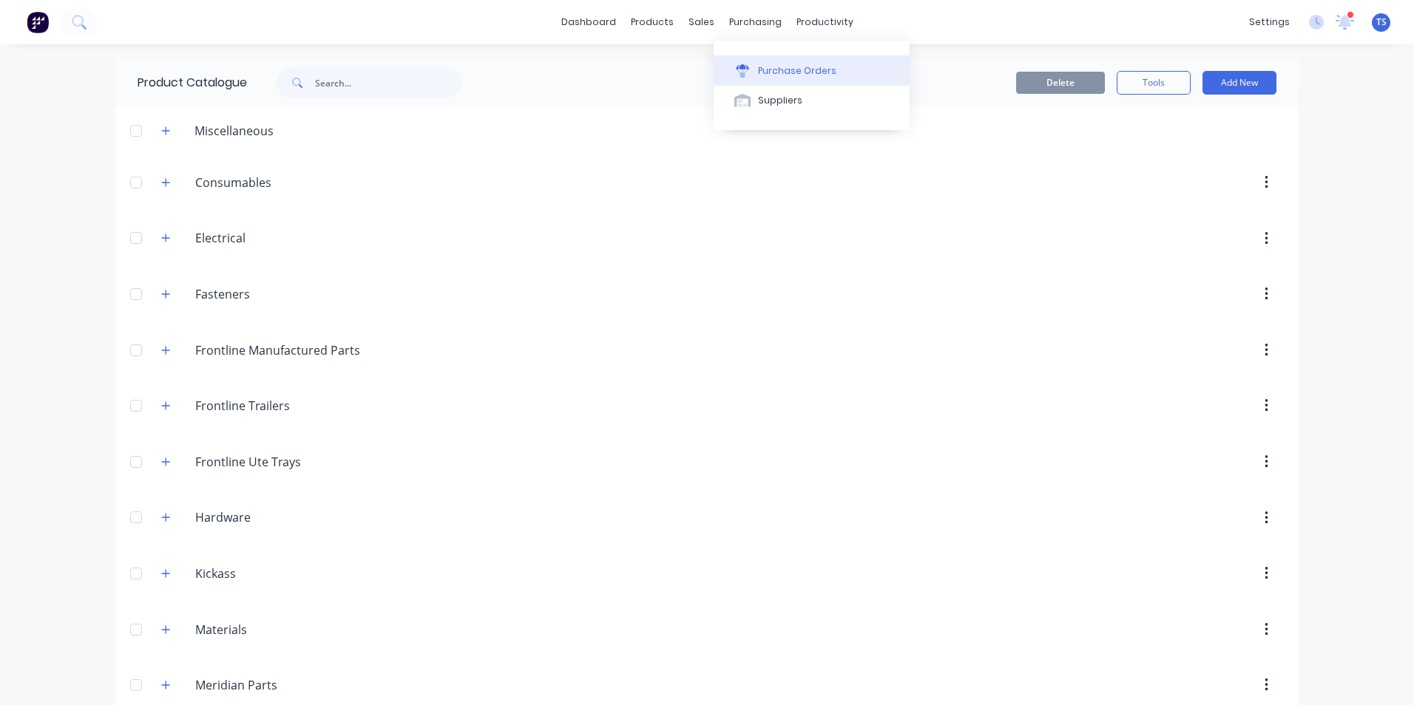
click at [759, 73] on div "Purchase Orders" at bounding box center [797, 70] width 78 height 13
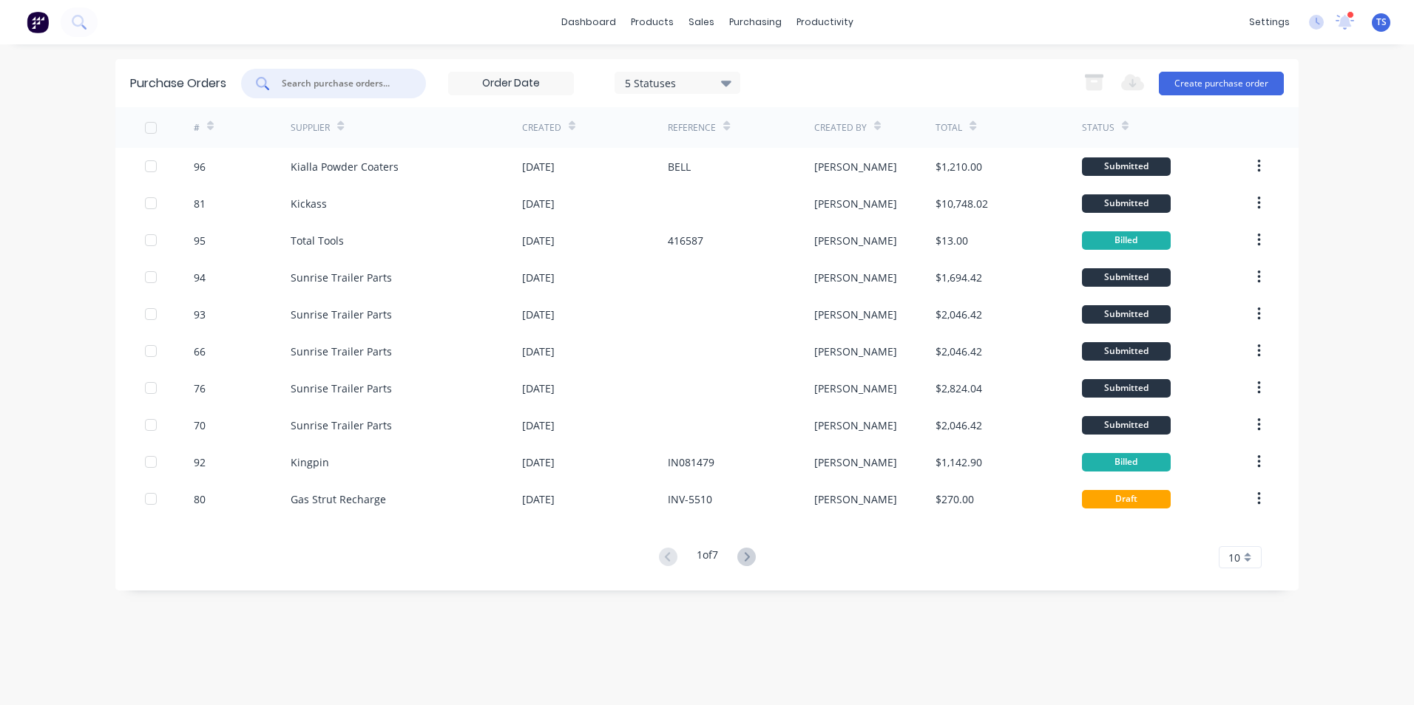
click at [335, 84] on input "text" at bounding box center [341, 83] width 123 height 15
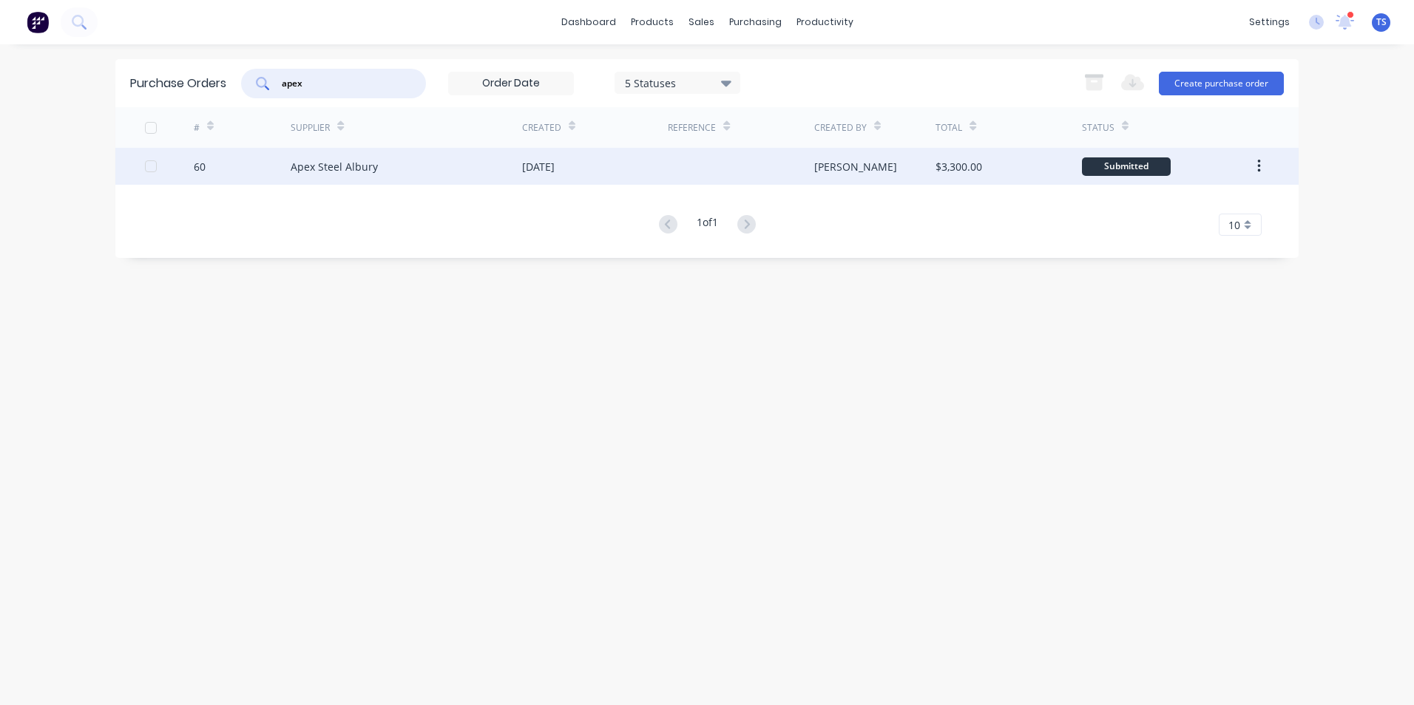
type input "apex"
click at [302, 166] on div "Apex Steel Albury" at bounding box center [334, 167] width 87 height 16
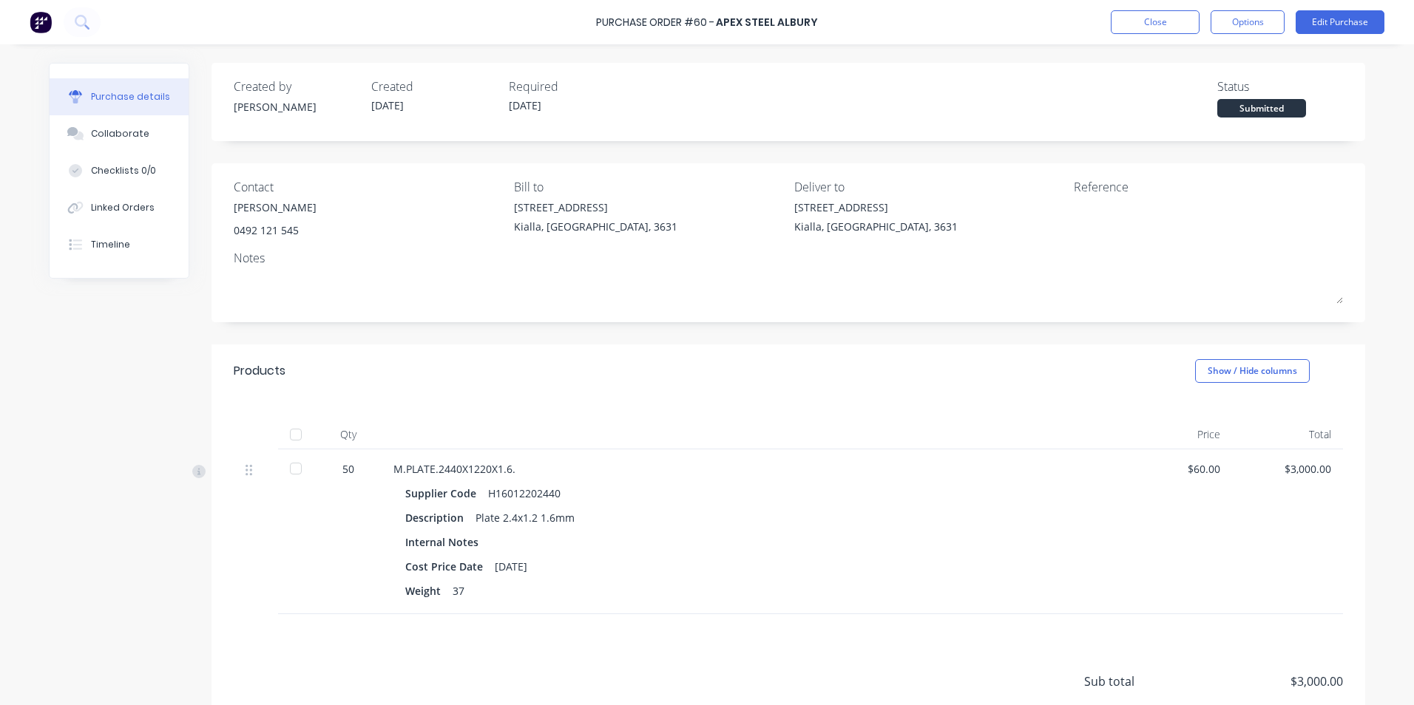
scroll to position [120, 0]
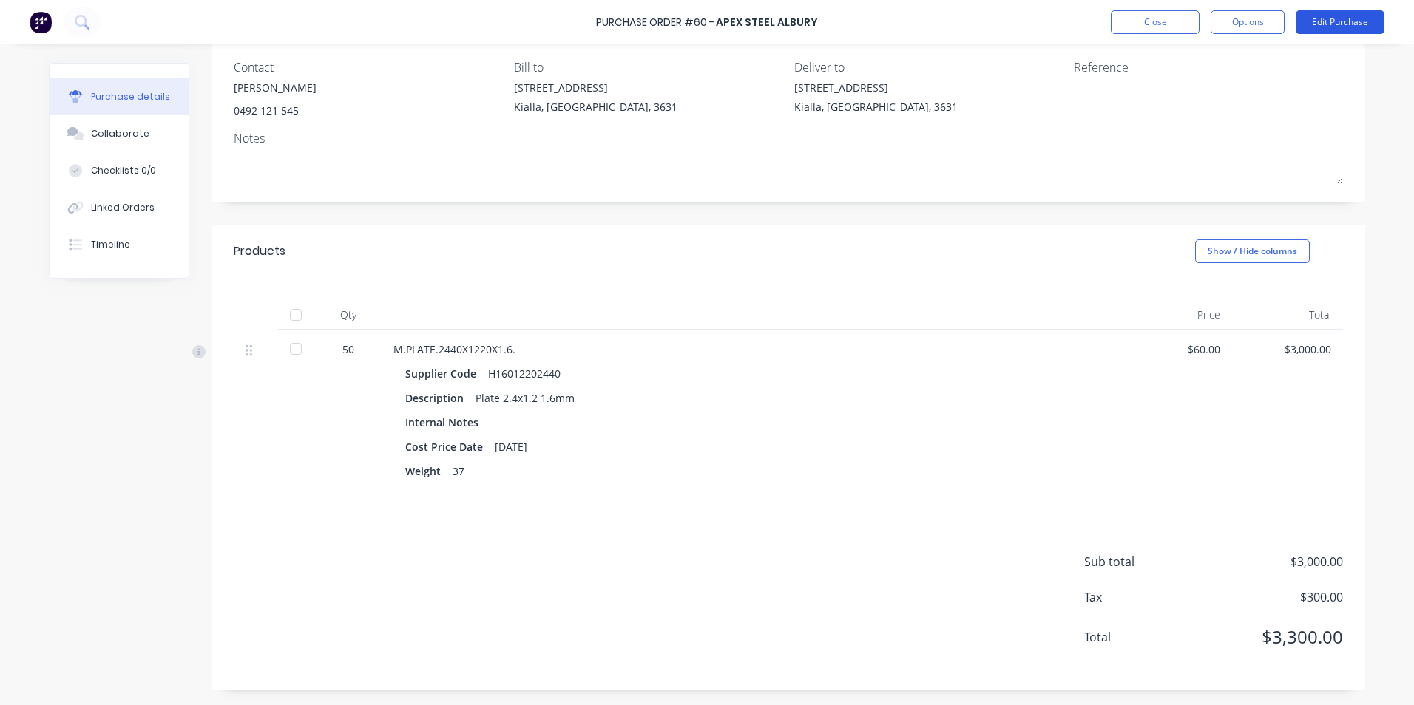
click at [1332, 22] on button "Edit Purchase" at bounding box center [1339, 22] width 89 height 24
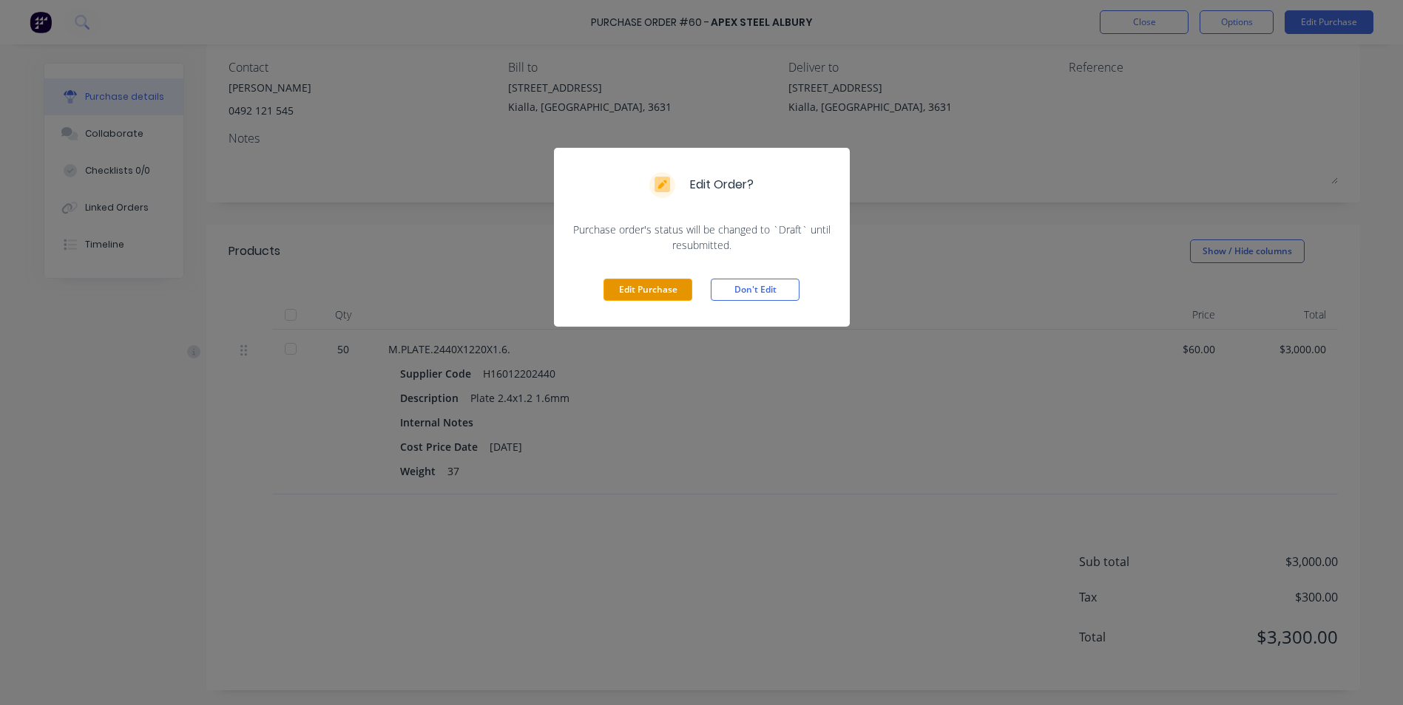
click at [639, 289] on button "Edit Purchase" at bounding box center [647, 290] width 89 height 22
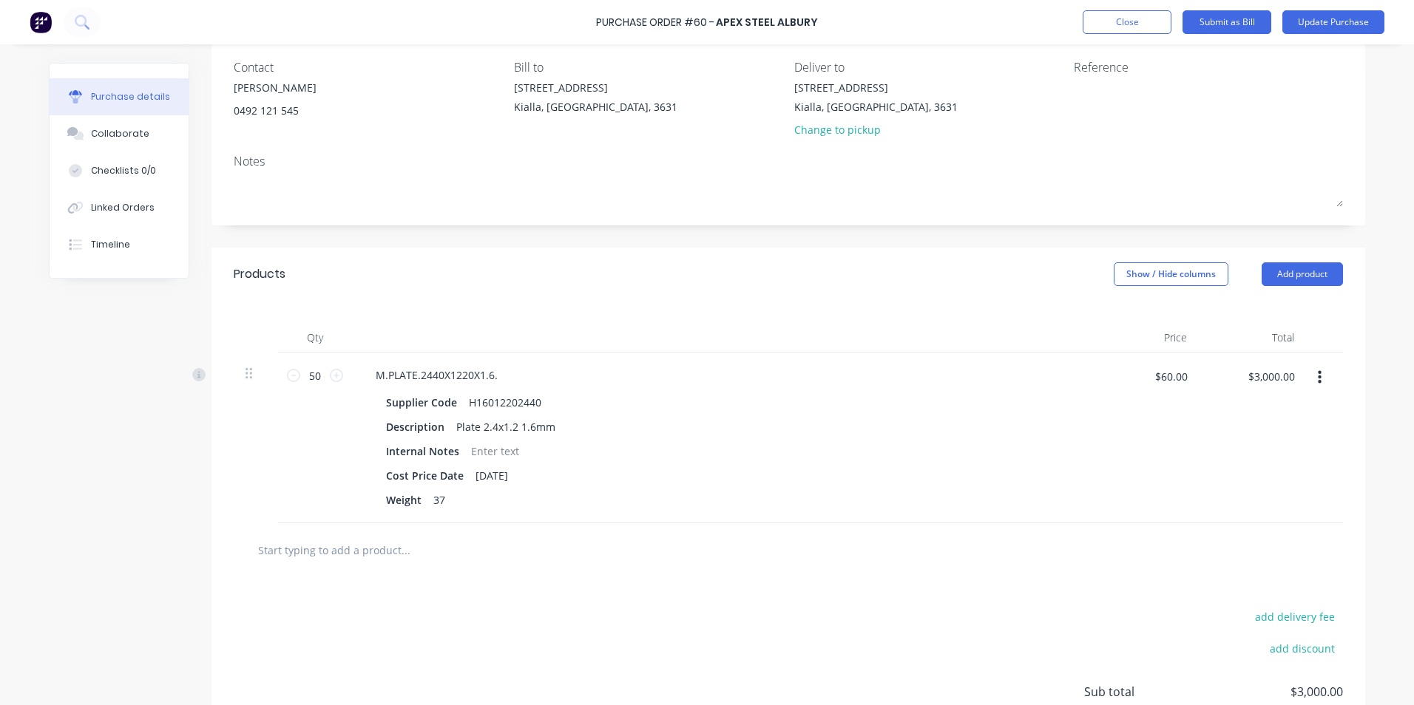
click at [360, 555] on input "text" at bounding box center [405, 550] width 296 height 30
click at [1308, 269] on button "Add product" at bounding box center [1301, 274] width 81 height 24
click at [1264, 316] on div "Product catalogue" at bounding box center [1272, 312] width 114 height 21
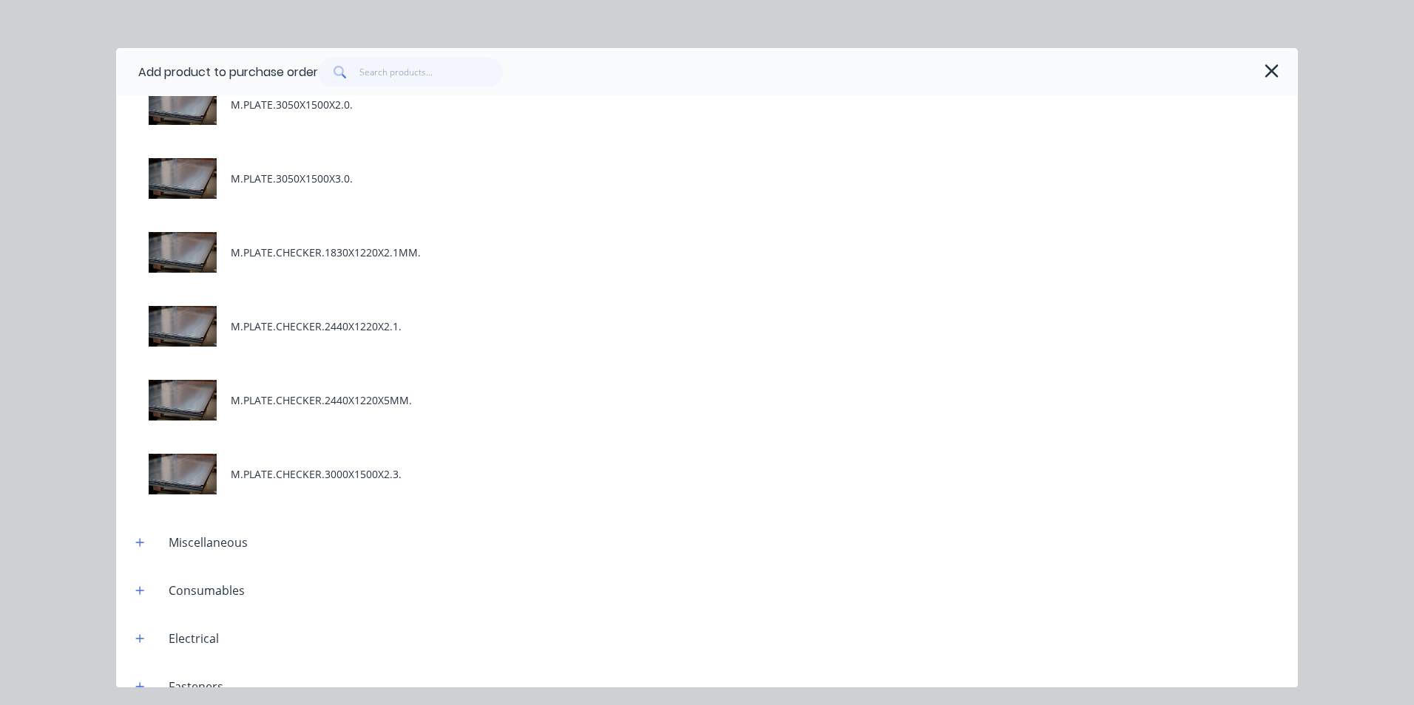
scroll to position [370, 0]
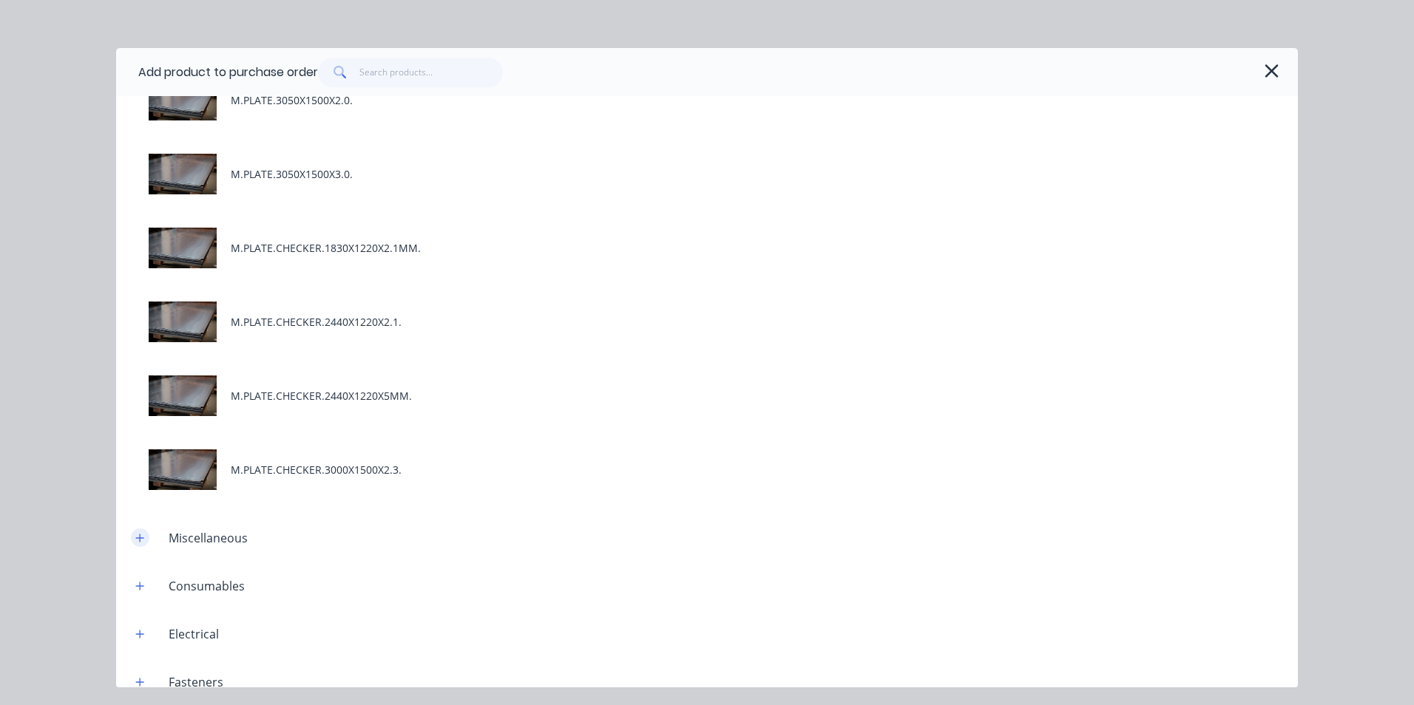
click at [143, 533] on icon "button" at bounding box center [139, 538] width 9 height 10
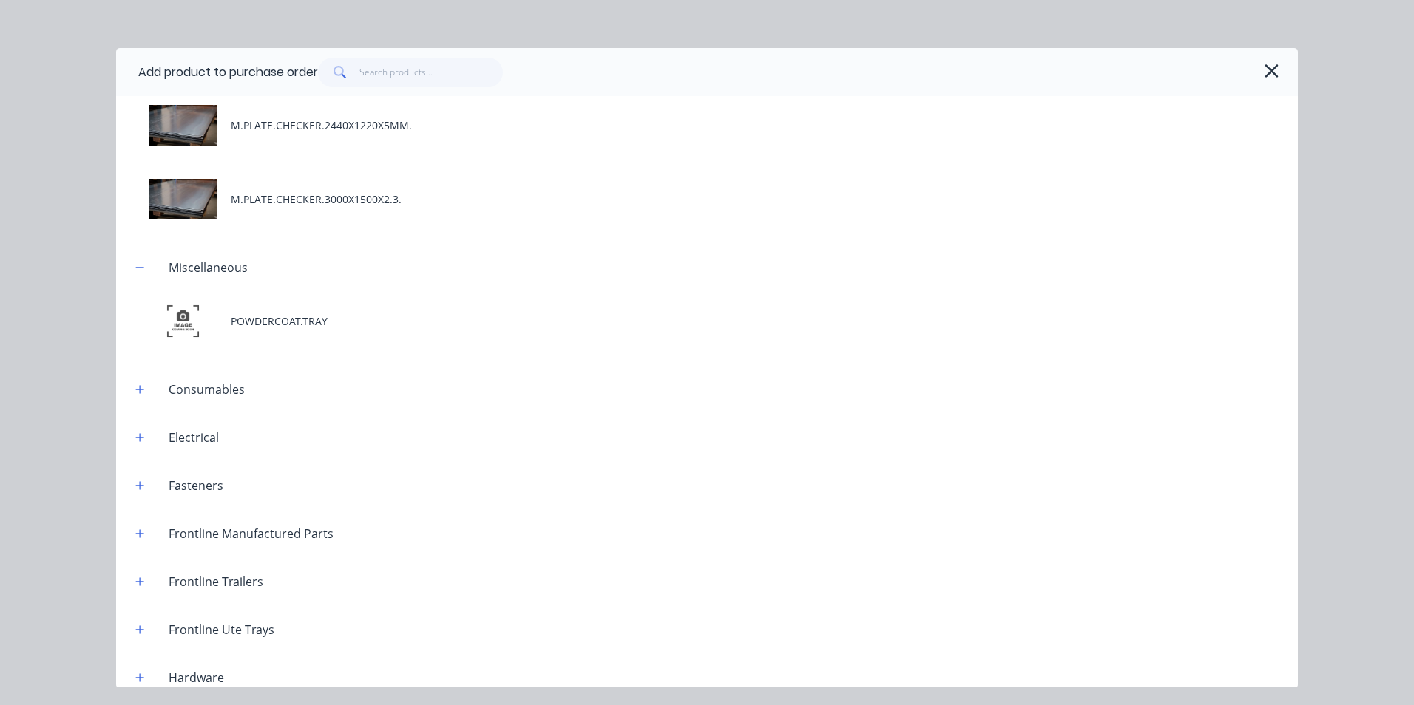
scroll to position [640, 0]
click at [140, 388] on icon "button" at bounding box center [140, 390] width 8 height 8
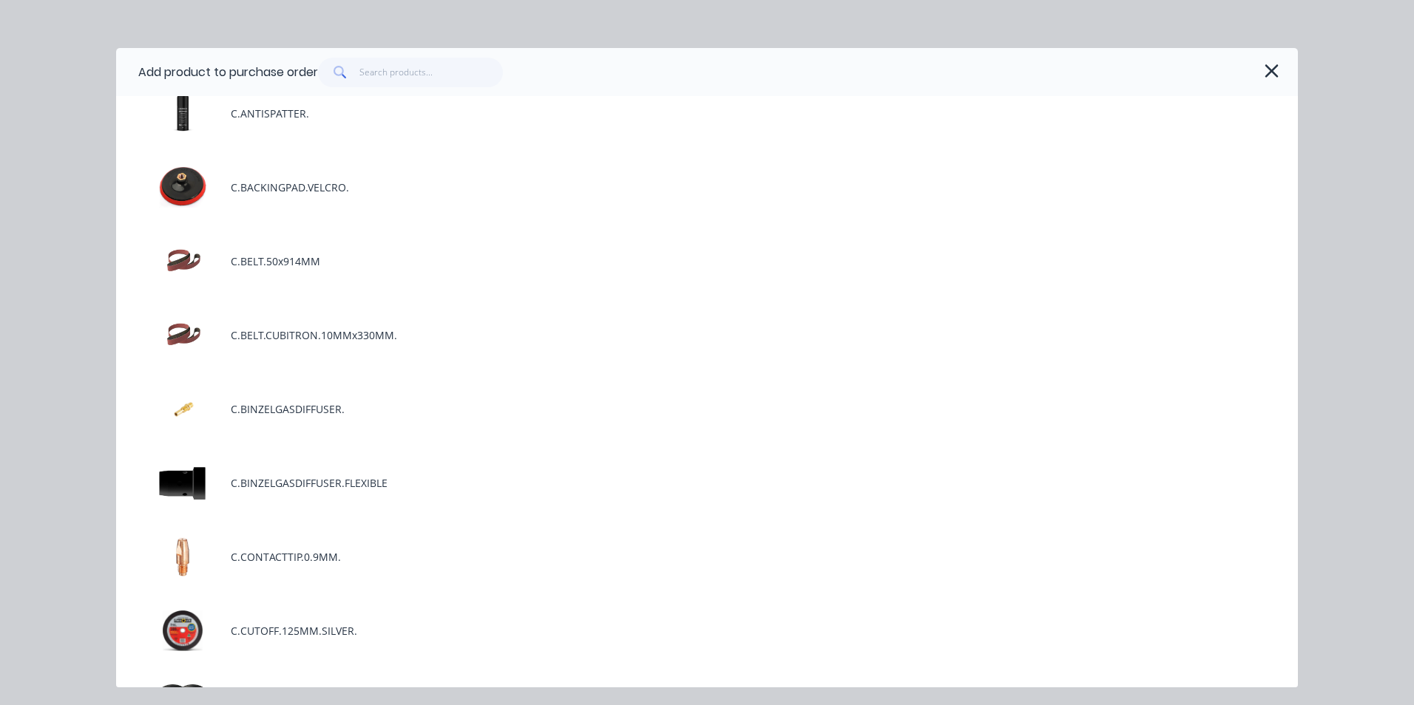
scroll to position [713, 0]
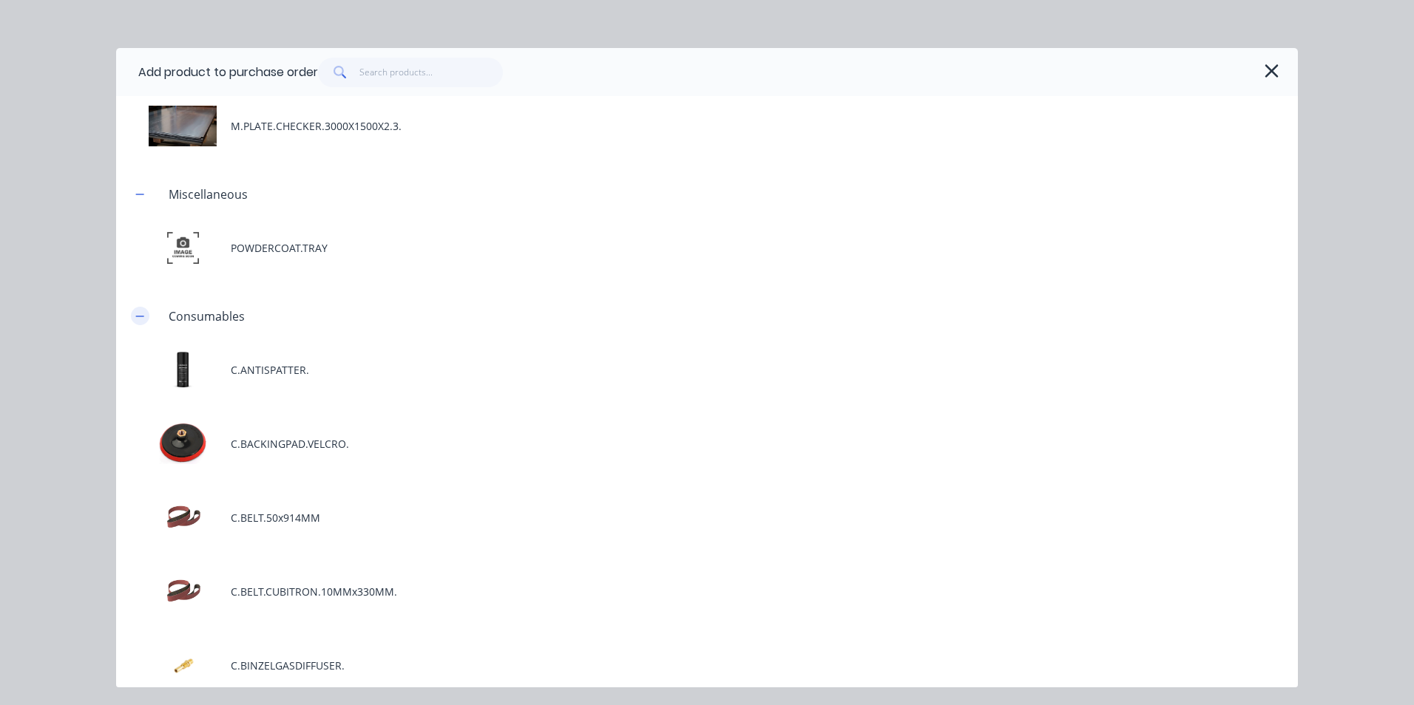
click at [142, 313] on icon "button" at bounding box center [139, 316] width 9 height 10
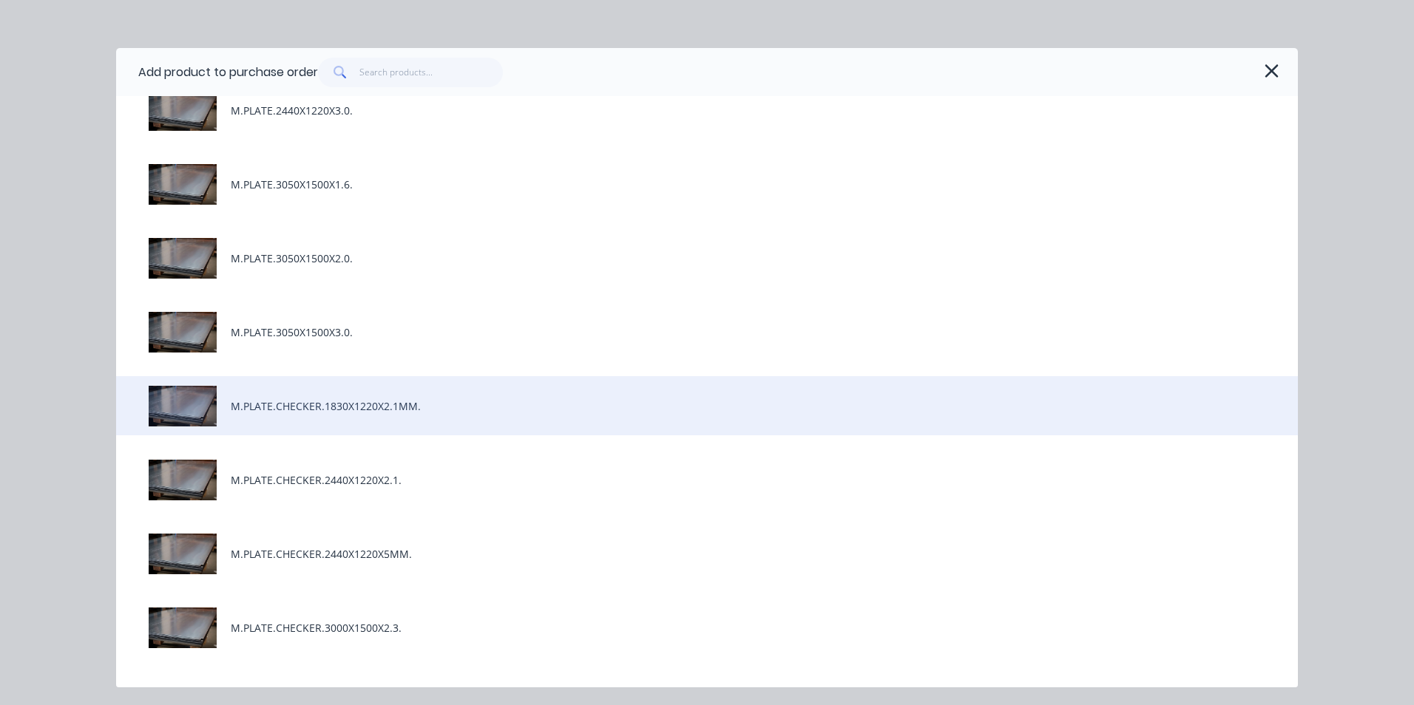
scroll to position [0, 0]
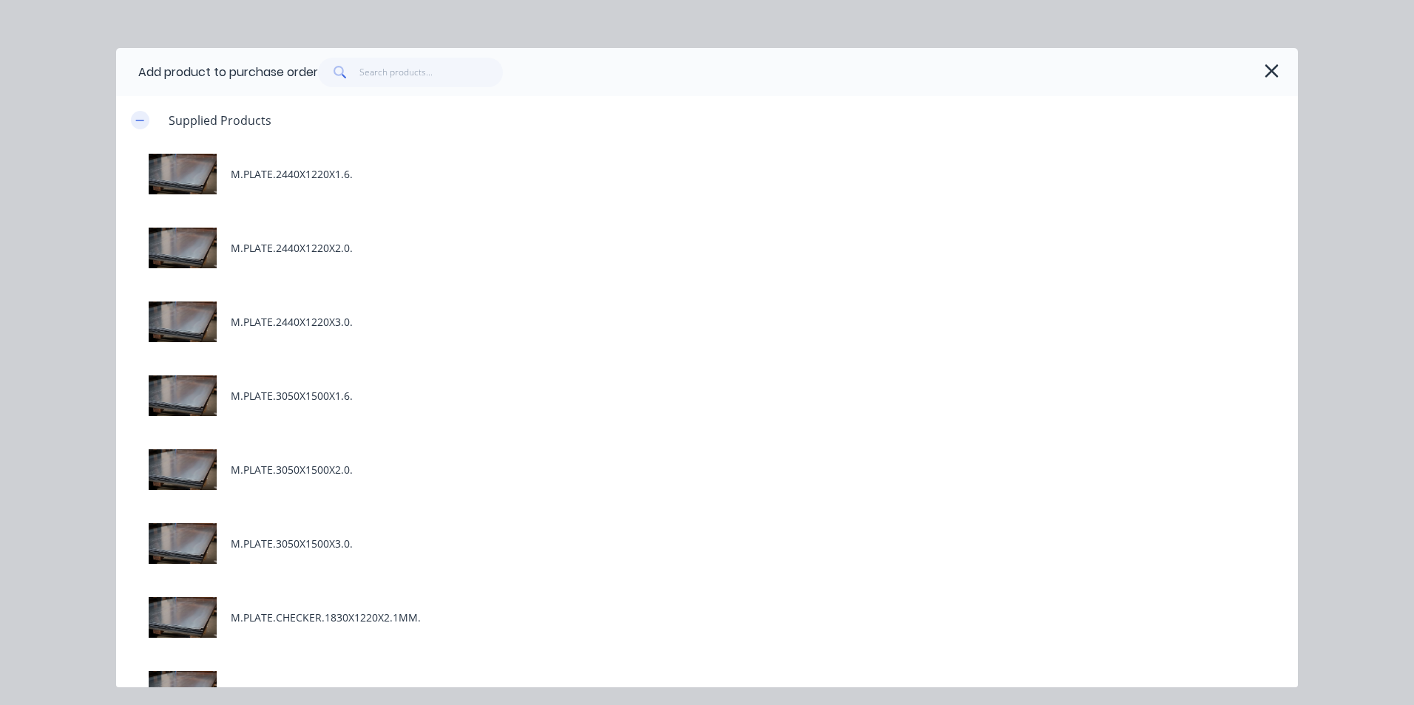
click at [138, 119] on icon "button" at bounding box center [139, 120] width 9 height 10
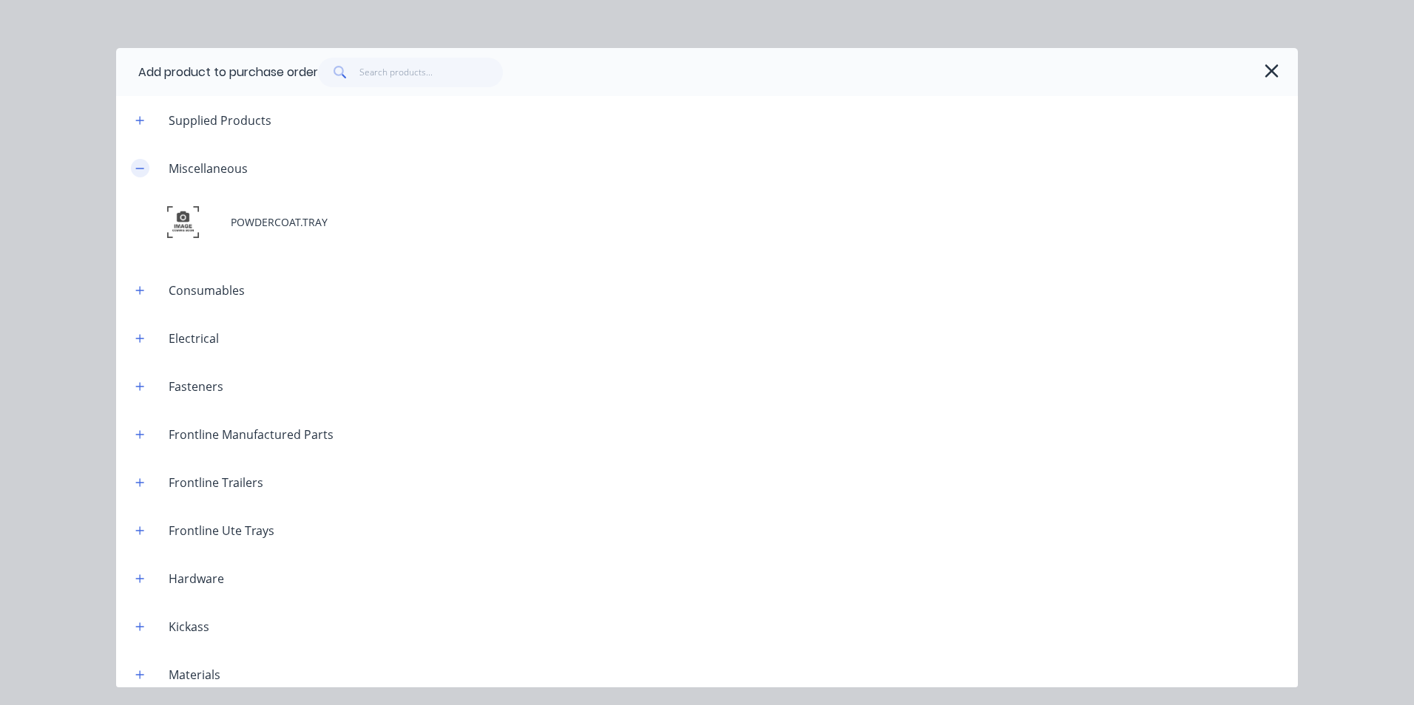
click at [140, 167] on icon "button" at bounding box center [139, 168] width 9 height 10
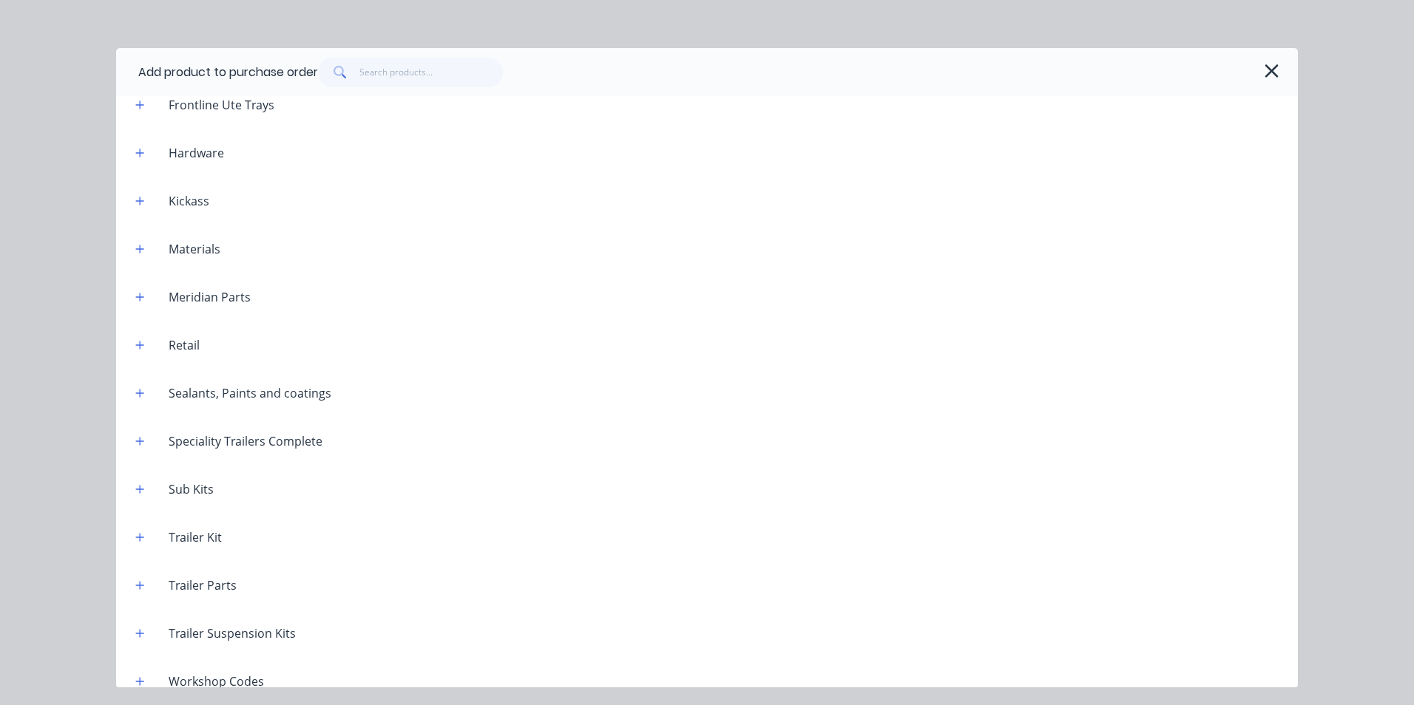
scroll to position [418, 0]
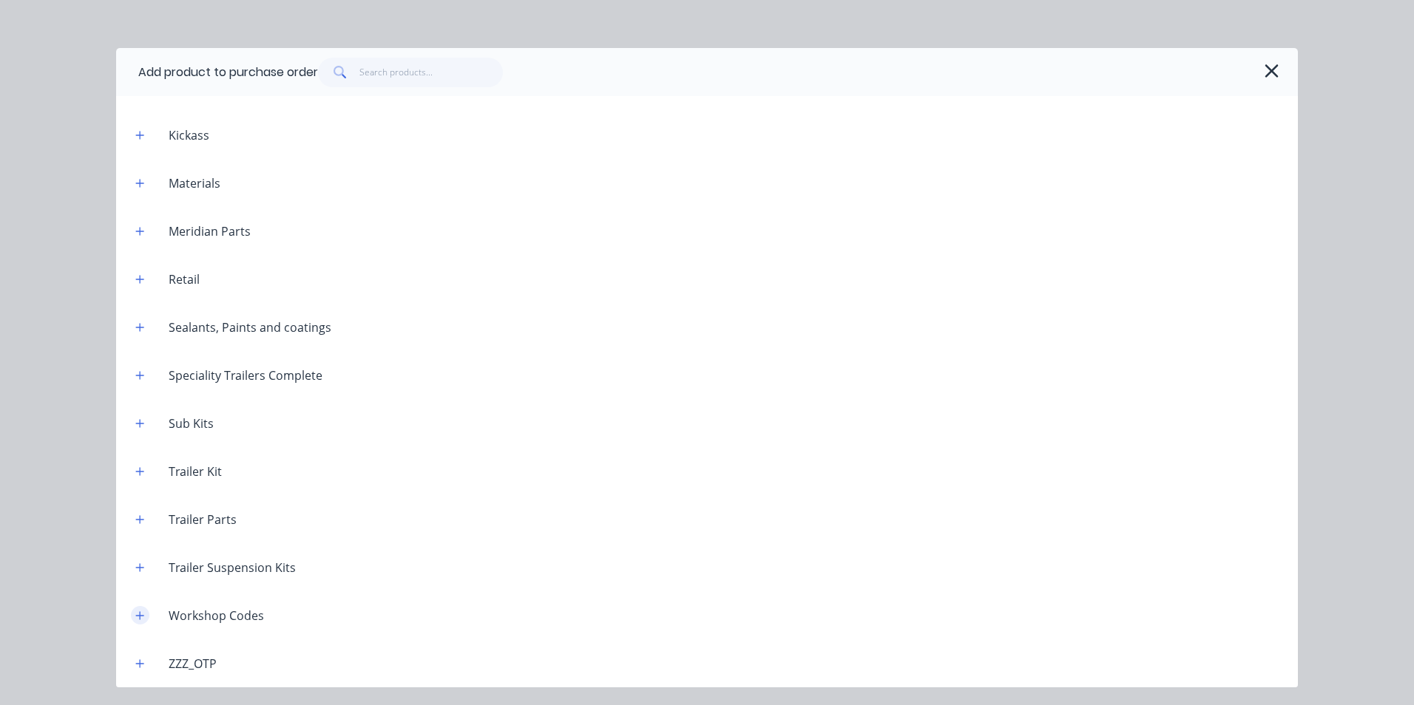
click at [141, 614] on icon "button" at bounding box center [139, 616] width 9 height 10
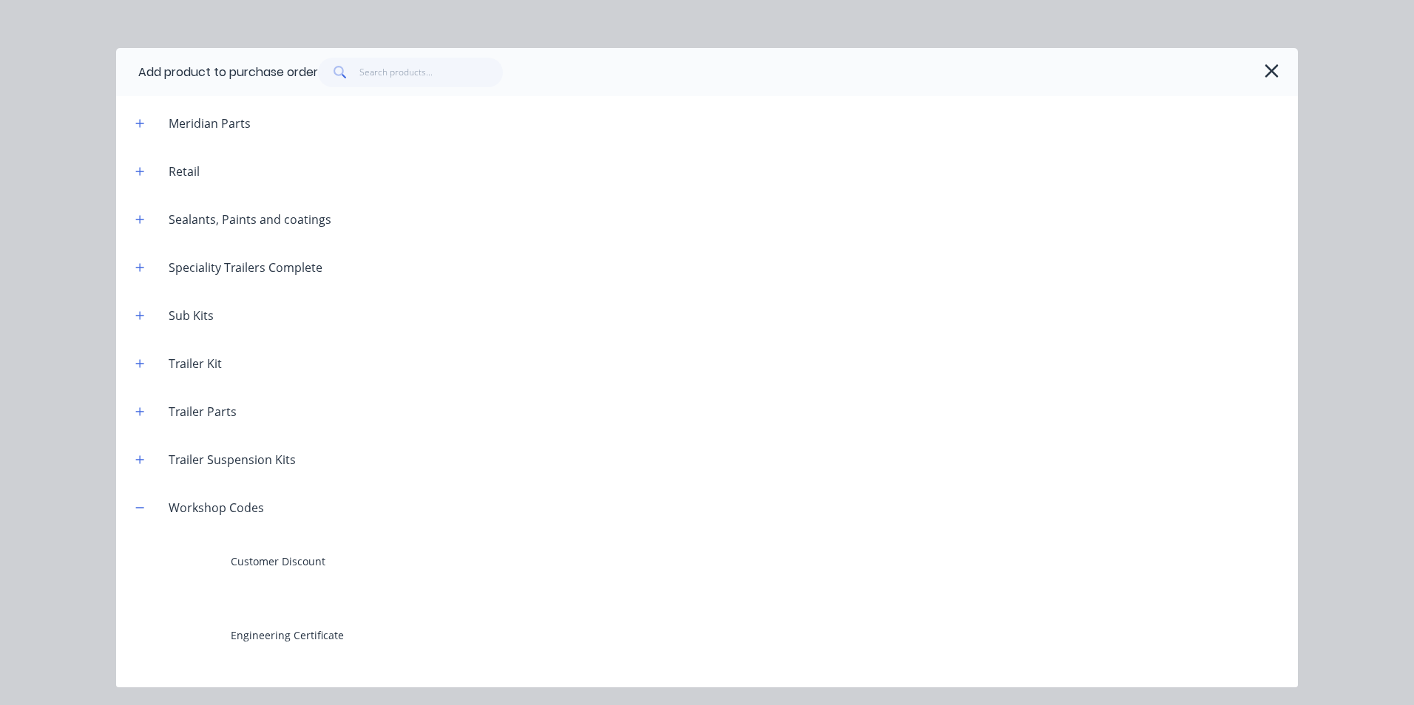
scroll to position [861, 0]
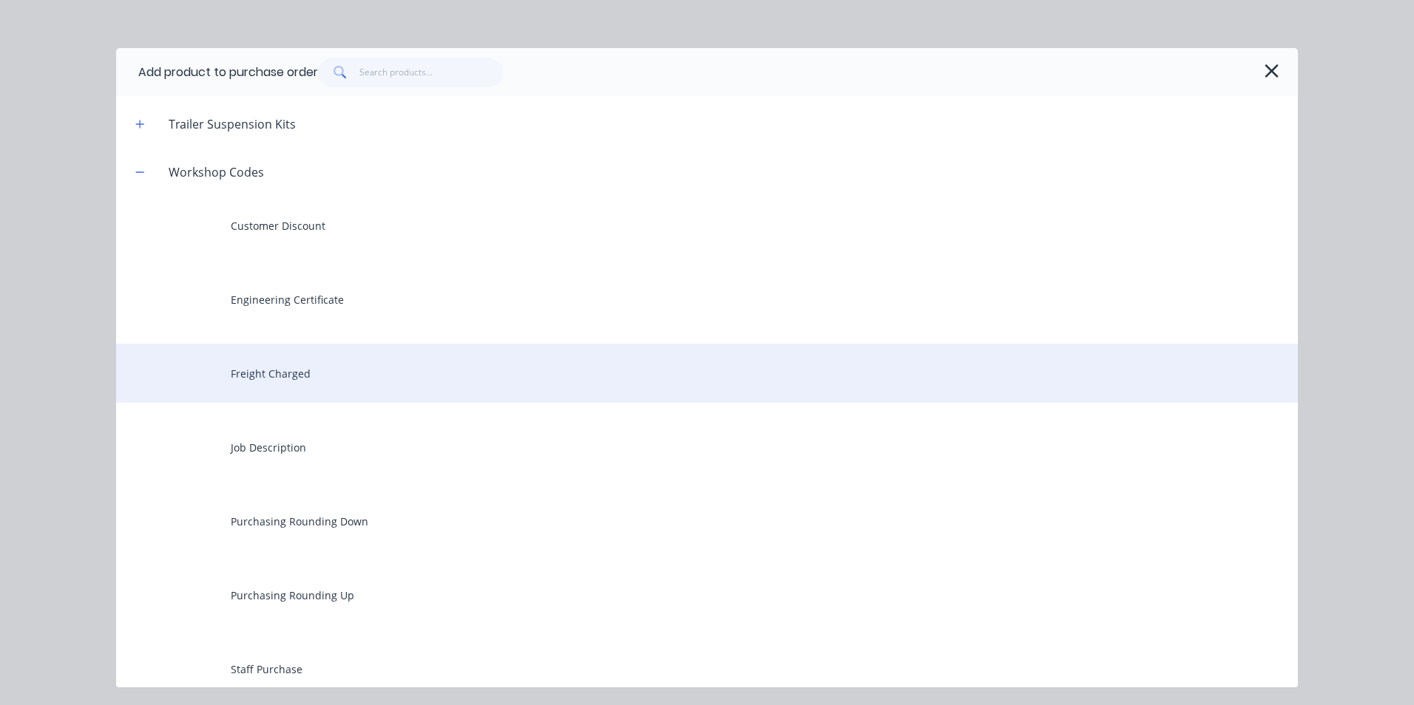
click at [291, 377] on div "Freight Charged" at bounding box center [706, 373] width 1181 height 59
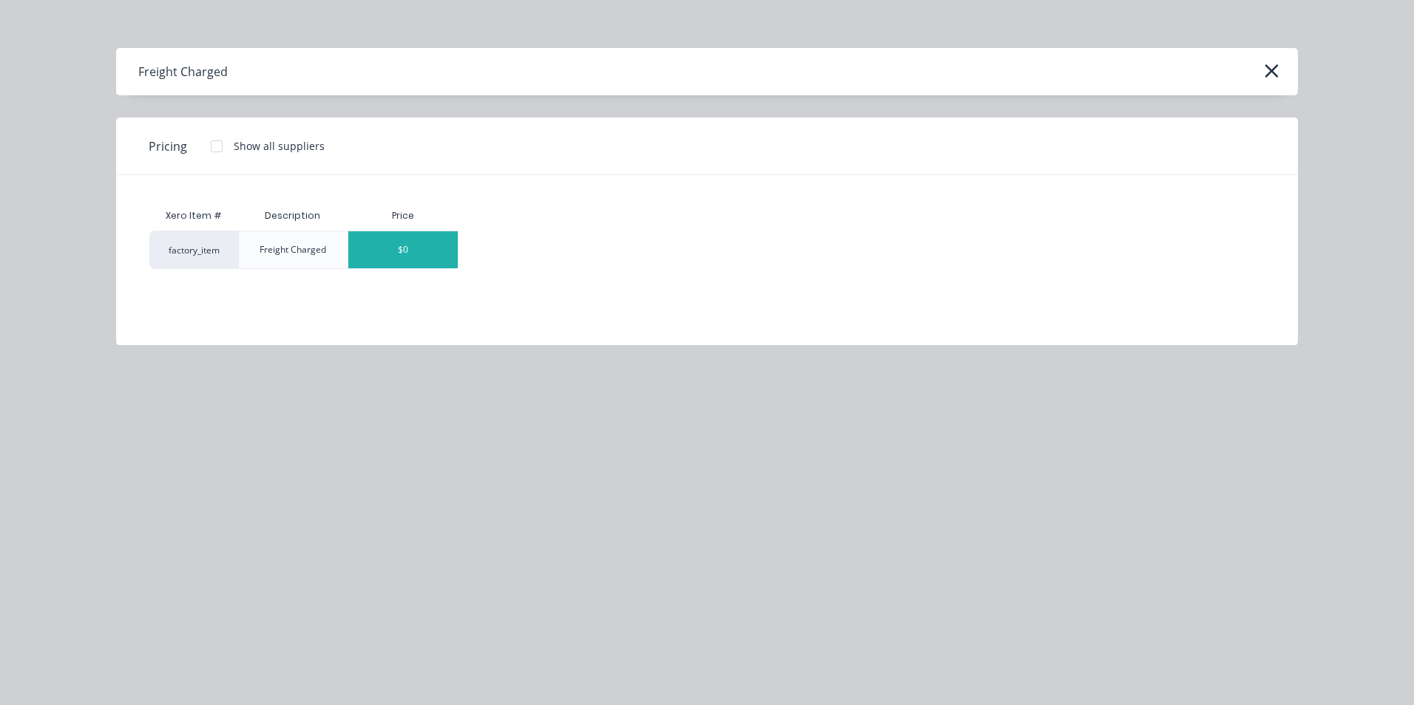
click at [434, 254] on div "$0" at bounding box center [402, 249] width 109 height 37
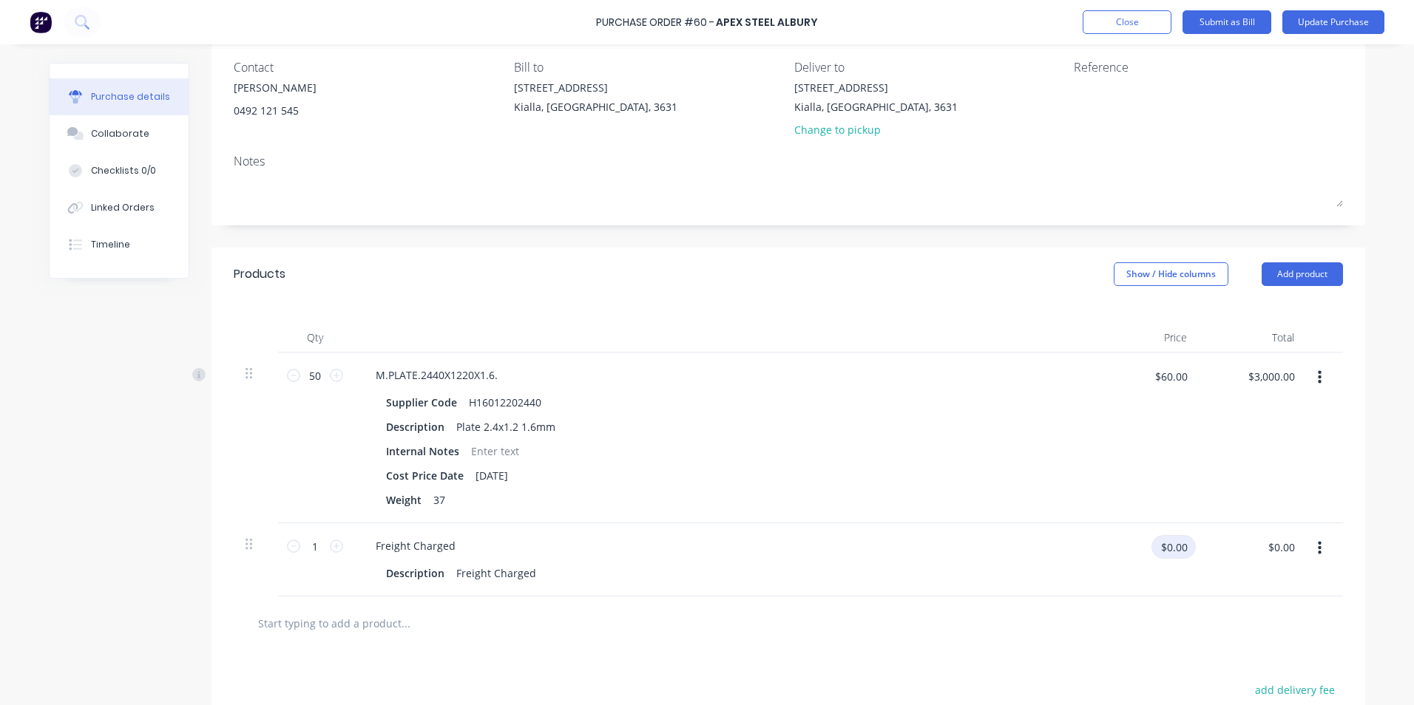
drag, startPoint x: 1181, startPoint y: 546, endPoint x: 1164, endPoint y: 543, distance: 17.3
click at [1164, 543] on input "$0.00" at bounding box center [1173, 547] width 44 height 24
type input "$78.00"
click at [1254, 573] on div "$78.00 $0.00" at bounding box center [1251, 559] width 107 height 73
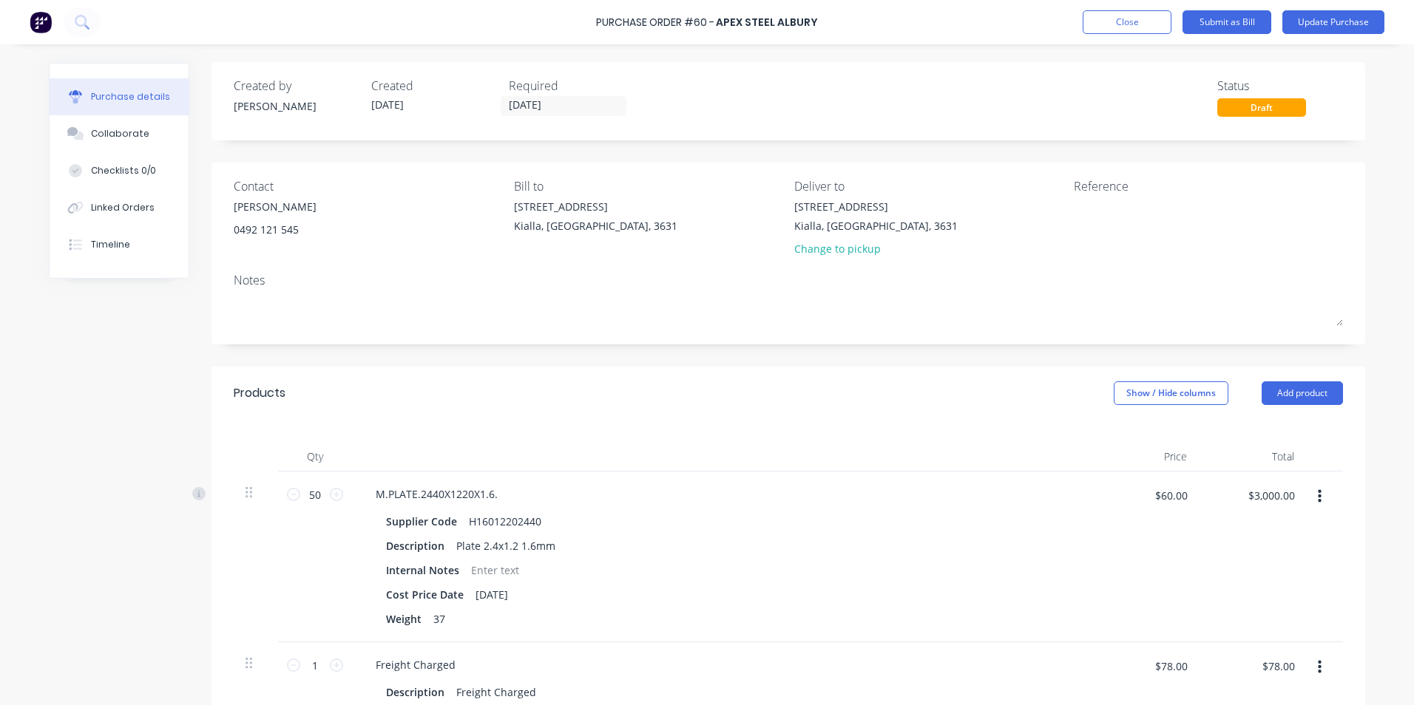
scroll to position [0, 0]
click at [1233, 21] on button "Submit as Bill" at bounding box center [1226, 22] width 89 height 24
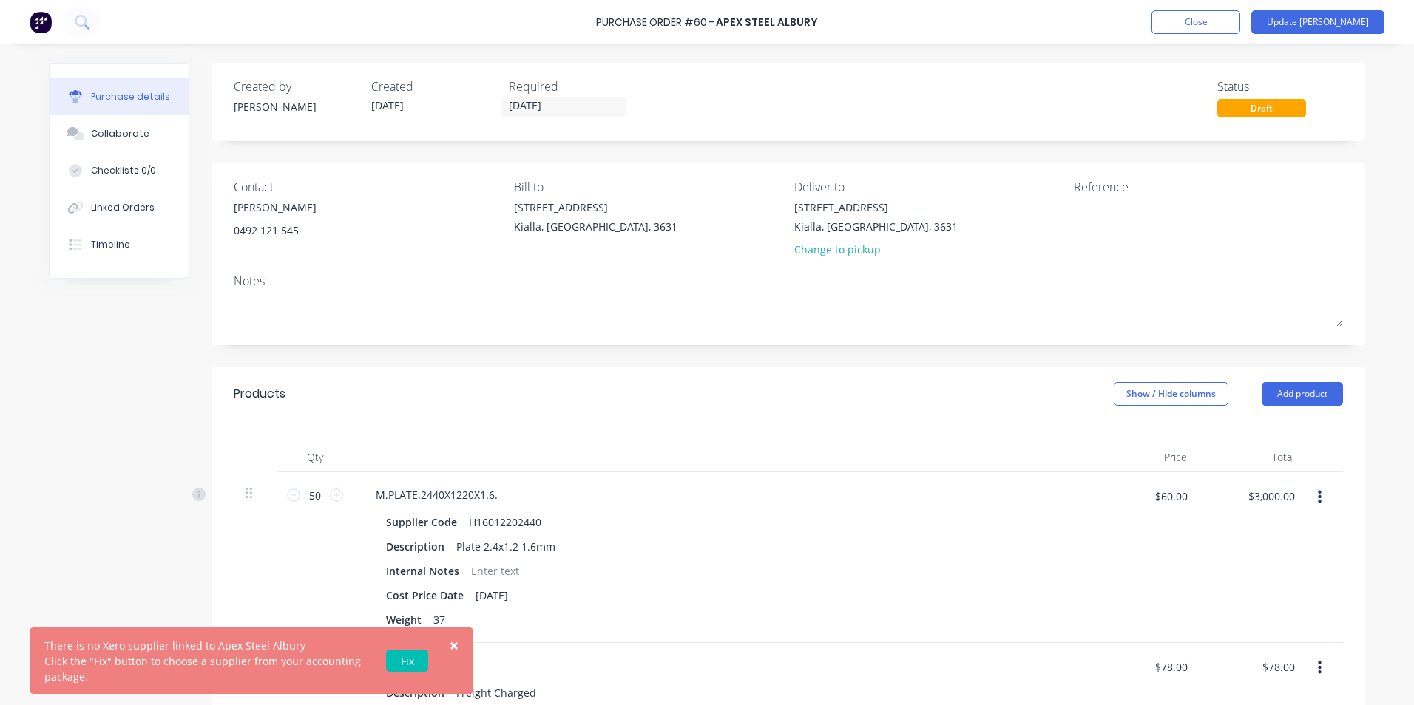
click at [410, 660] on link "Fix" at bounding box center [407, 661] width 42 height 22
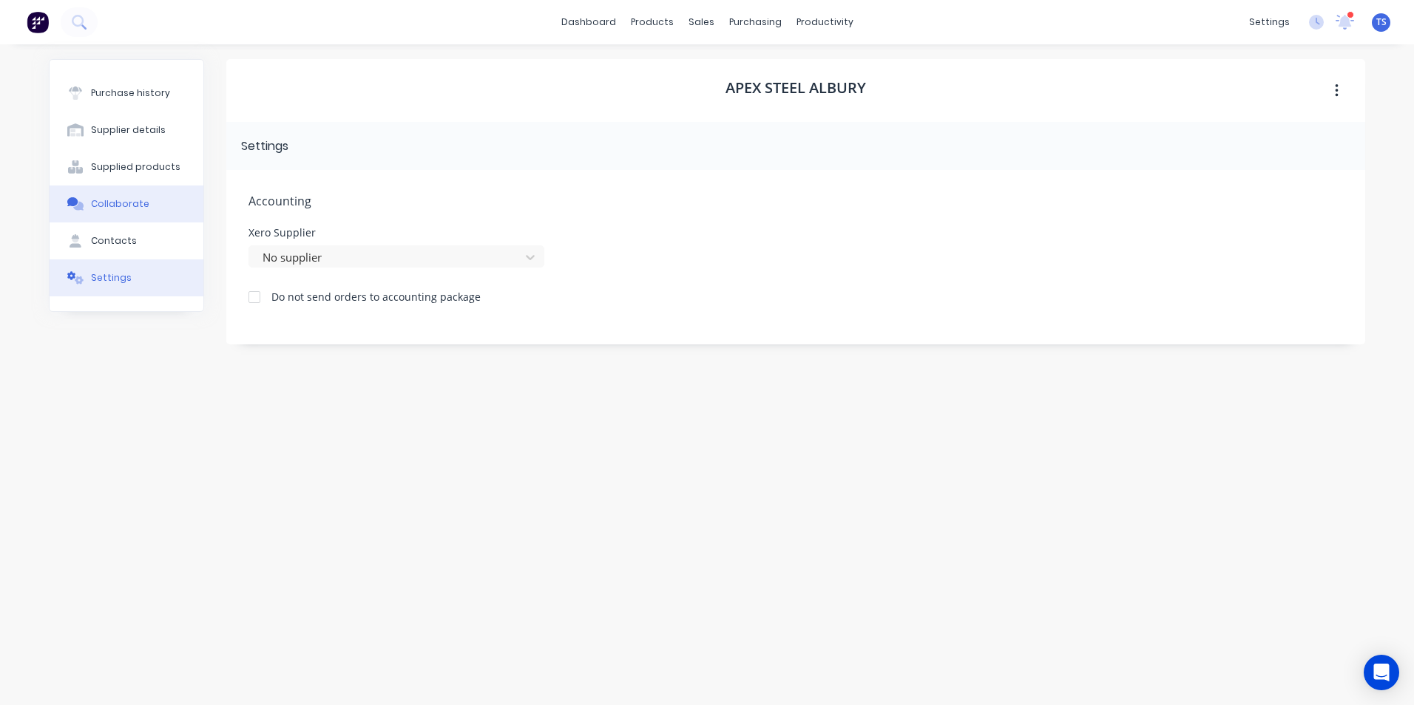
click at [133, 203] on div "Collaborate" at bounding box center [120, 203] width 58 height 13
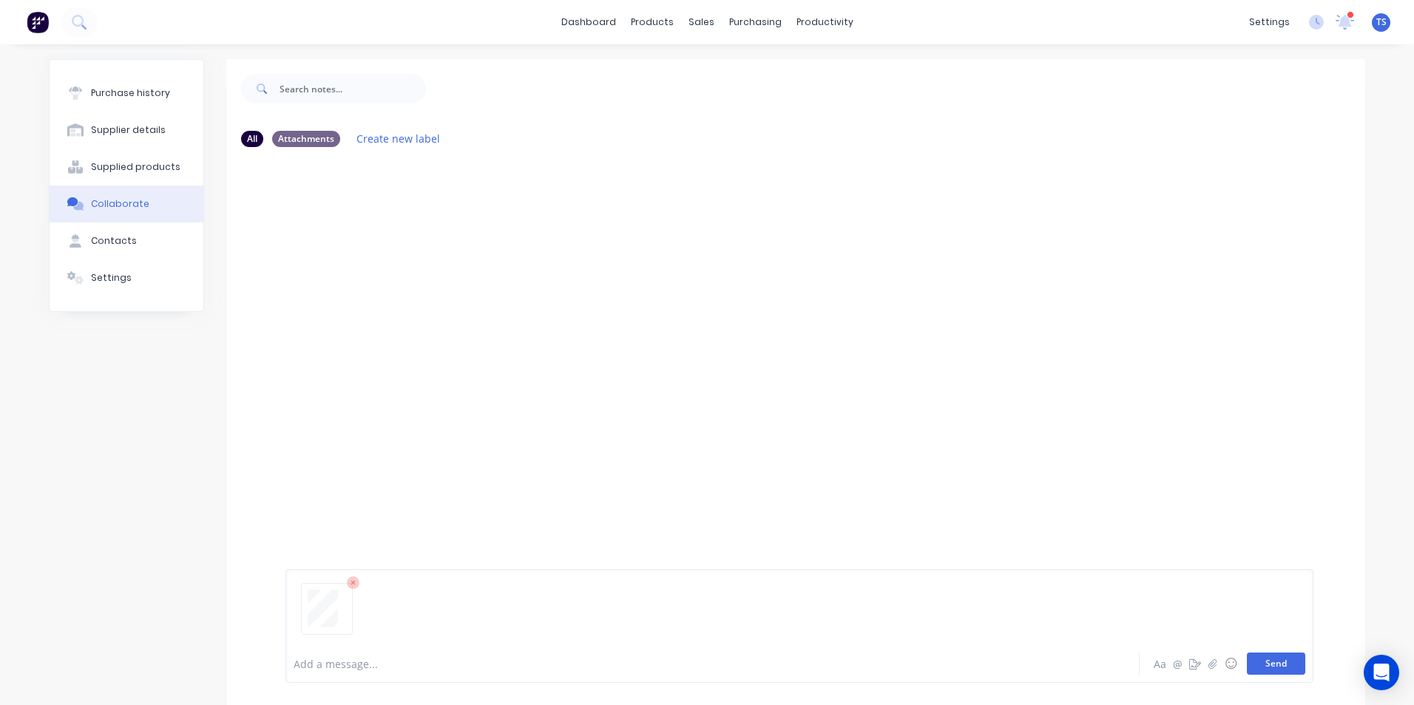
click at [1286, 665] on button "Send" at bounding box center [1276, 664] width 58 height 22
click at [132, 89] on div "Purchase history" at bounding box center [130, 93] width 79 height 13
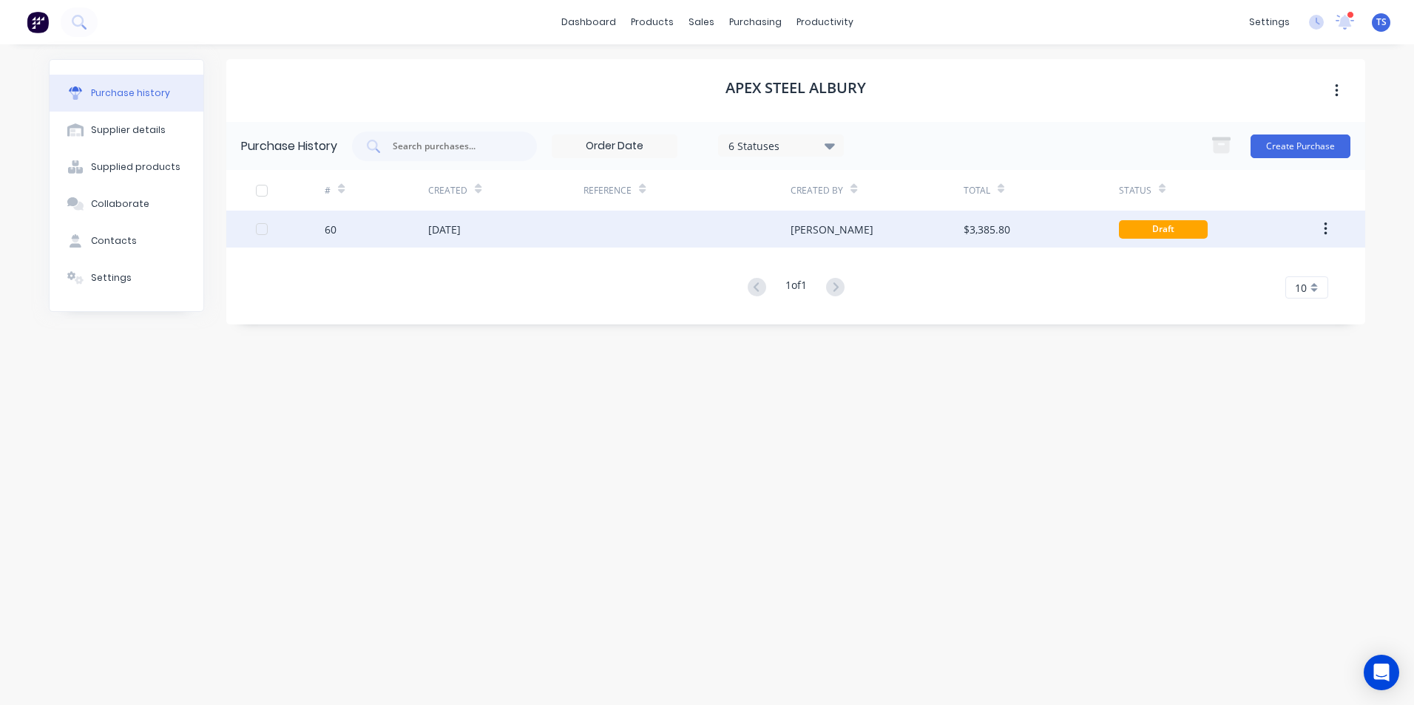
click at [441, 231] on div "[DATE]" at bounding box center [444, 230] width 33 height 16
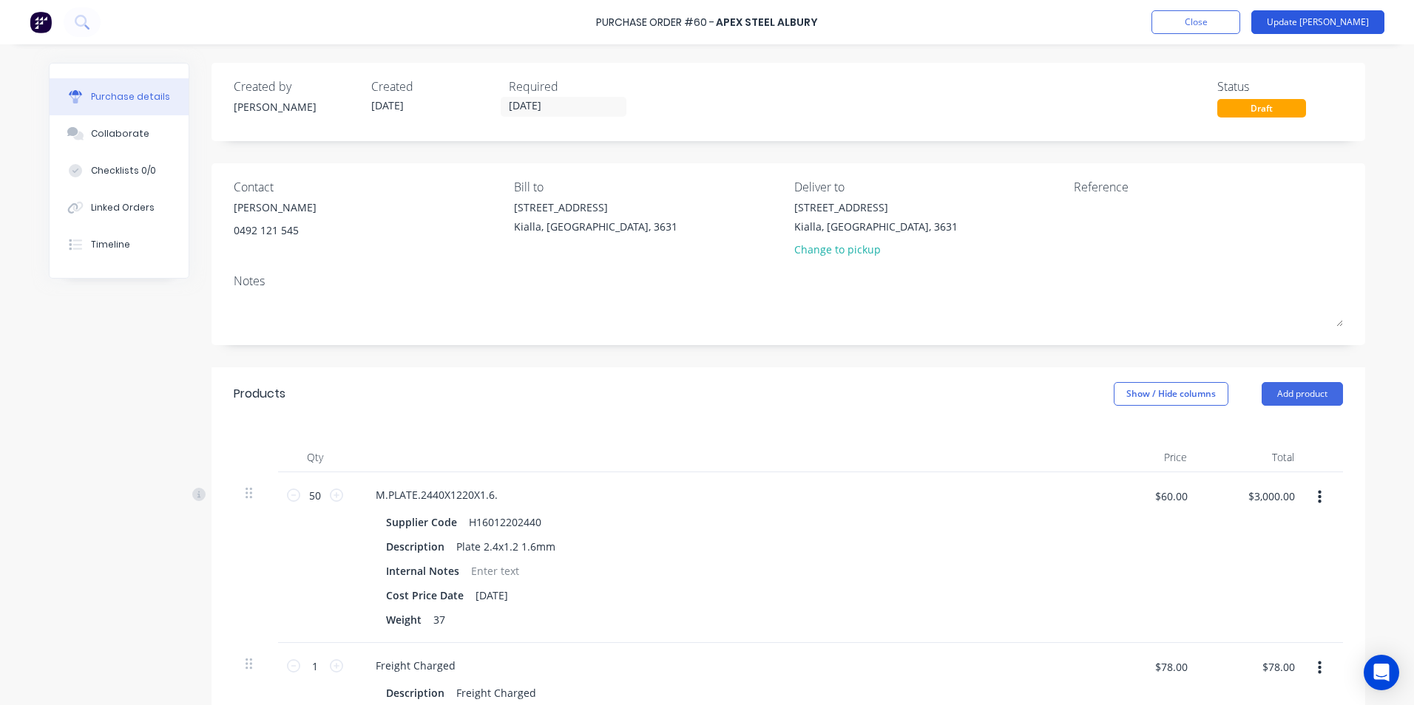
click at [1352, 20] on button "Update [PERSON_NAME]" at bounding box center [1317, 22] width 133 height 24
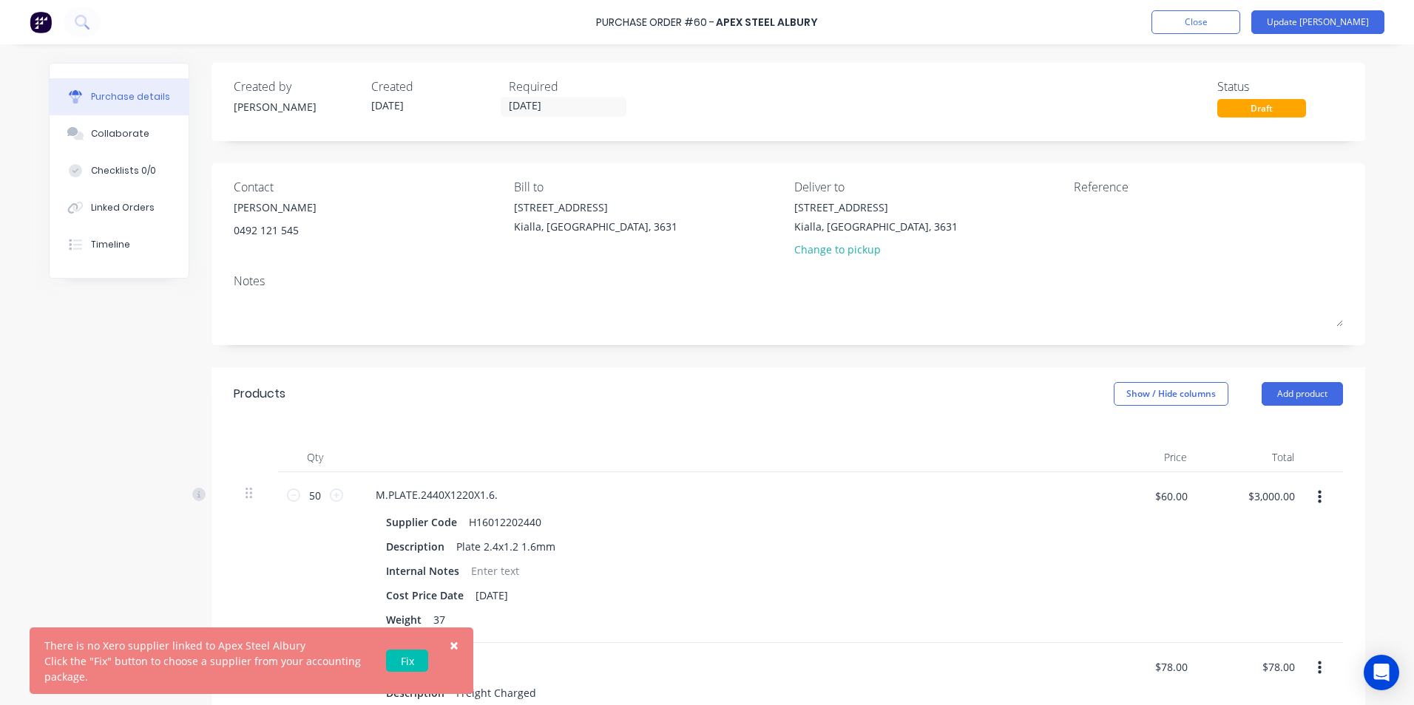
click at [418, 656] on link "Fix" at bounding box center [407, 661] width 42 height 22
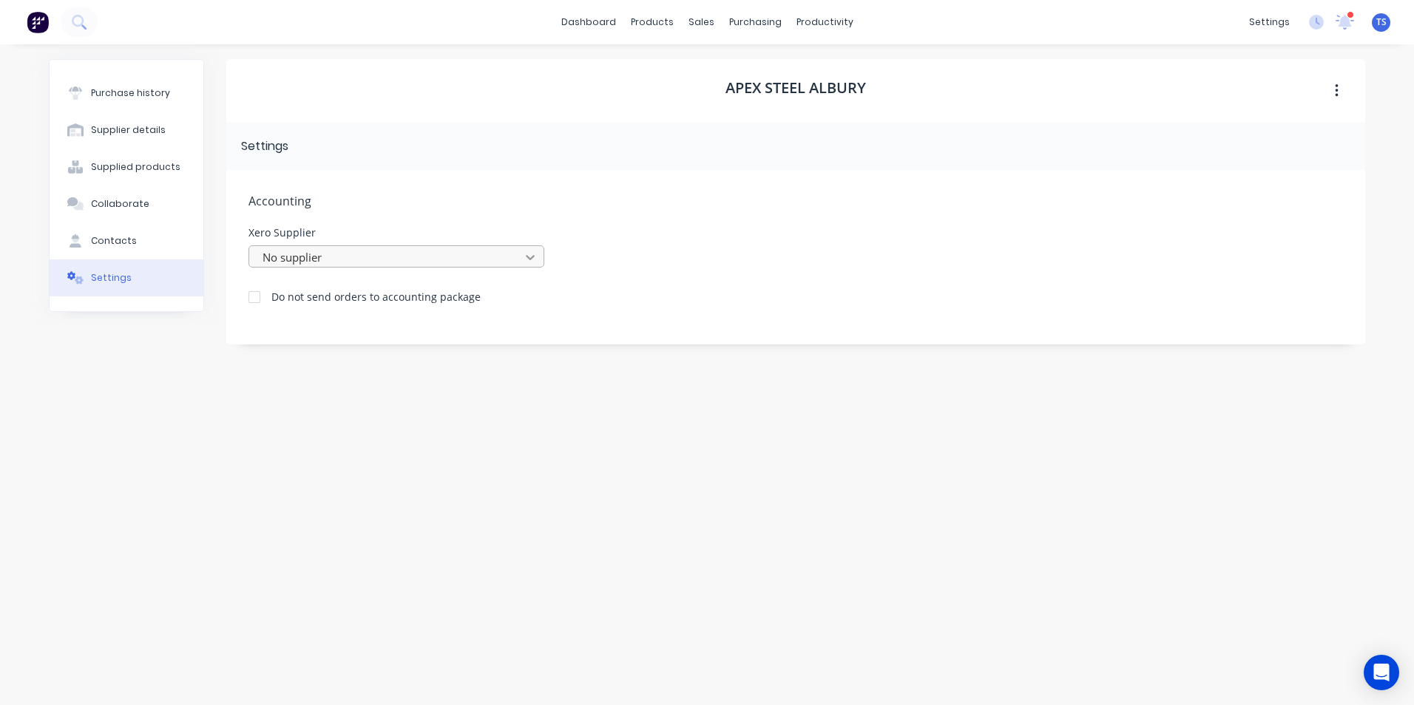
click at [532, 256] on icon at bounding box center [530, 257] width 15 height 15
type input "ape"
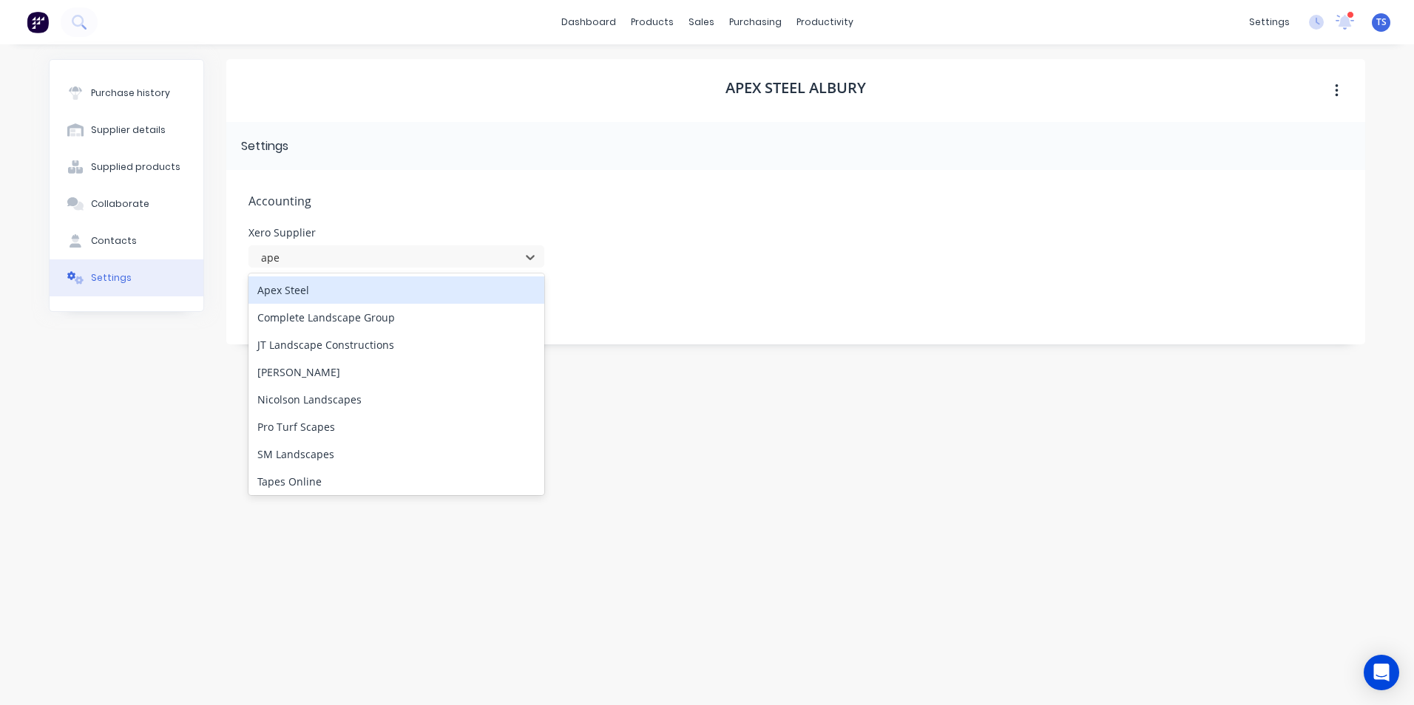
click at [408, 294] on div "Apex Steel" at bounding box center [396, 290] width 296 height 27
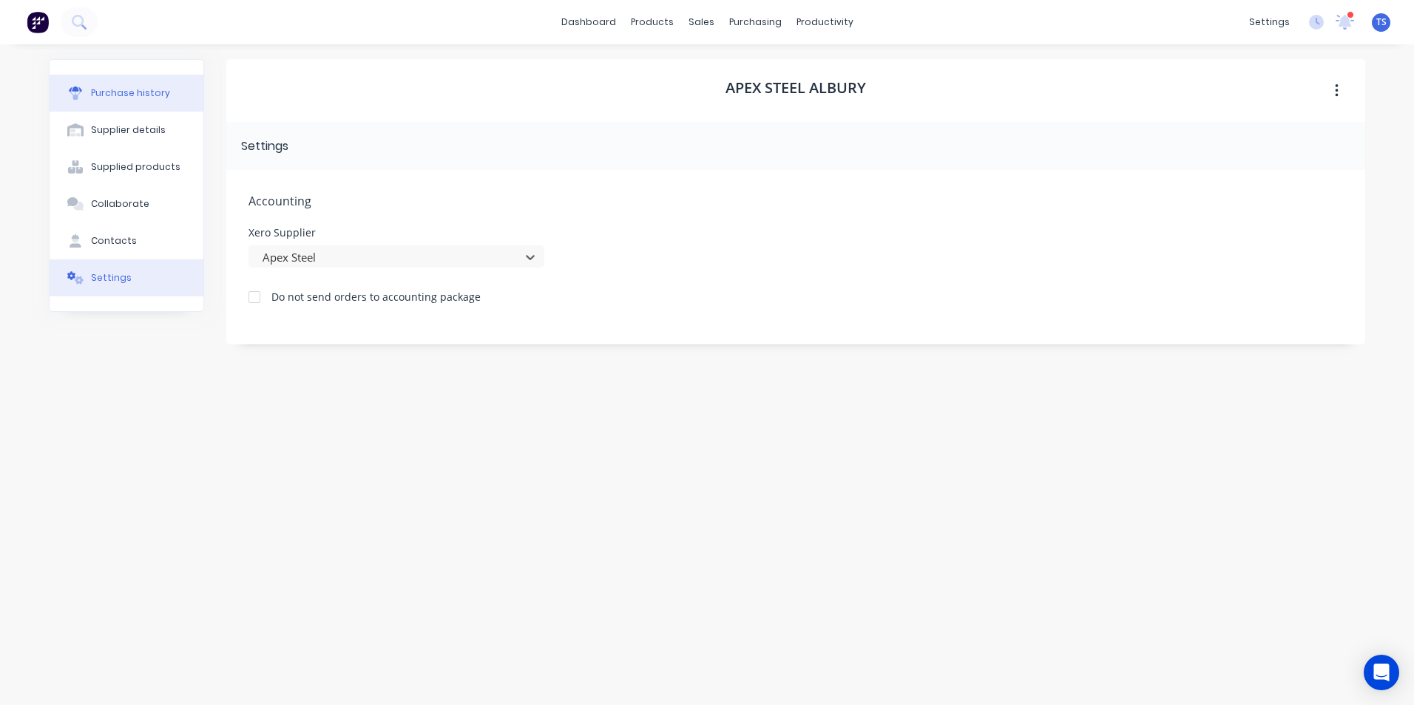
click at [141, 95] on div "Purchase history" at bounding box center [130, 93] width 79 height 13
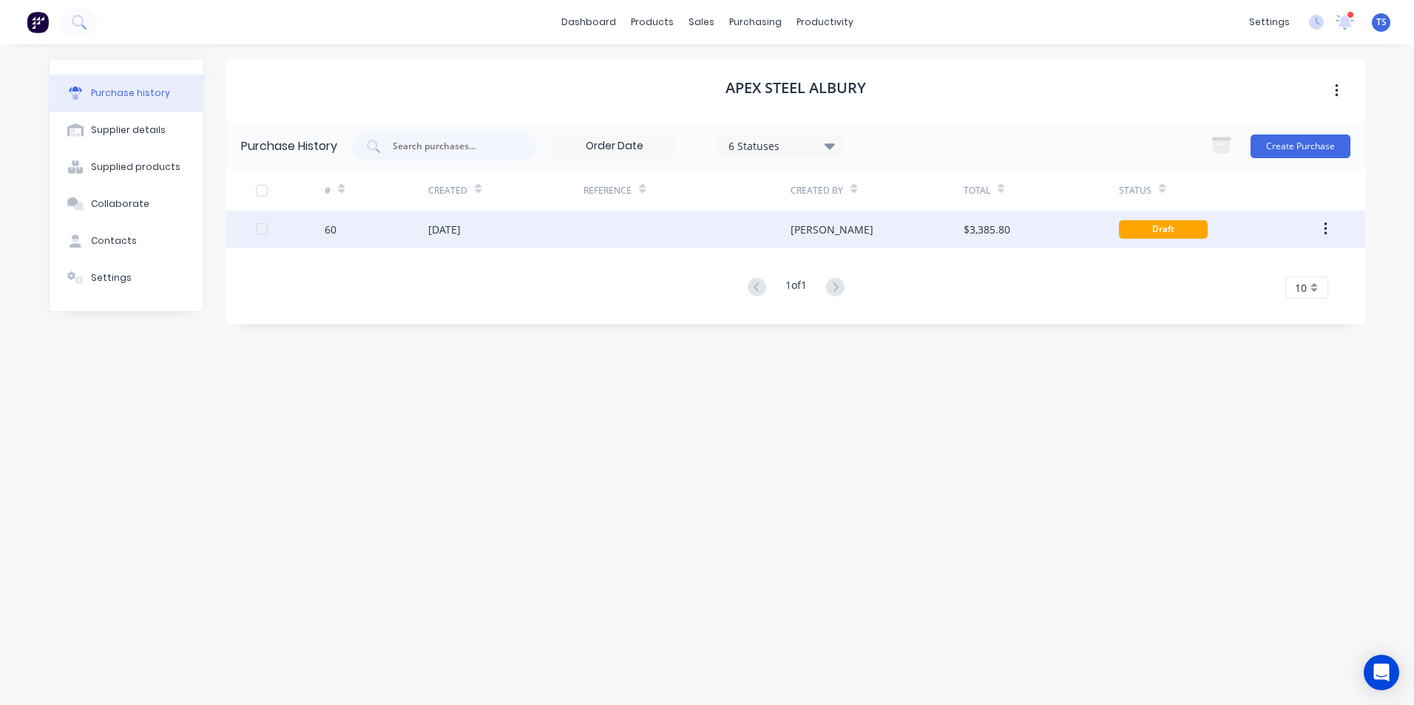
click at [457, 228] on div "[DATE]" at bounding box center [444, 230] width 33 height 16
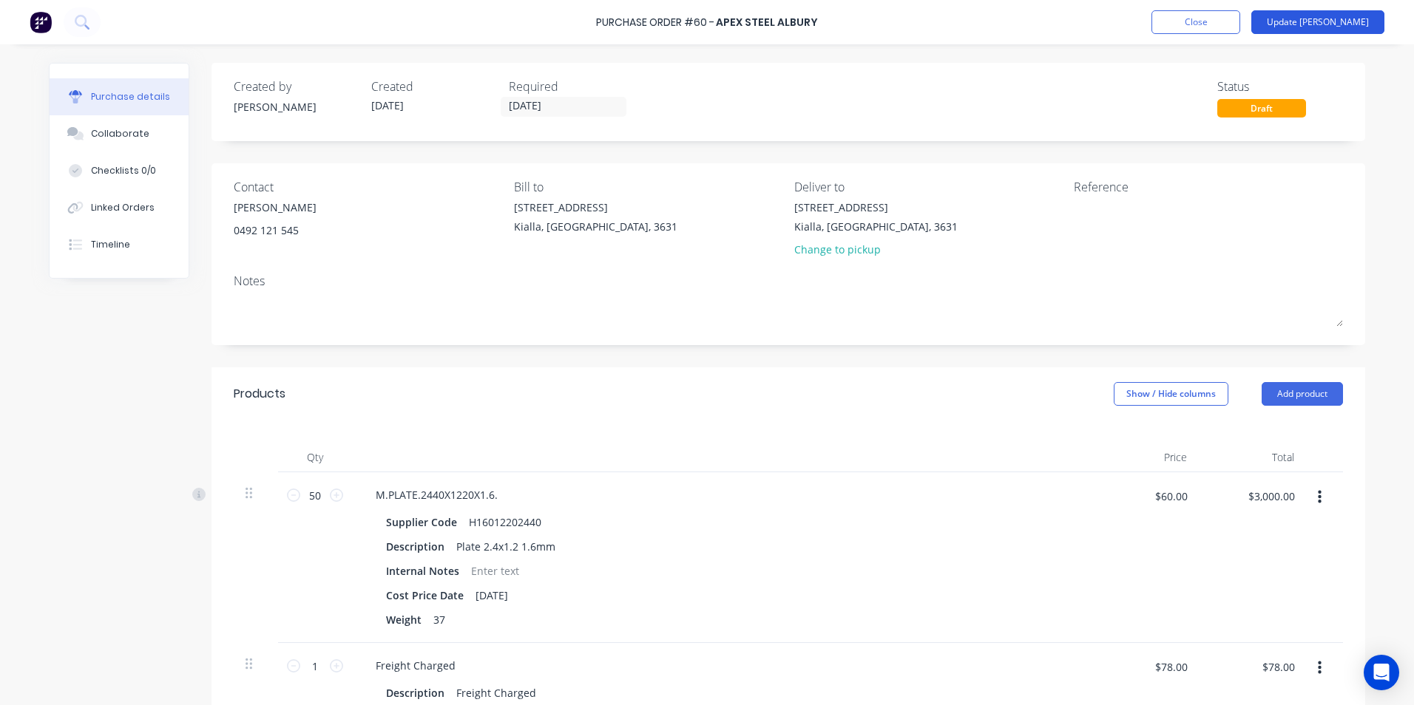
click at [1343, 21] on button "Update [PERSON_NAME]" at bounding box center [1317, 22] width 133 height 24
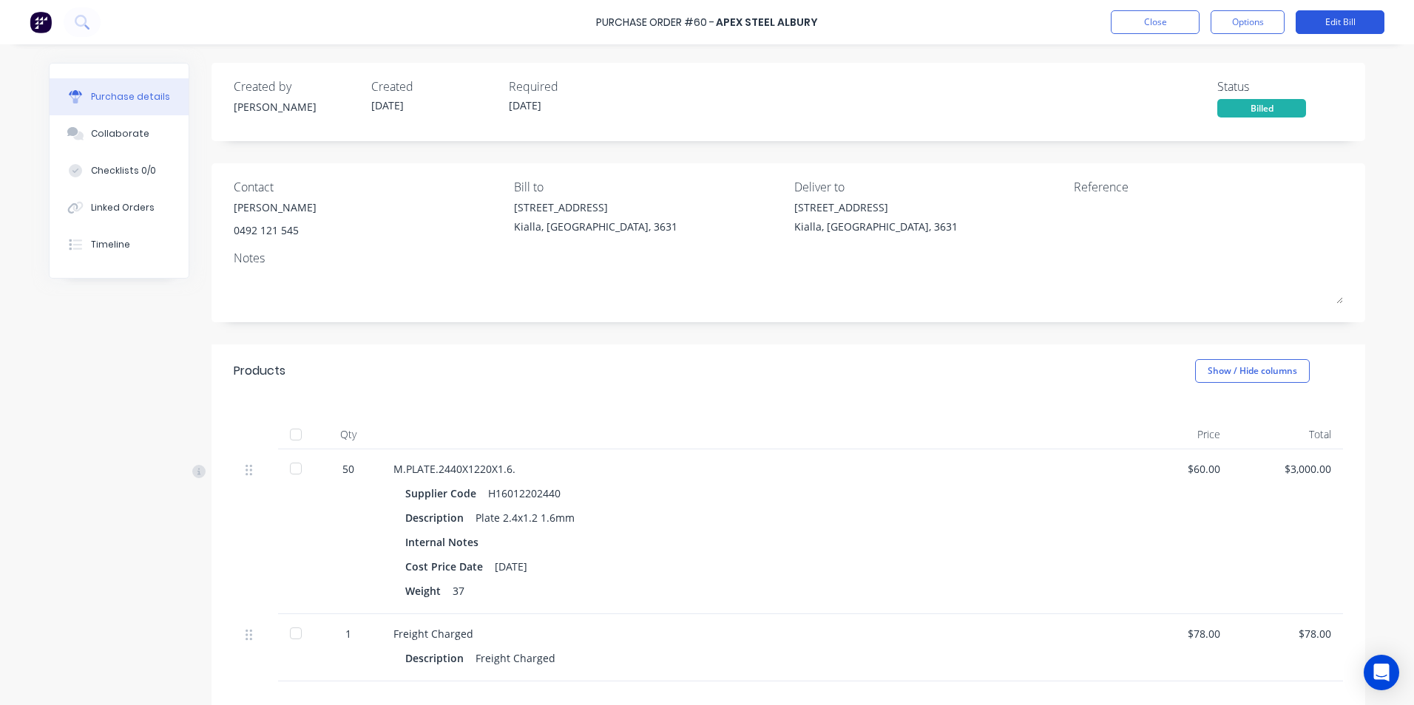
click at [1349, 20] on button "Edit Bill" at bounding box center [1339, 22] width 89 height 24
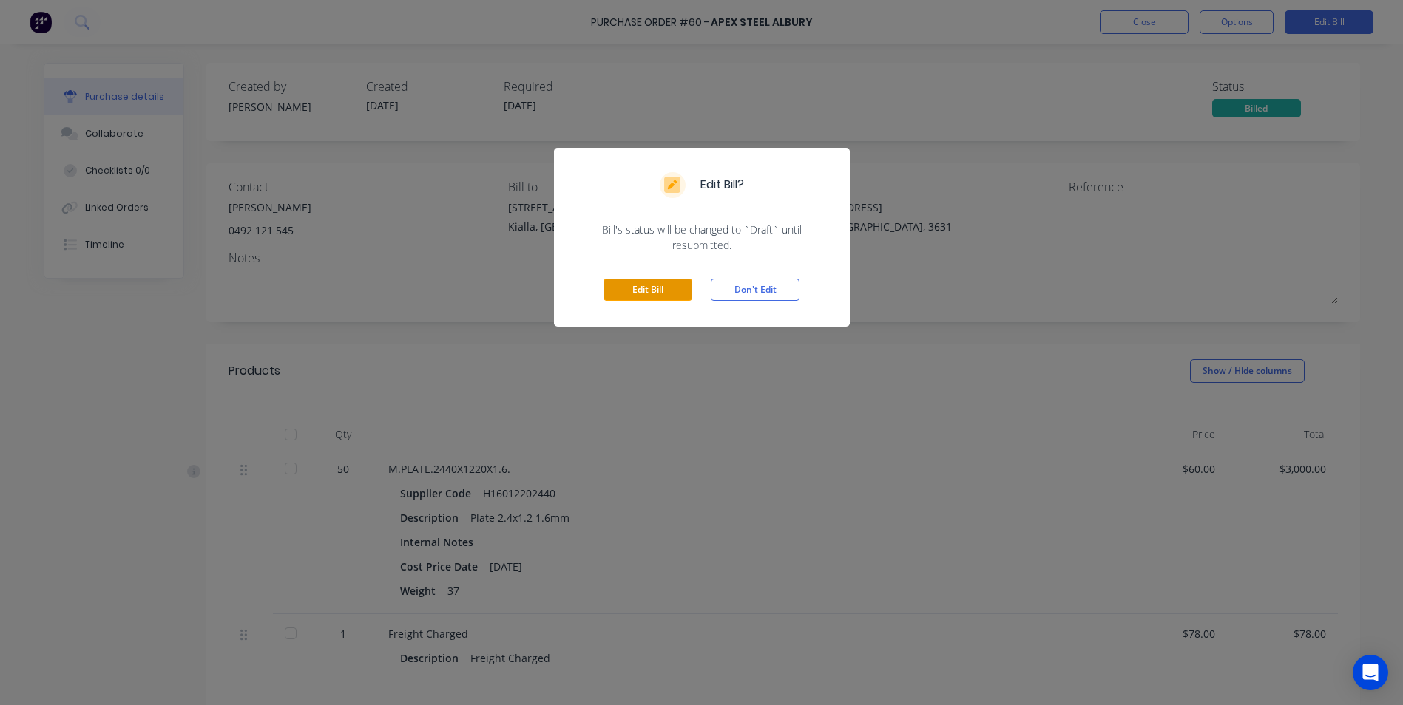
click at [628, 286] on button "Edit Bill" at bounding box center [647, 290] width 89 height 22
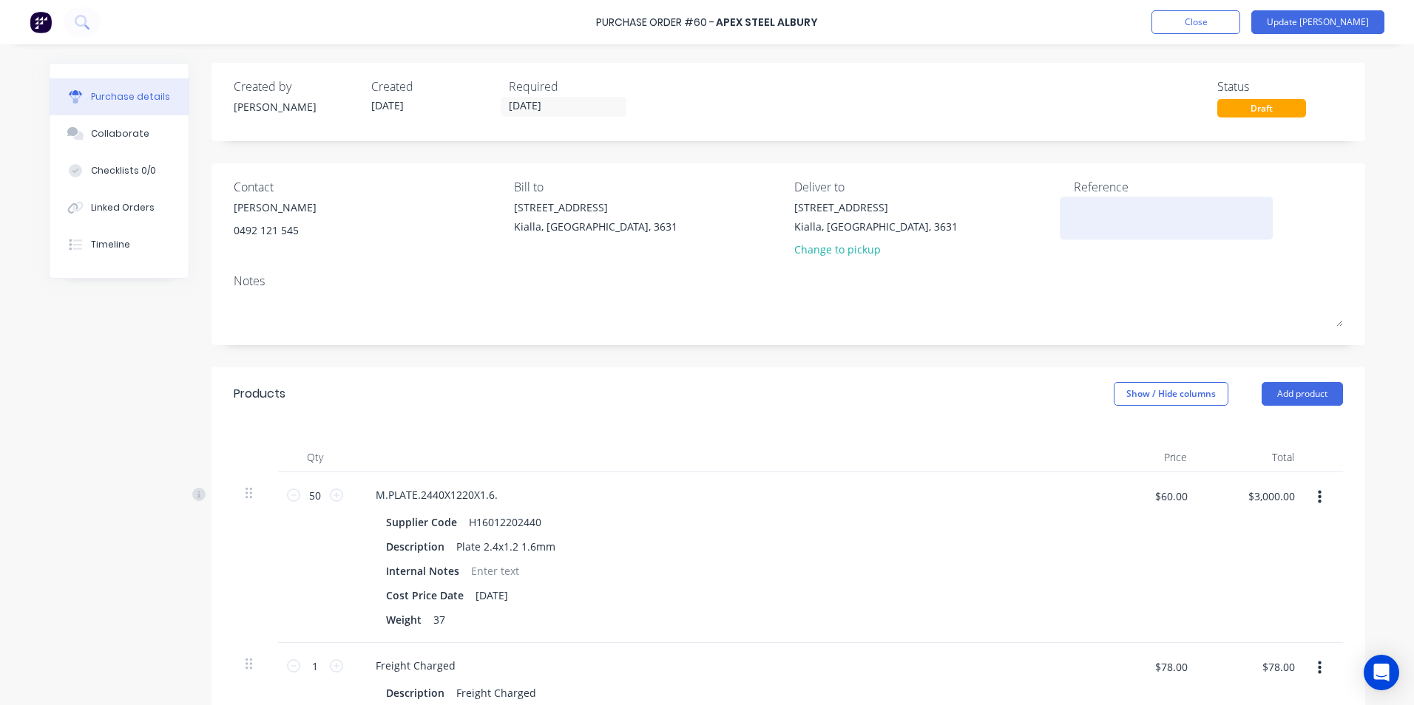
click at [1075, 217] on textarea at bounding box center [1166, 216] width 185 height 33
type textarea "454108"
type textarea "x"
type textarea "454108"
click at [1341, 20] on button "Update [PERSON_NAME]" at bounding box center [1317, 22] width 133 height 24
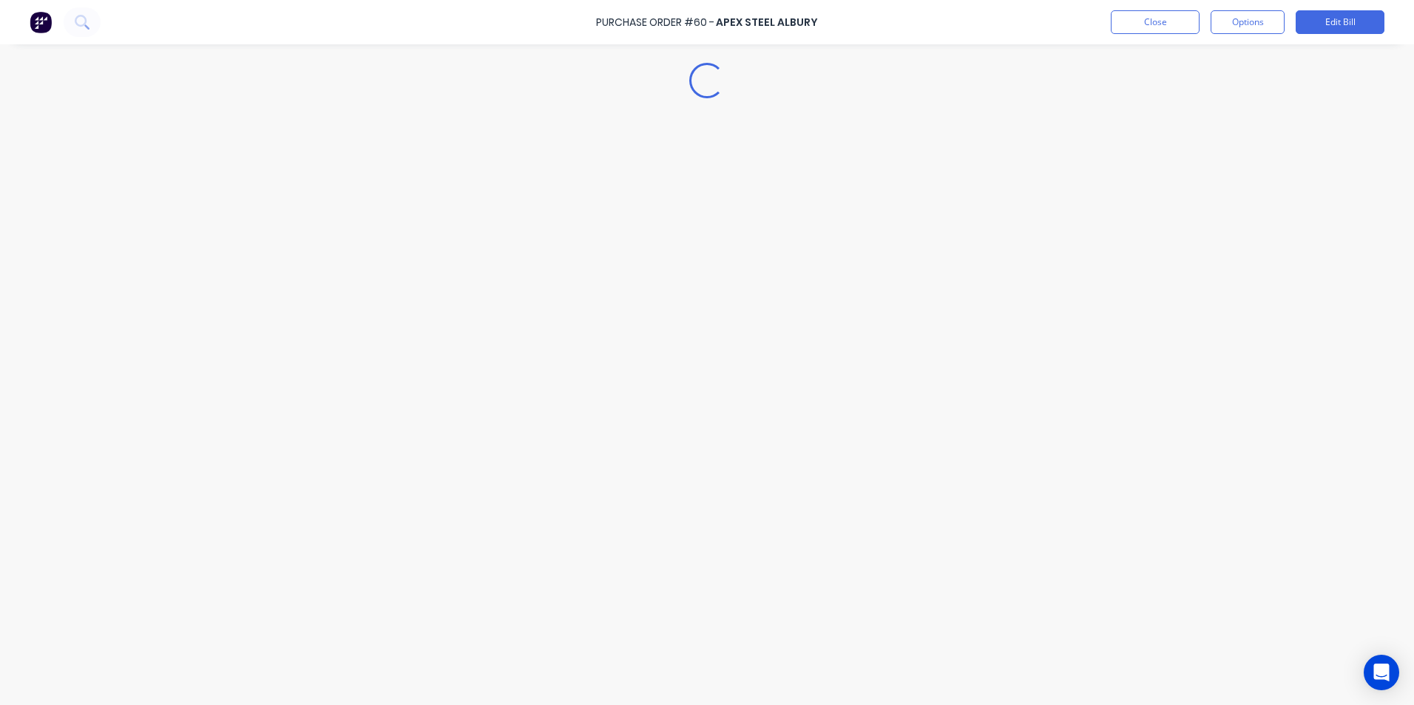
type textarea "x"
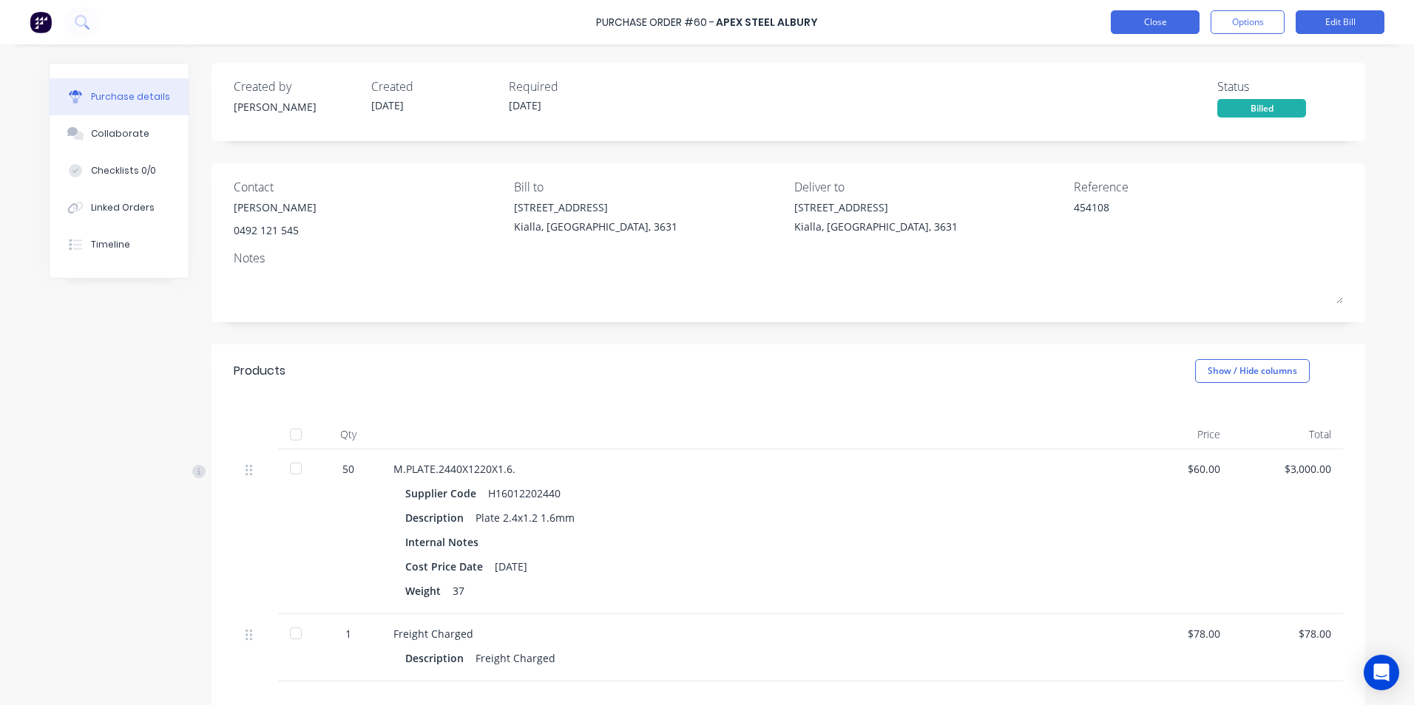
click at [1145, 22] on button "Close" at bounding box center [1155, 22] width 89 height 24
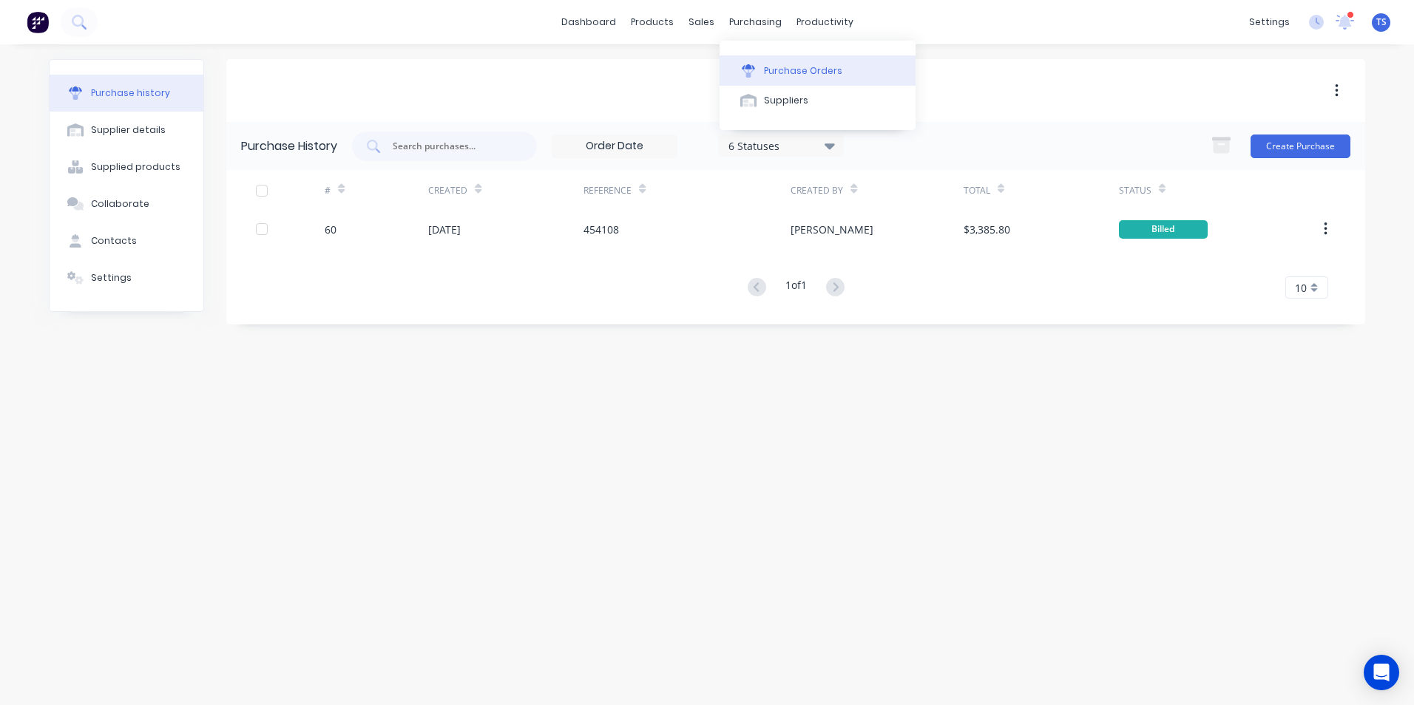
click at [764, 66] on div "Purchase Orders" at bounding box center [803, 70] width 78 height 13
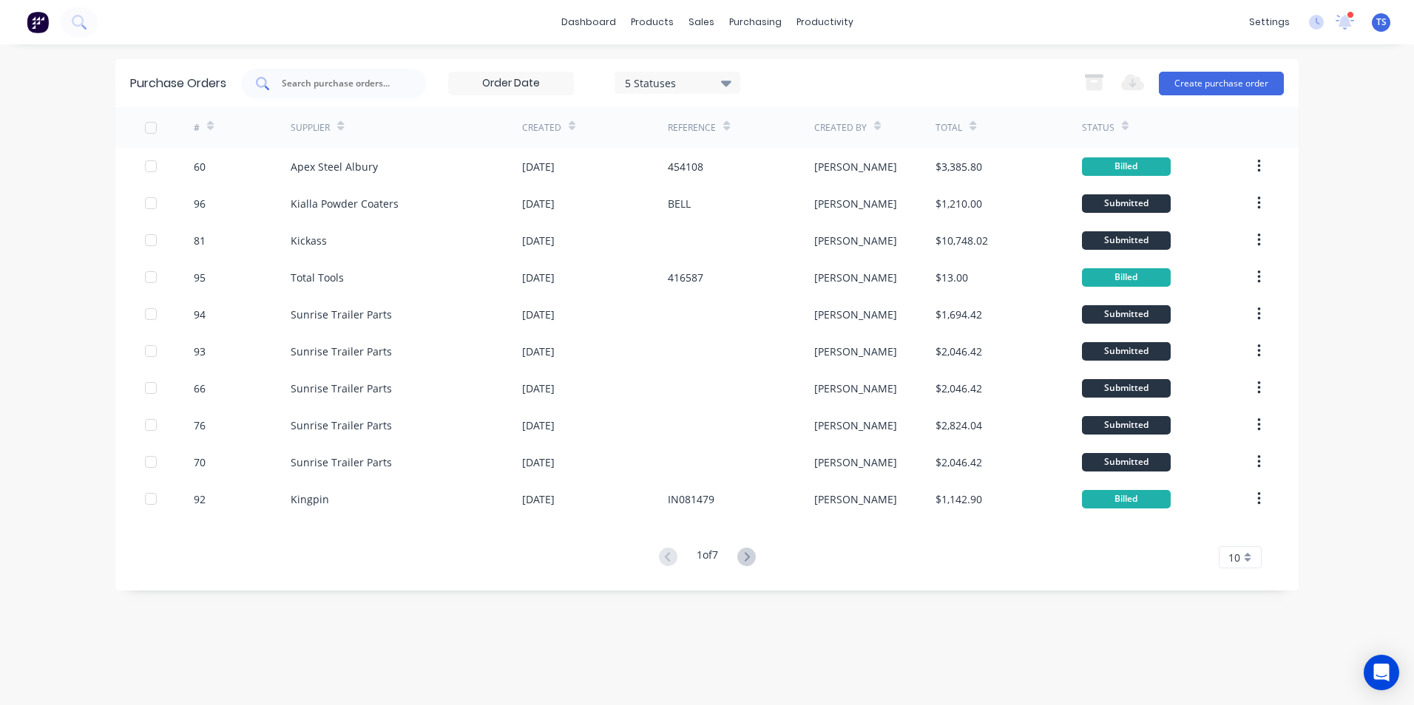
click at [320, 86] on input "text" at bounding box center [341, 83] width 123 height 15
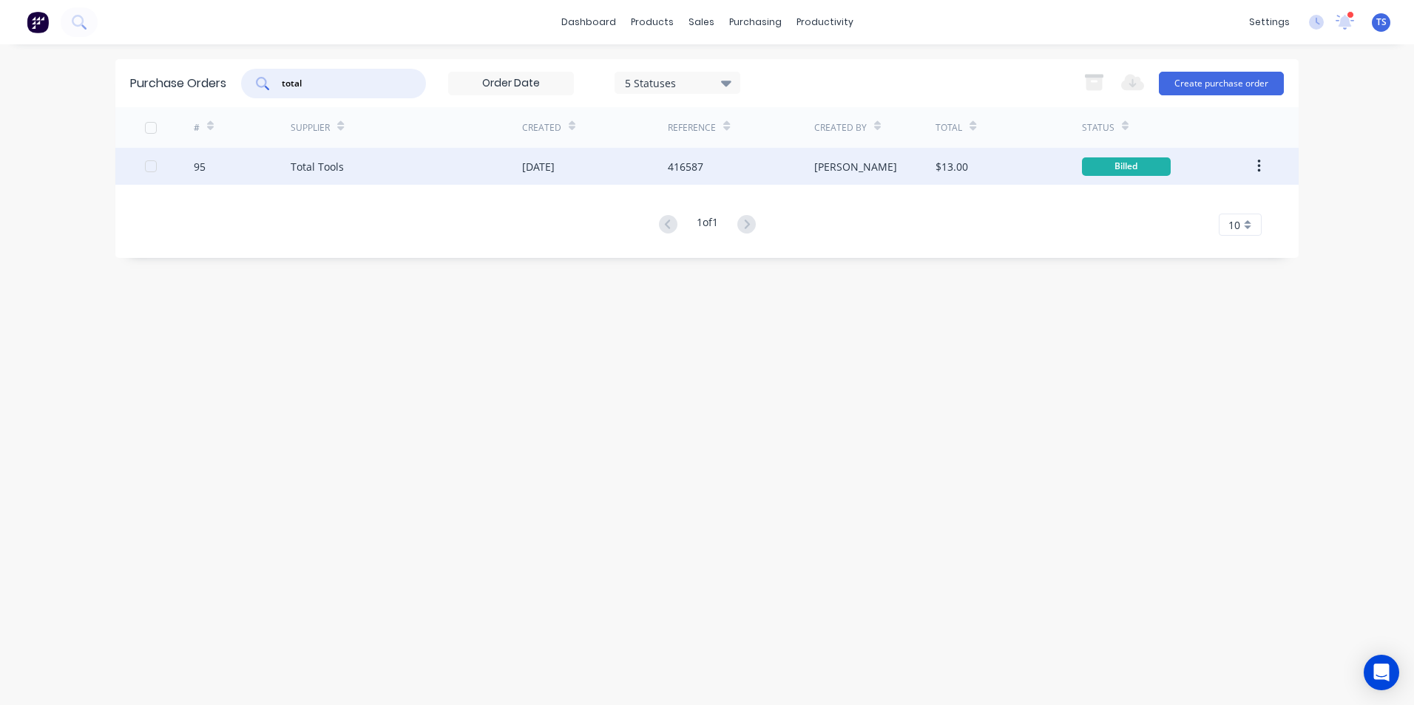
type input "total"
click at [309, 172] on div "Total Tools" at bounding box center [317, 167] width 53 height 16
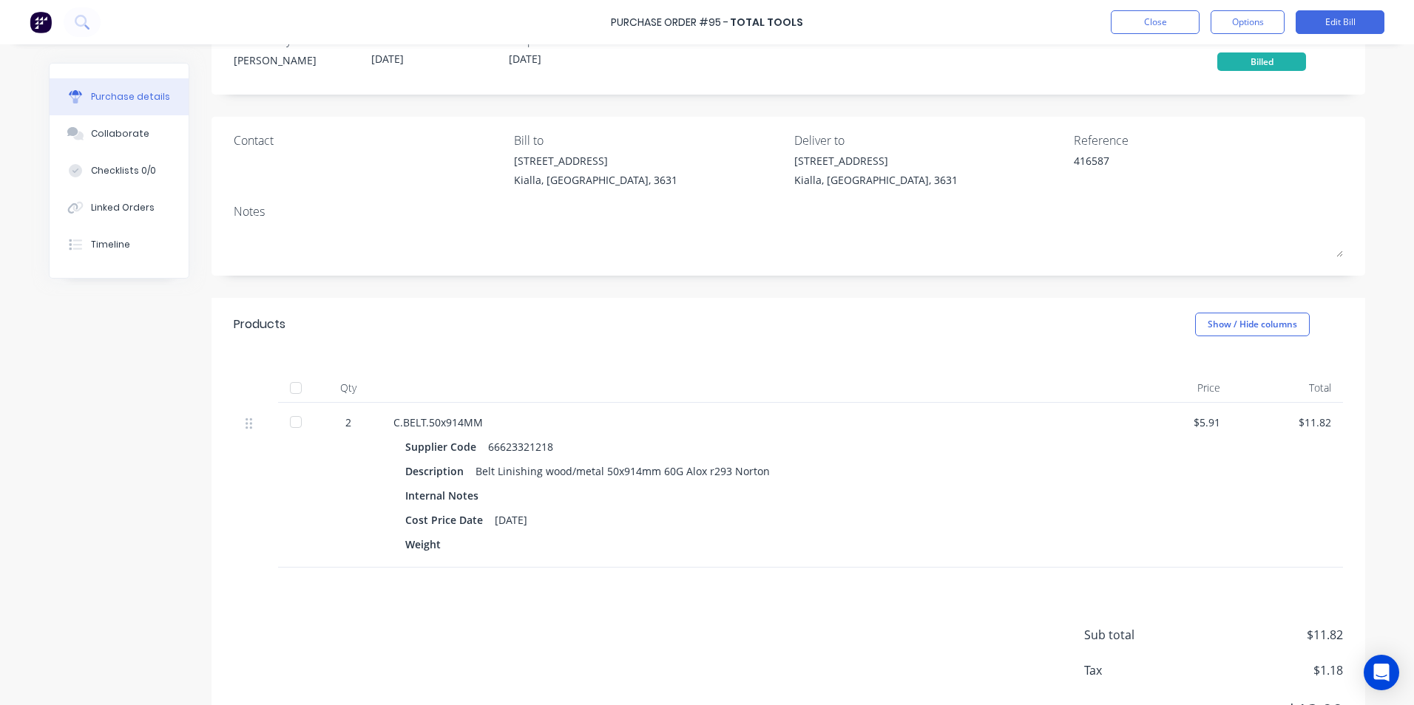
scroll to position [46, 0]
click at [291, 422] on div at bounding box center [296, 423] width 30 height 30
click at [128, 133] on div "Collaborate" at bounding box center [120, 133] width 58 height 13
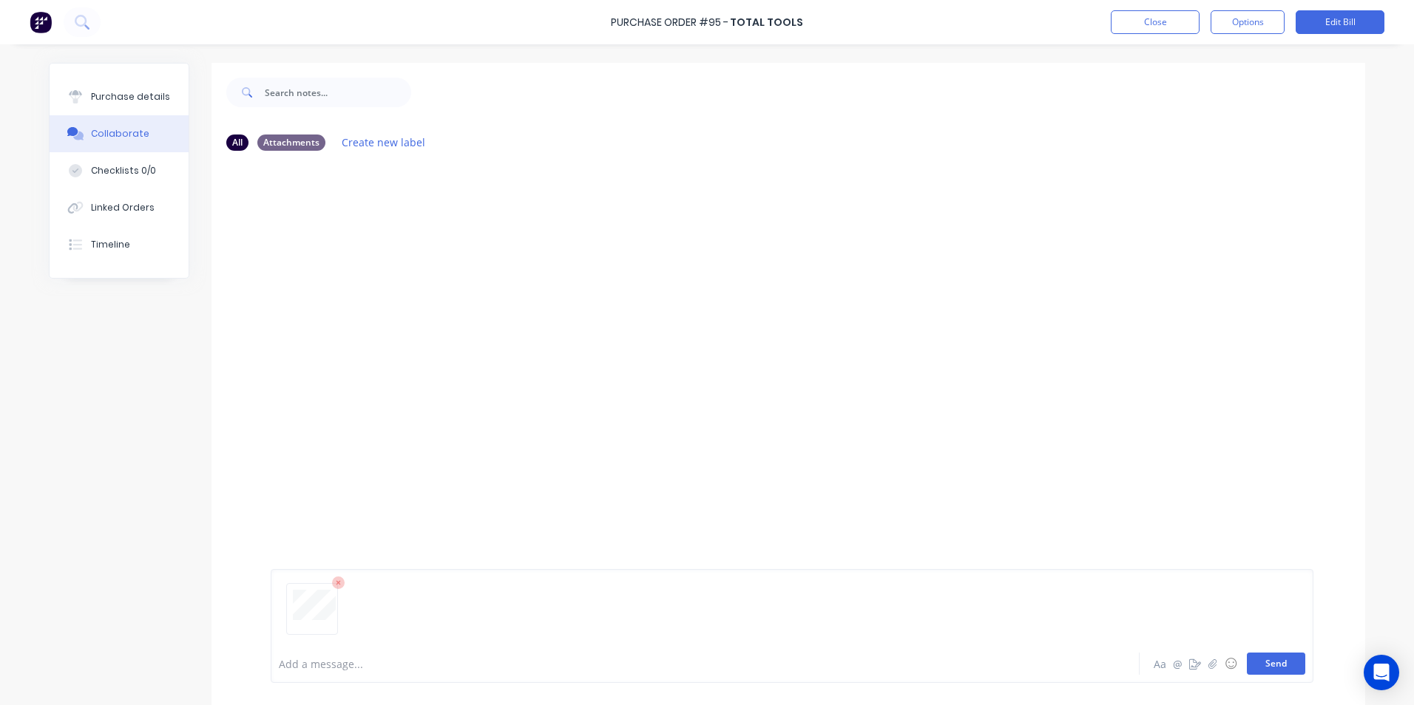
click at [1274, 668] on button "Send" at bounding box center [1276, 664] width 58 height 22
click at [122, 94] on div "Purchase details" at bounding box center [130, 96] width 79 height 13
type textarea "x"
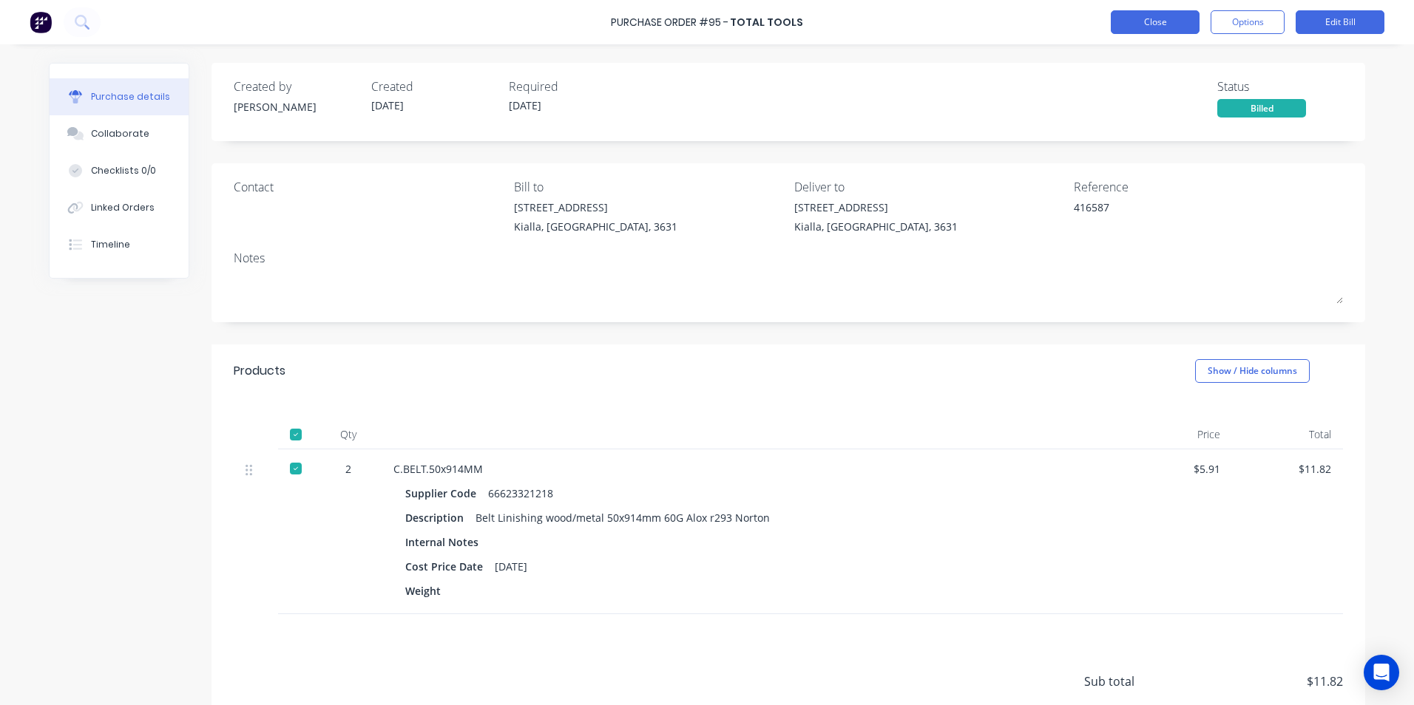
click at [1154, 17] on button "Close" at bounding box center [1155, 22] width 89 height 24
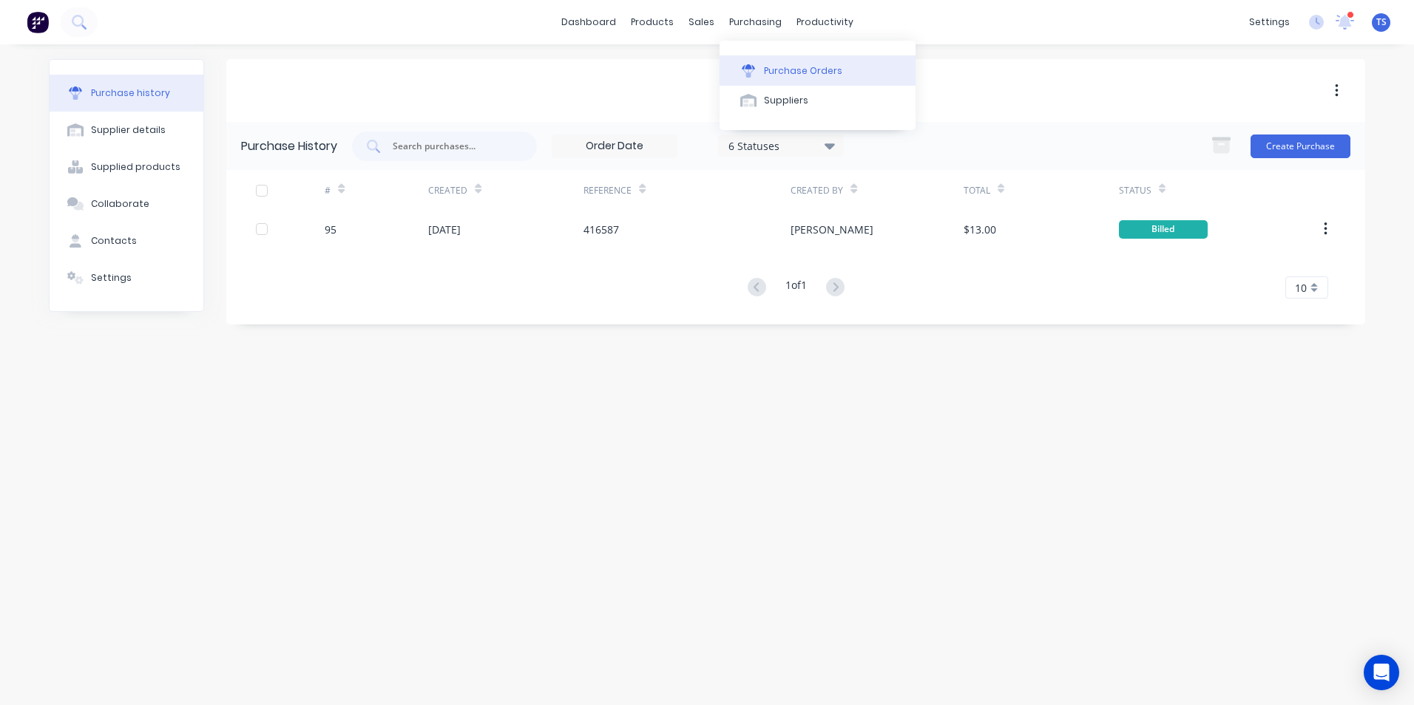
click at [805, 72] on div "Purchase Orders" at bounding box center [803, 70] width 78 height 13
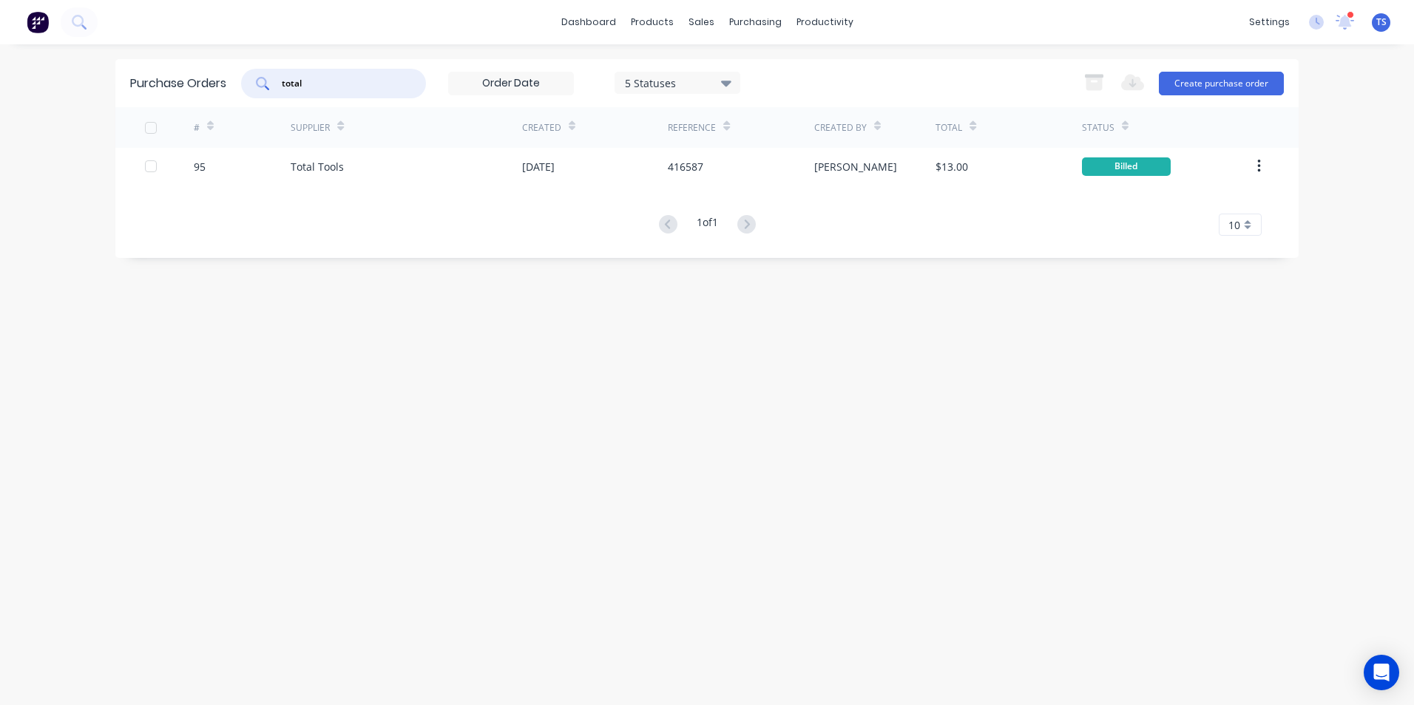
drag, startPoint x: 312, startPoint y: 83, endPoint x: 277, endPoint y: 74, distance: 35.9
click at [277, 74] on div "total" at bounding box center [333, 84] width 185 height 30
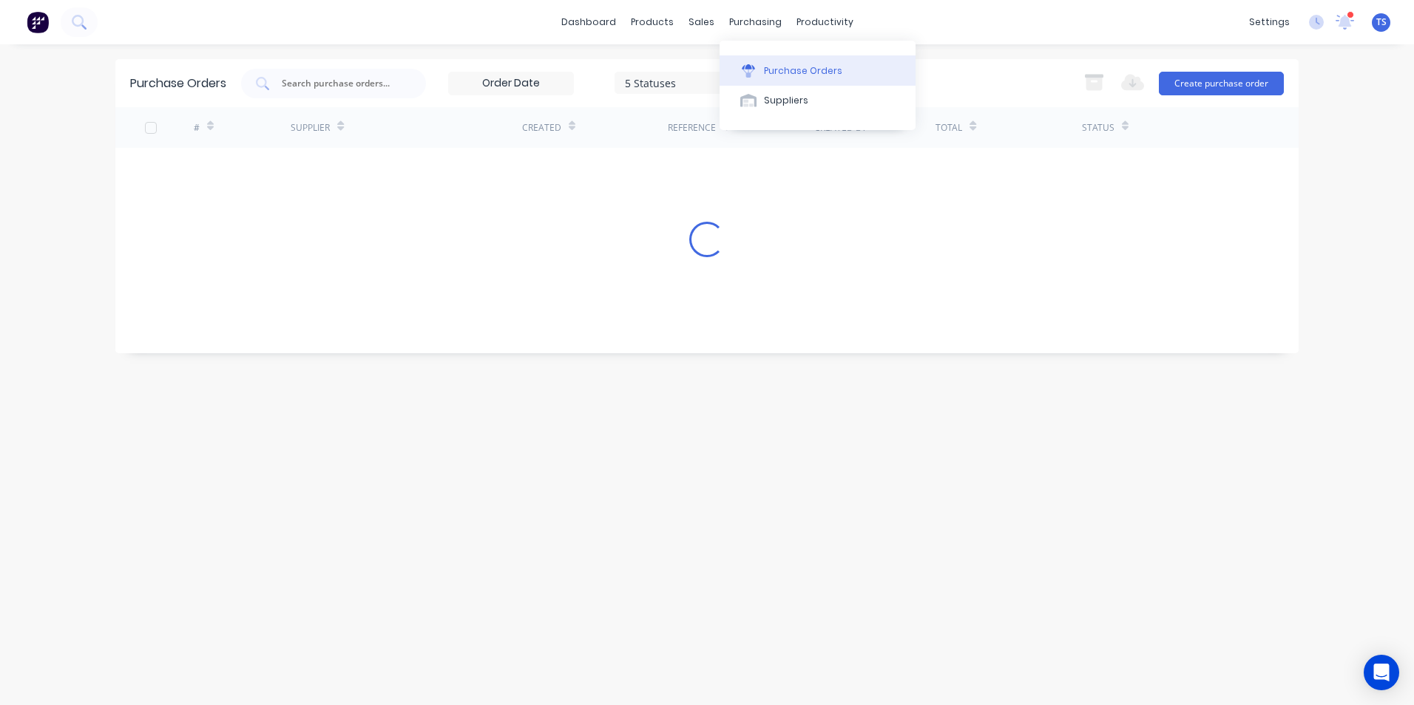
click at [770, 71] on div "Purchase Orders" at bounding box center [803, 70] width 78 height 13
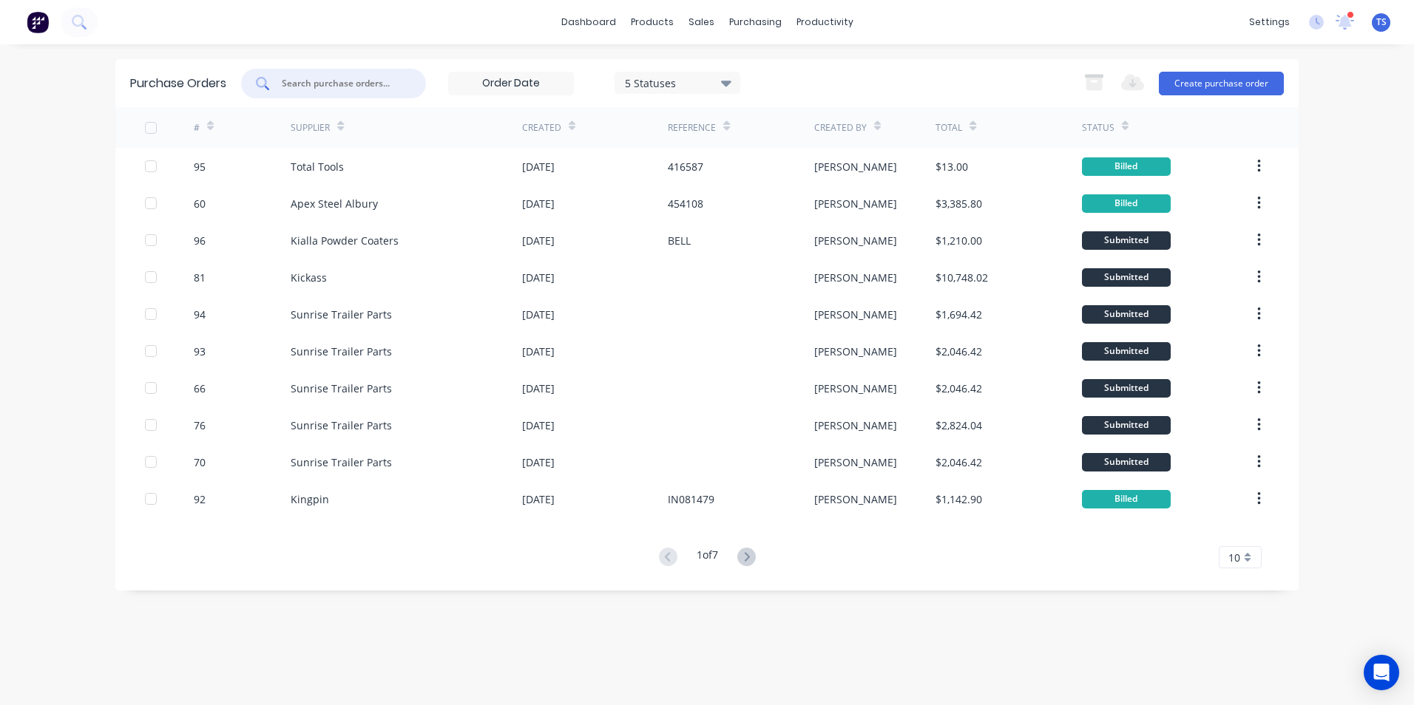
click at [352, 80] on input "text" at bounding box center [341, 83] width 123 height 15
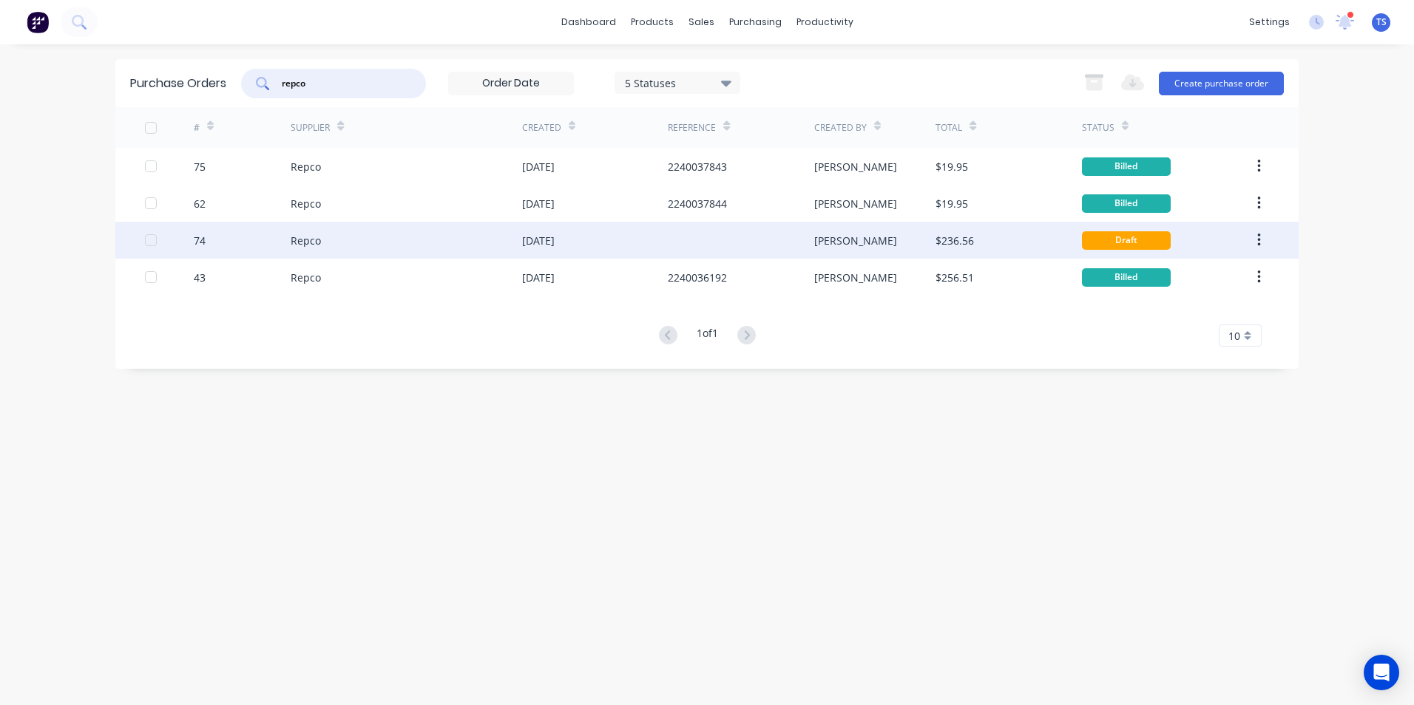
type input "repco"
click at [206, 245] on div "74" at bounding box center [243, 240] width 98 height 37
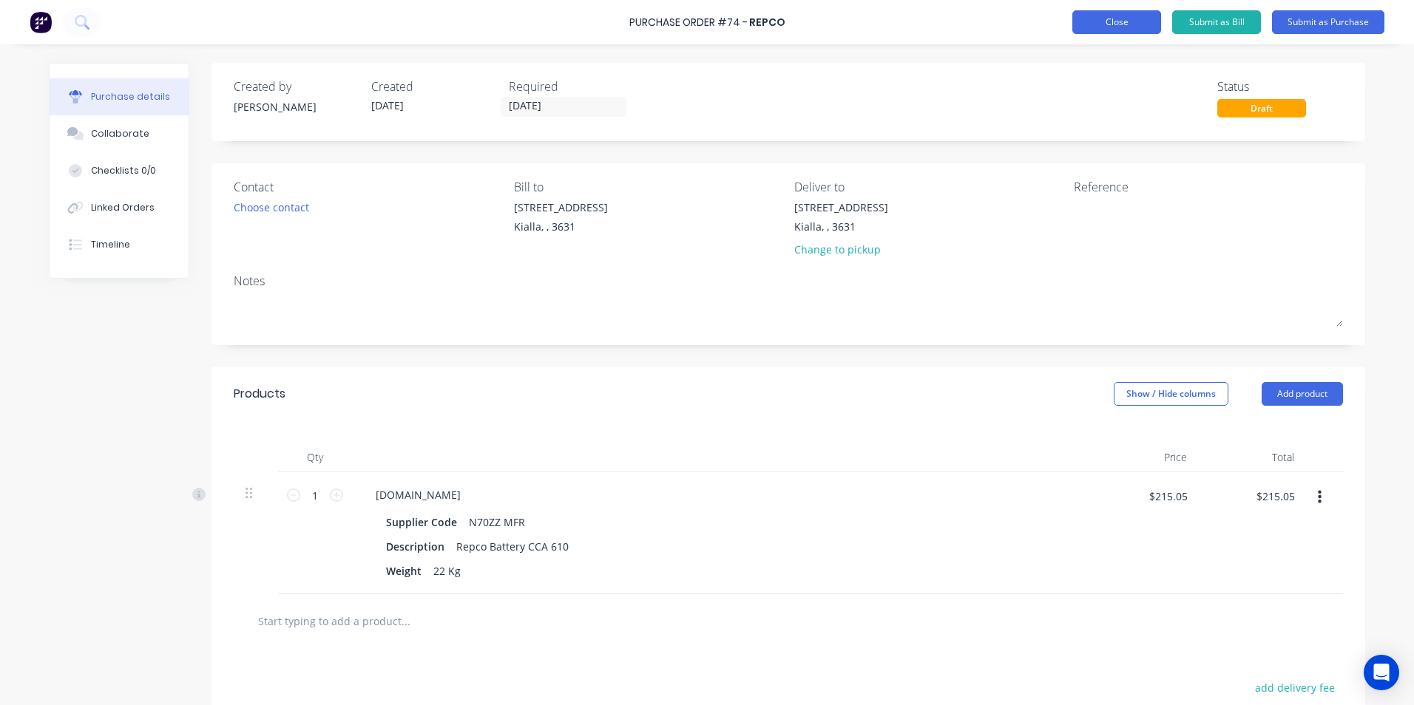
click at [1144, 19] on button "Close" at bounding box center [1116, 22] width 89 height 24
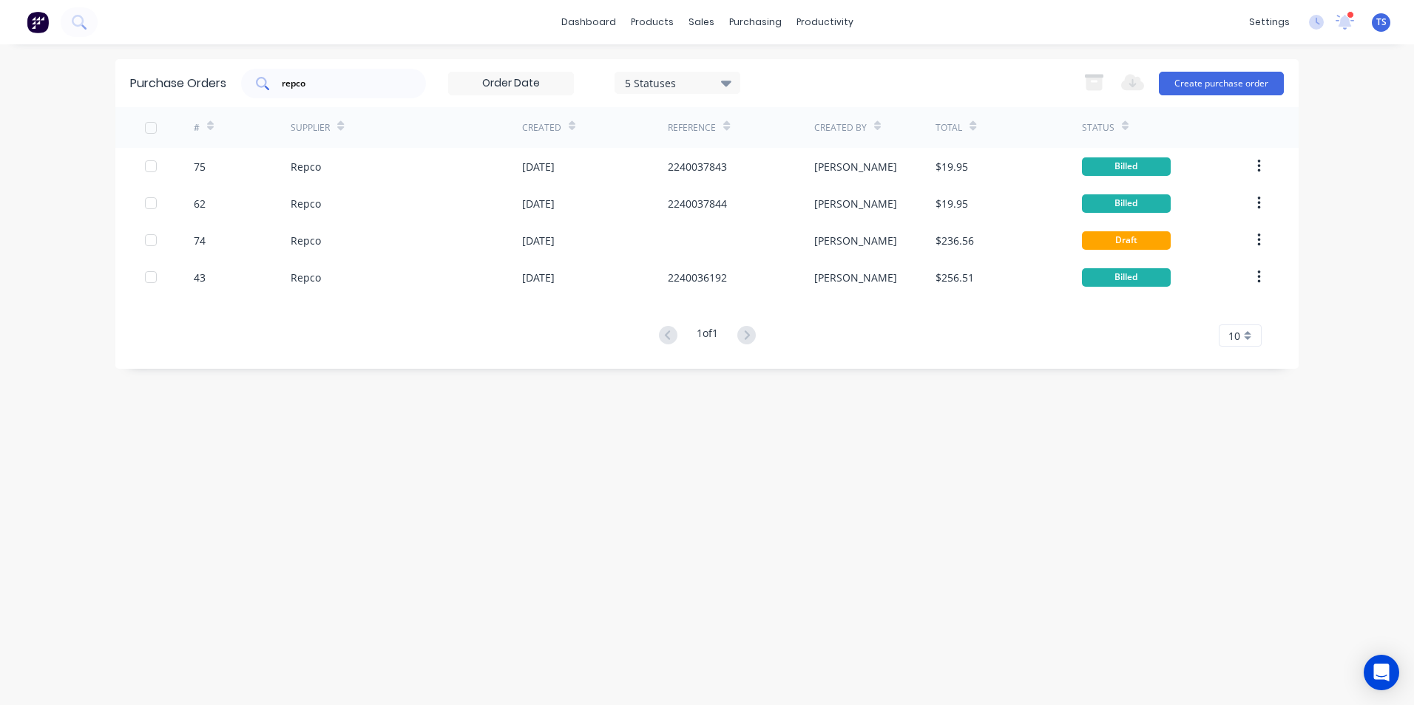
drag, startPoint x: 319, startPoint y: 75, endPoint x: 302, endPoint y: 84, distance: 19.5
click at [308, 85] on div "repco" at bounding box center [333, 84] width 185 height 30
drag, startPoint x: 314, startPoint y: 85, endPoint x: 268, endPoint y: 89, distance: 46.1
click at [268, 89] on div "repco" at bounding box center [333, 84] width 185 height 30
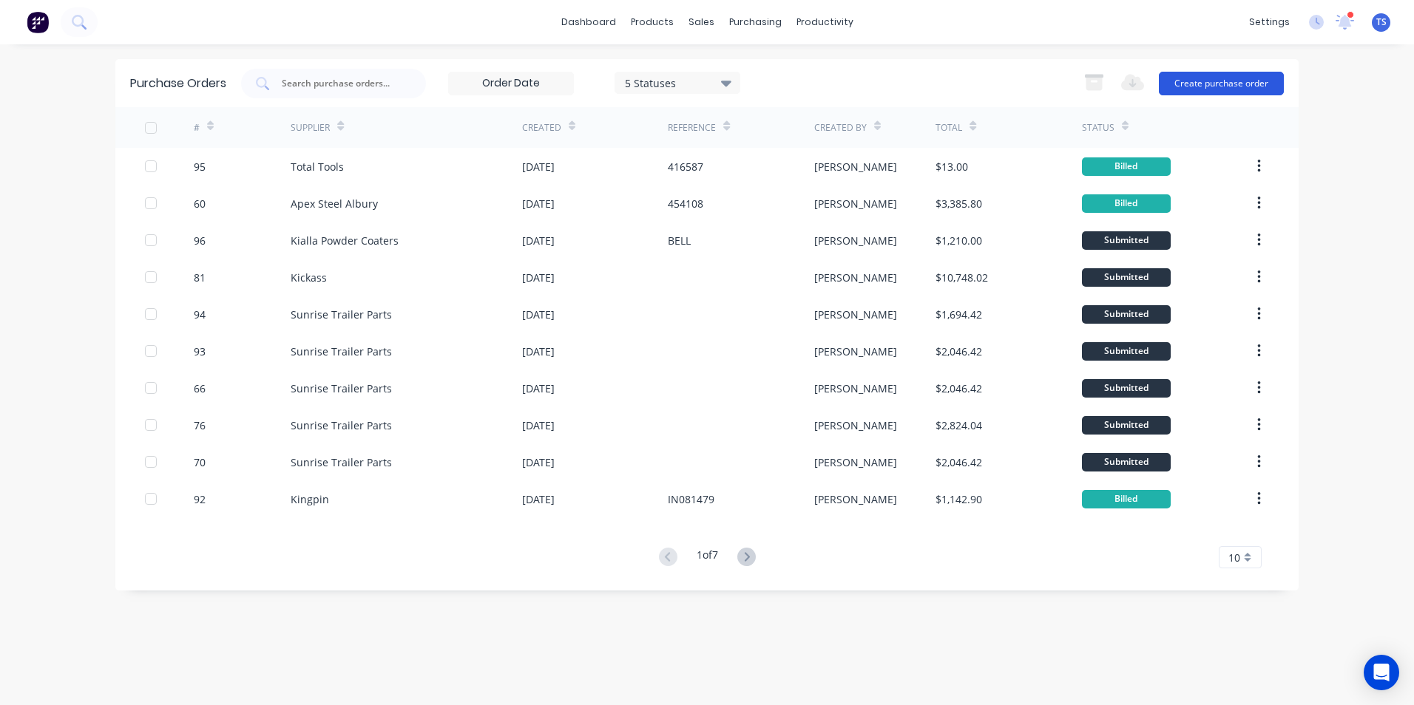
click at [1205, 81] on button "Create purchase order" at bounding box center [1221, 84] width 125 height 24
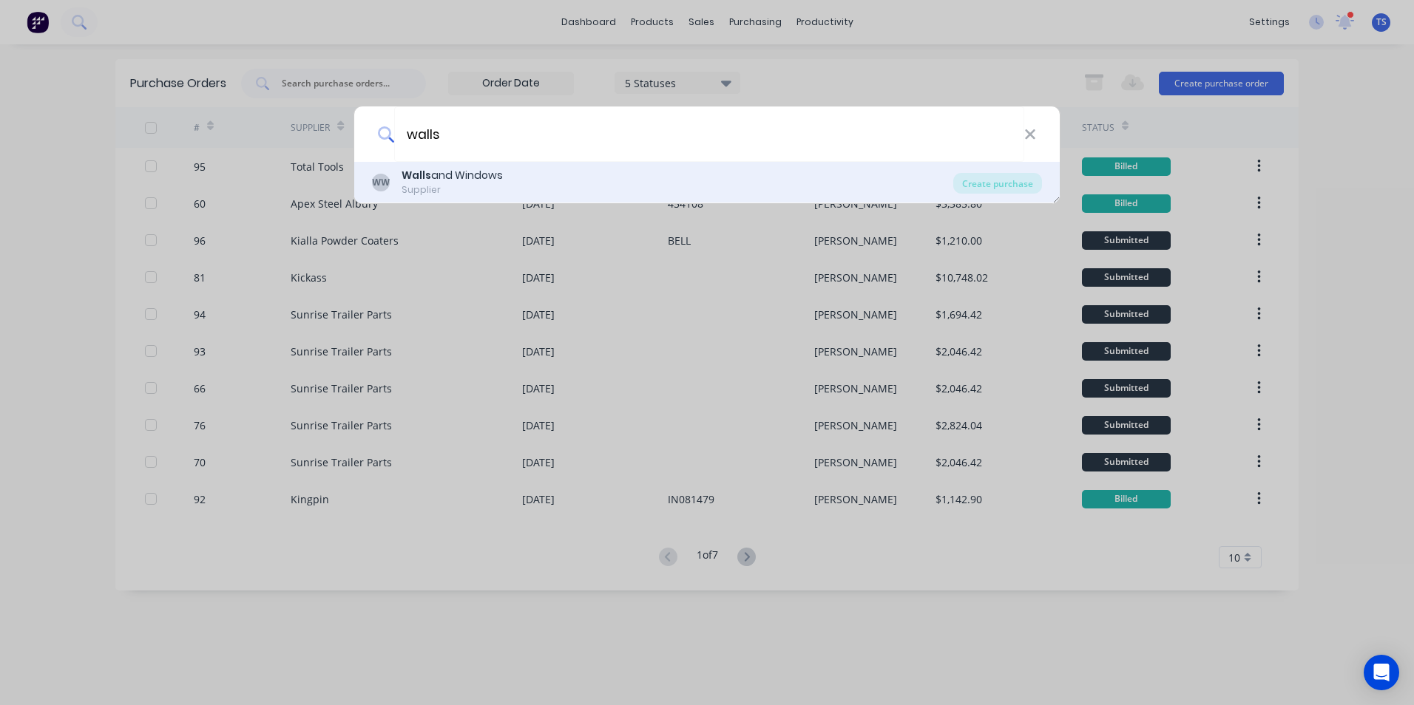
type input "walls"
click at [525, 177] on div "[PERSON_NAME] and Windows Supplier" at bounding box center [662, 182] width 581 height 29
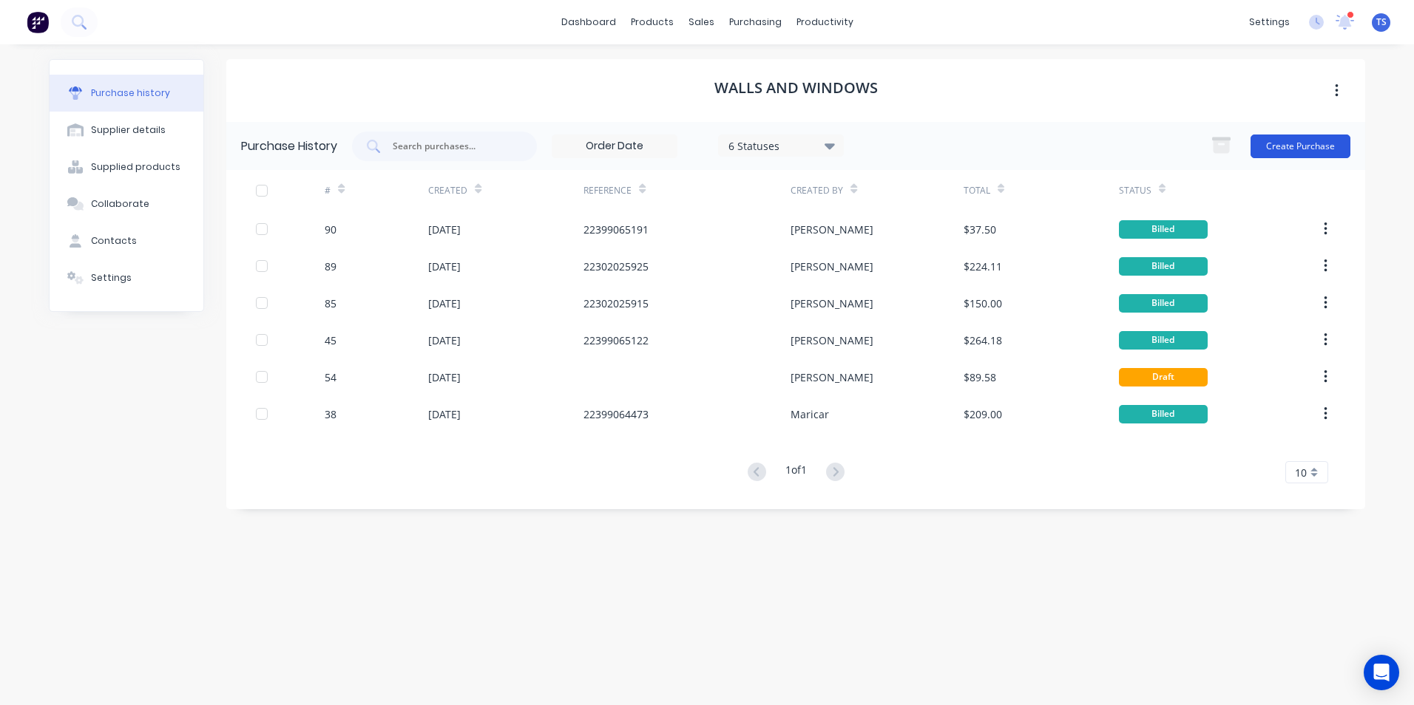
click at [1303, 143] on button "Create Purchase" at bounding box center [1300, 147] width 100 height 24
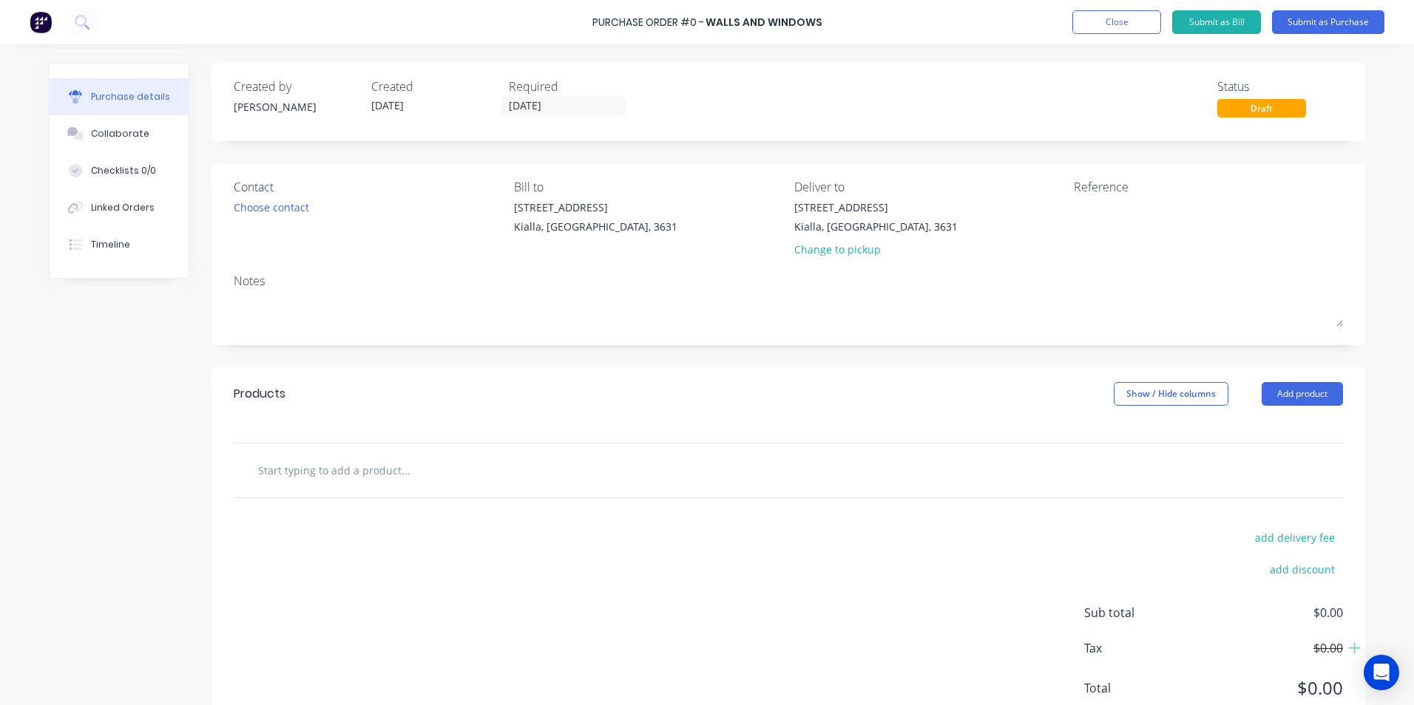
click at [356, 467] on input "text" at bounding box center [405, 470] width 296 height 30
click at [1311, 400] on button "Add product" at bounding box center [1301, 394] width 81 height 24
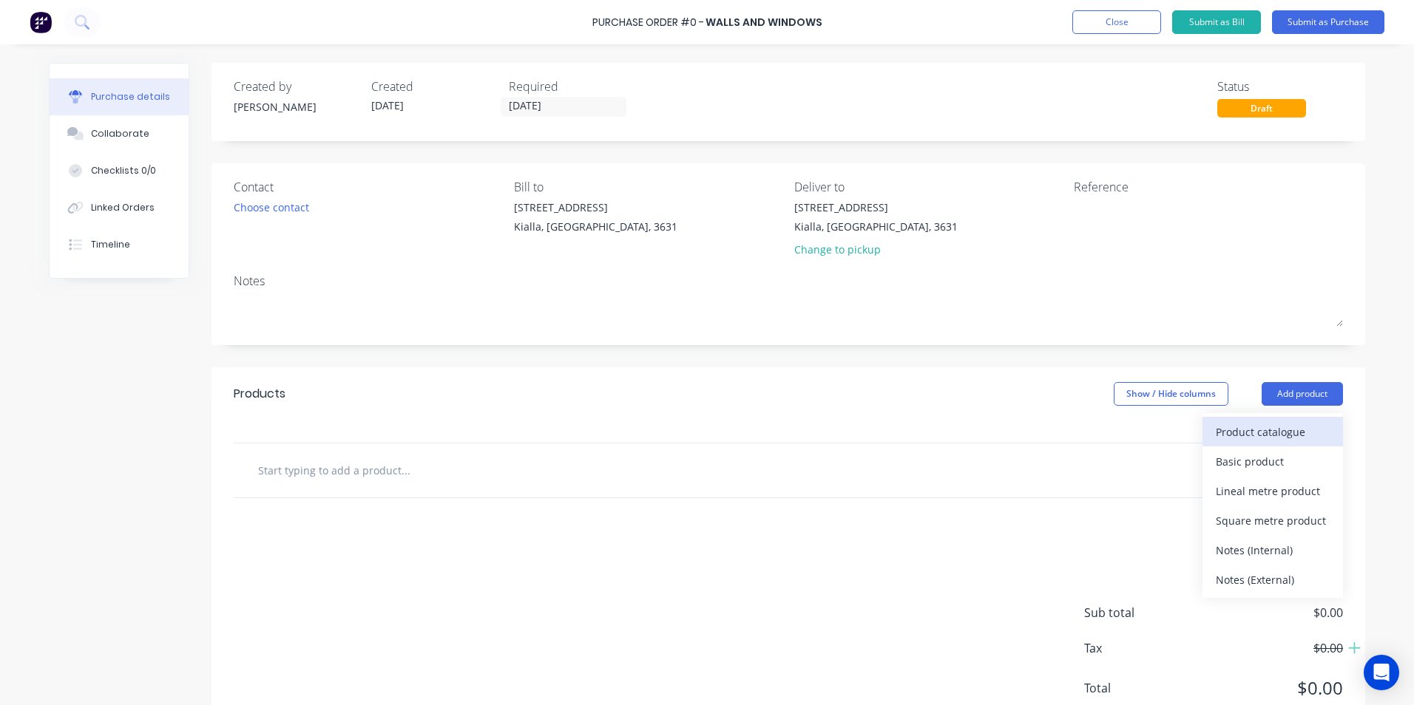
click at [1264, 428] on div "Product catalogue" at bounding box center [1272, 431] width 114 height 21
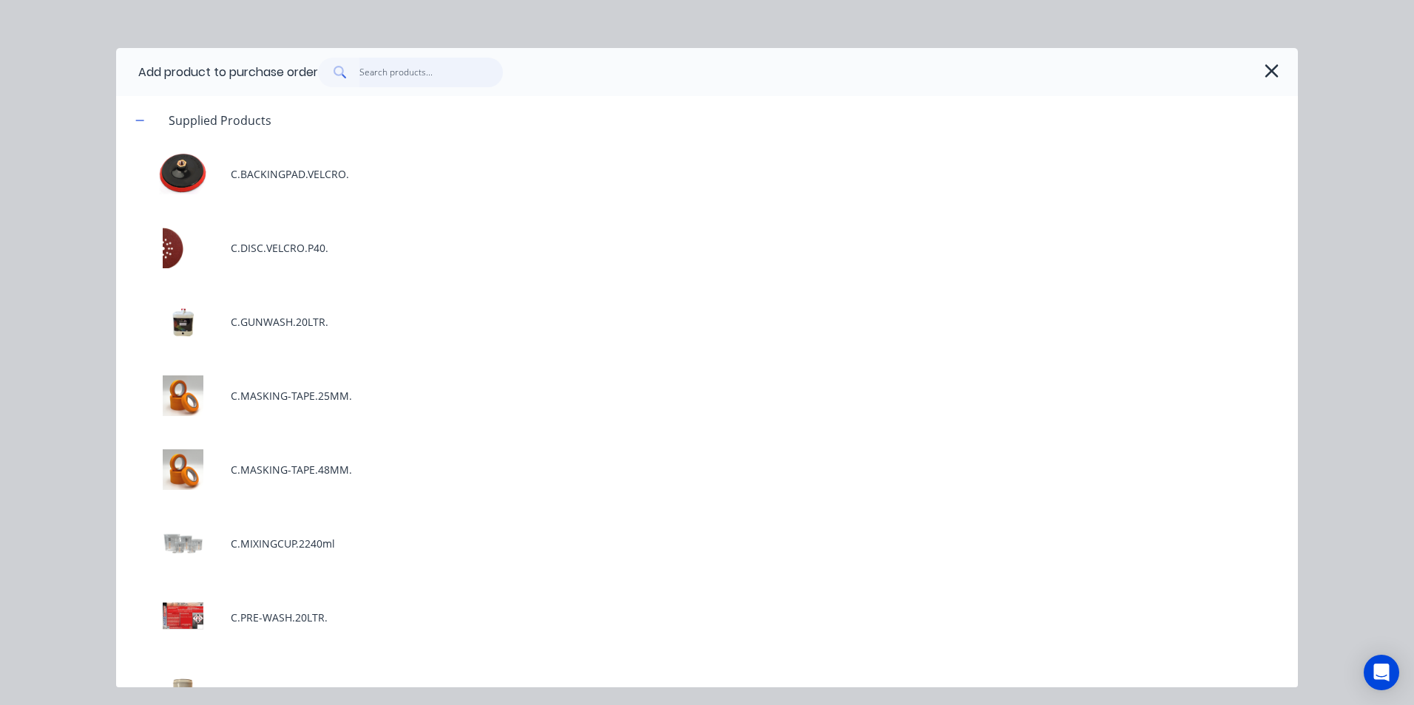
click at [427, 78] on input "text" at bounding box center [431, 73] width 144 height 30
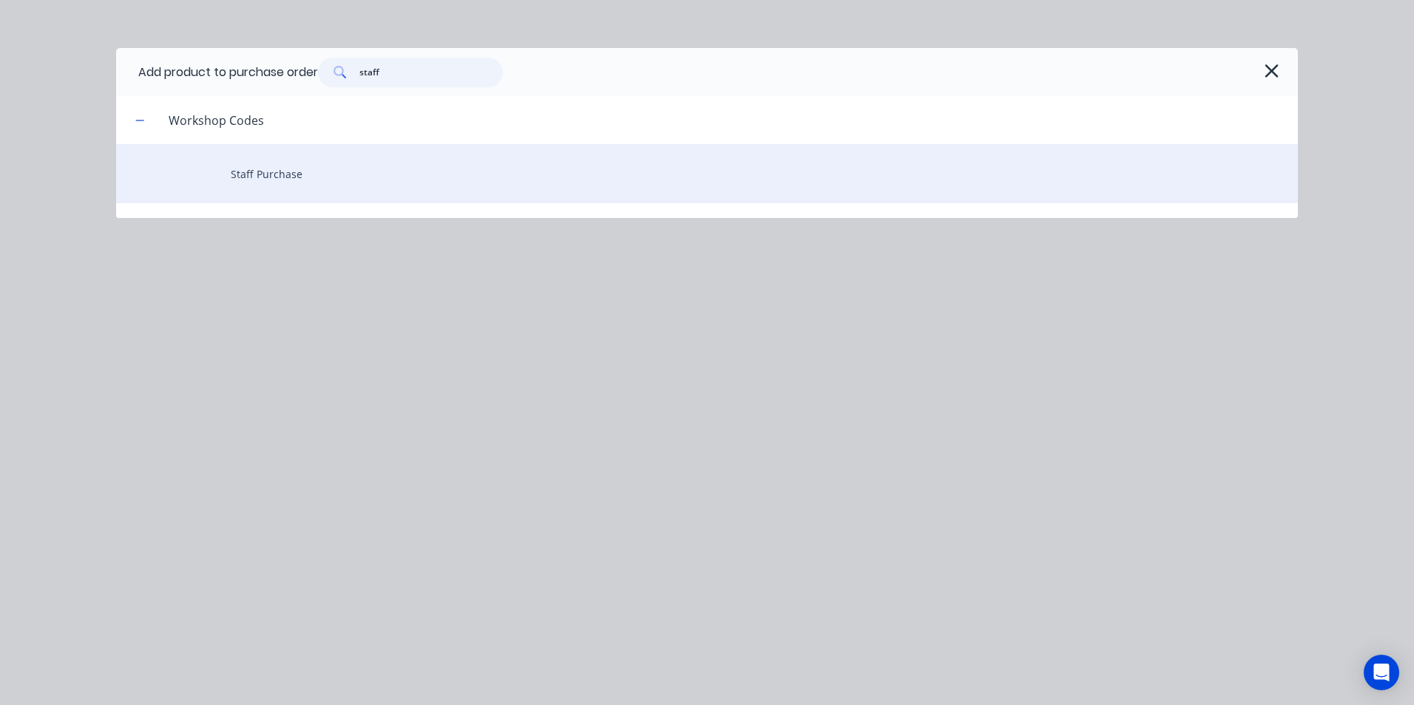
type input "staff"
click at [260, 173] on div "Staff Purchase" at bounding box center [706, 173] width 1181 height 59
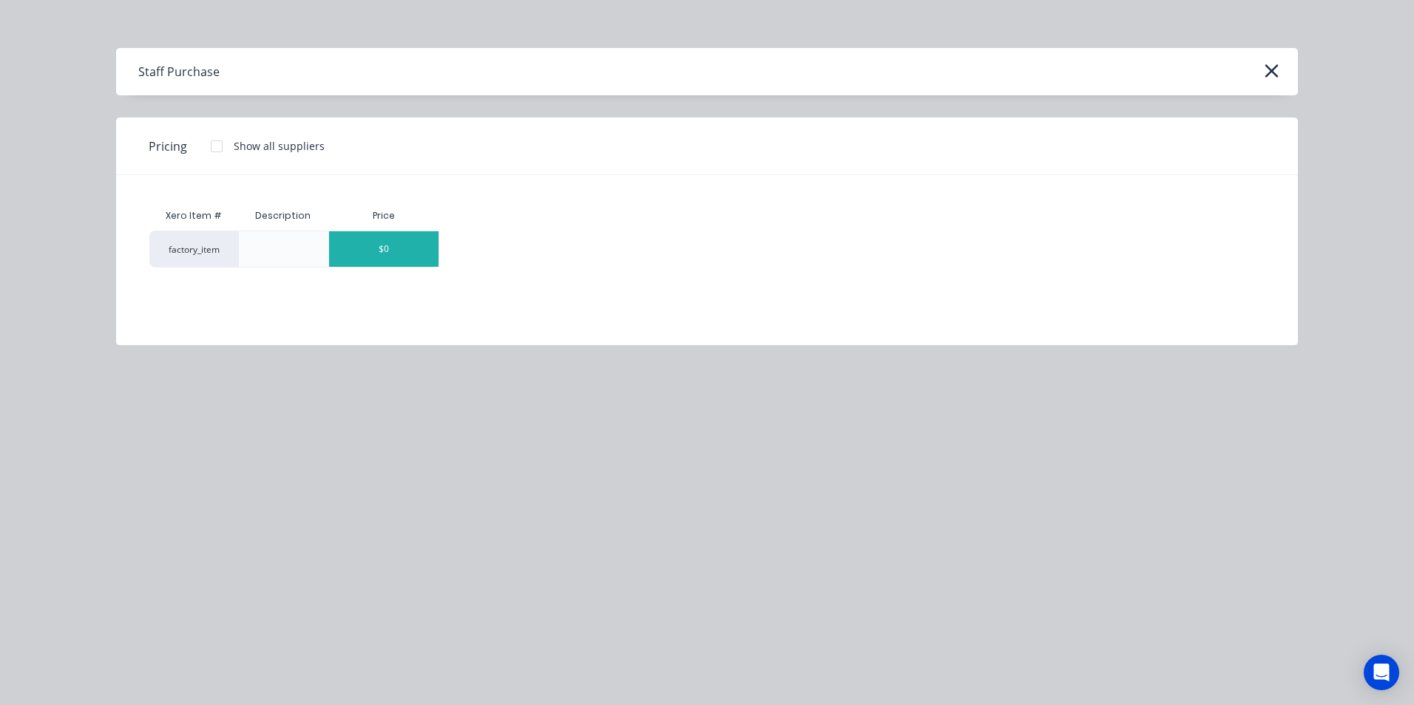
click at [410, 249] on div "$0" at bounding box center [383, 248] width 109 height 35
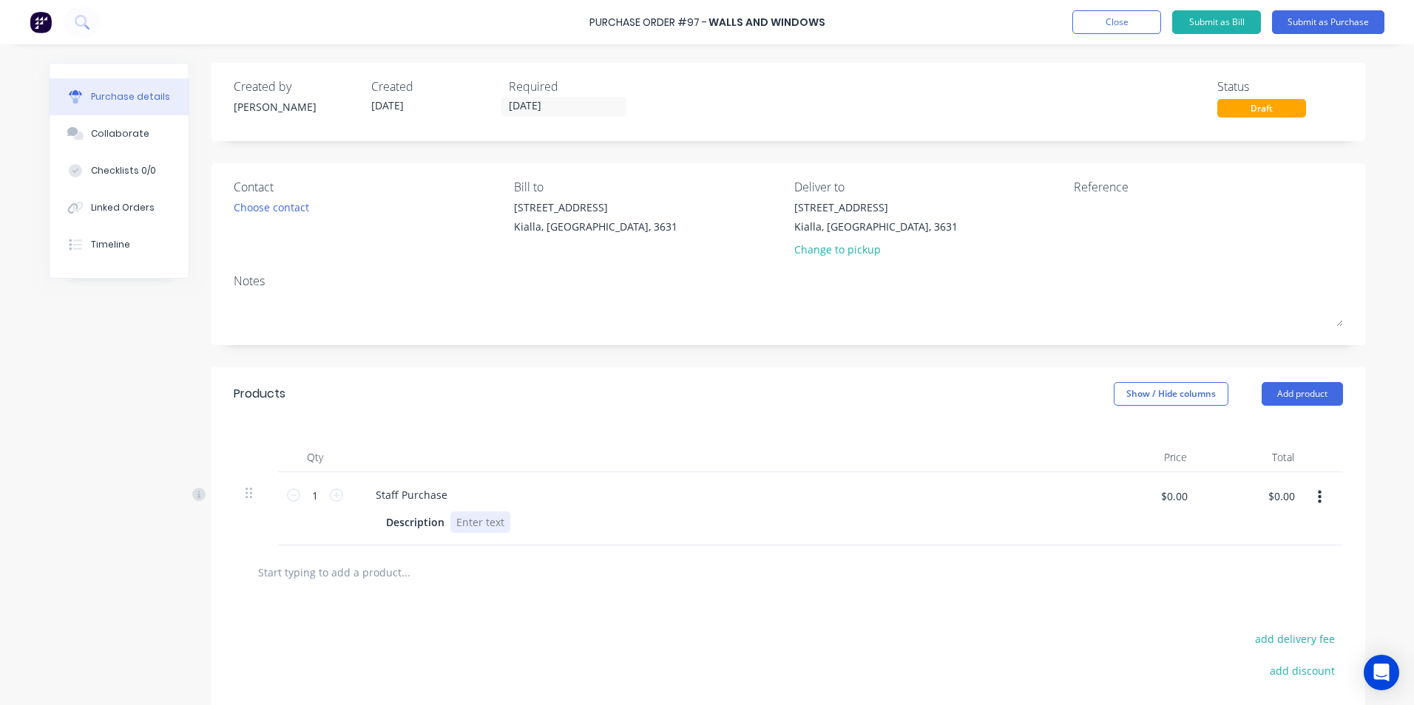
click at [470, 522] on div at bounding box center [480, 522] width 60 height 21
click at [1170, 502] on input "$0.00" at bounding box center [1173, 496] width 44 height 24
type input "$451.54"
click at [1258, 509] on div "$451.54 $0.00" at bounding box center [1280, 501] width 44 height 35
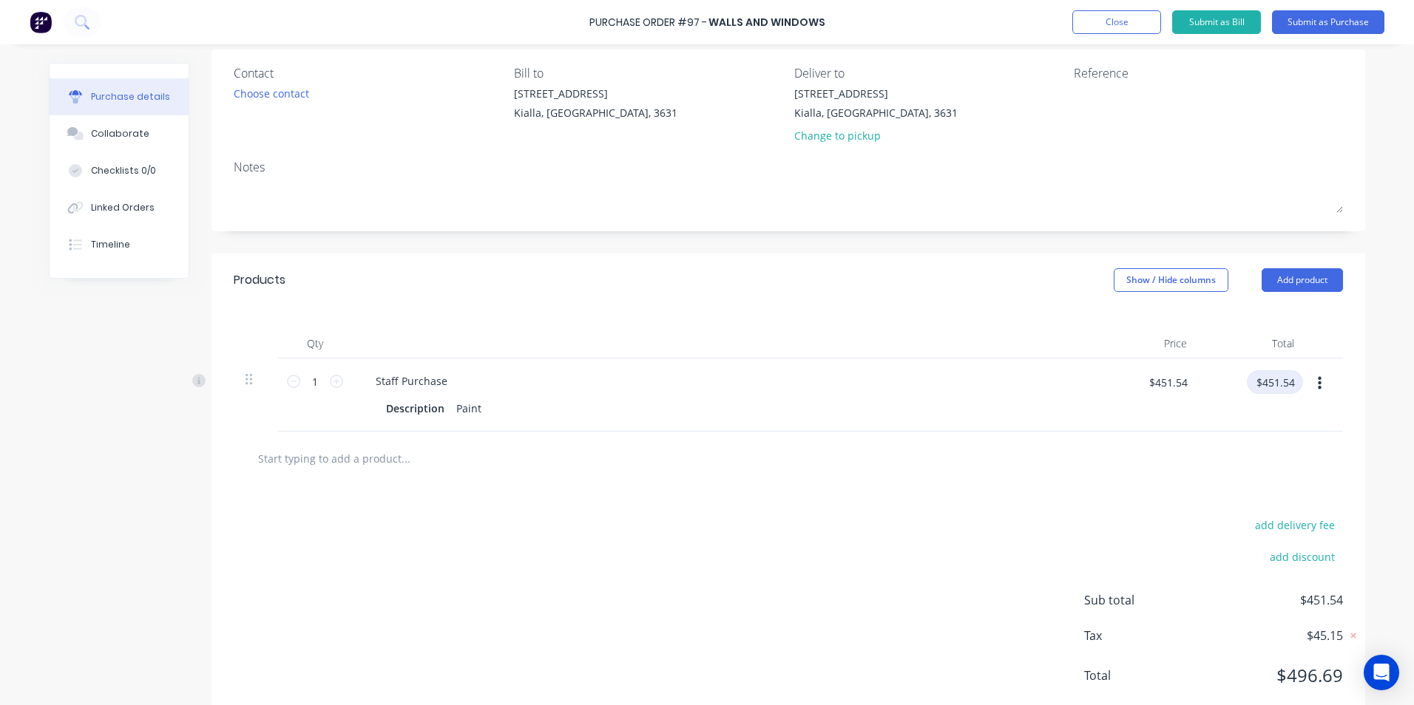
scroll to position [152, 0]
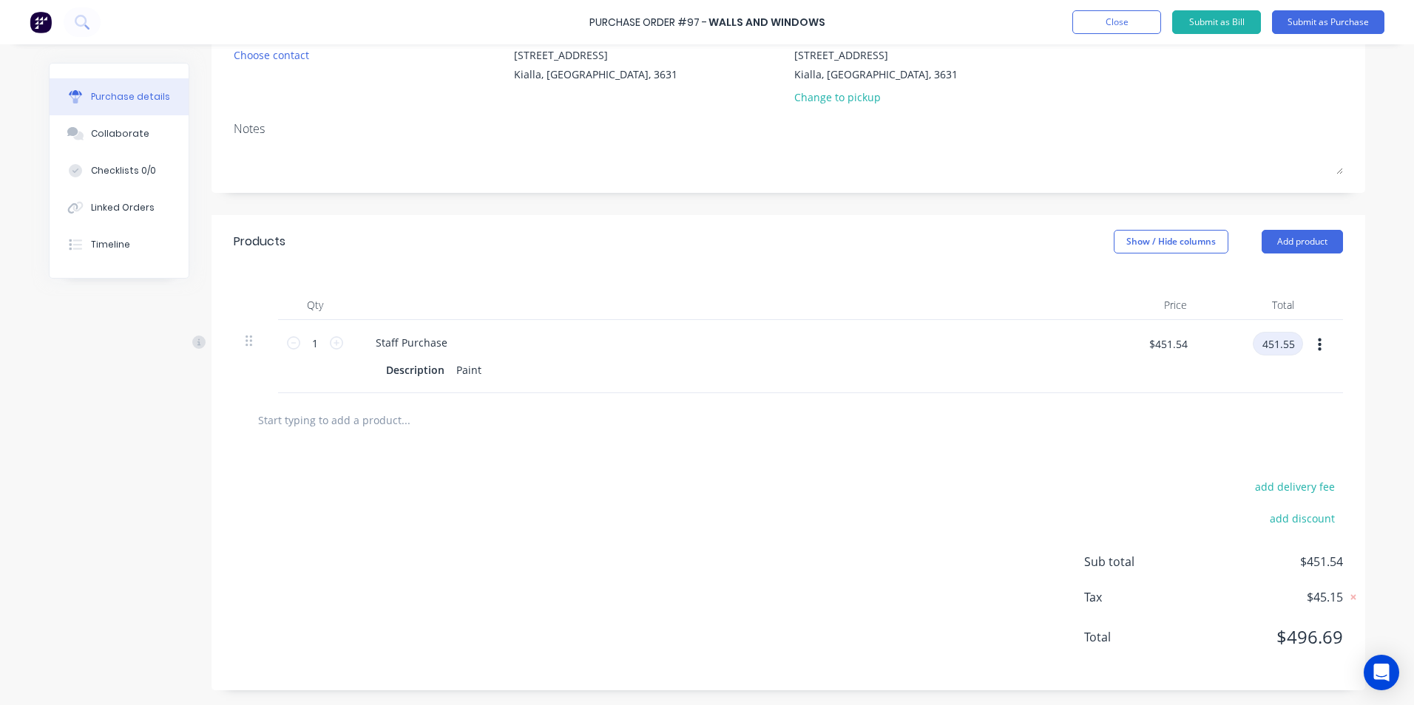
type input "451.55"
type input "$451.55"
click at [1135, 486] on div "add delivery fee" at bounding box center [1213, 486] width 259 height 19
click at [1182, 345] on input "$451.55" at bounding box center [1167, 344] width 56 height 24
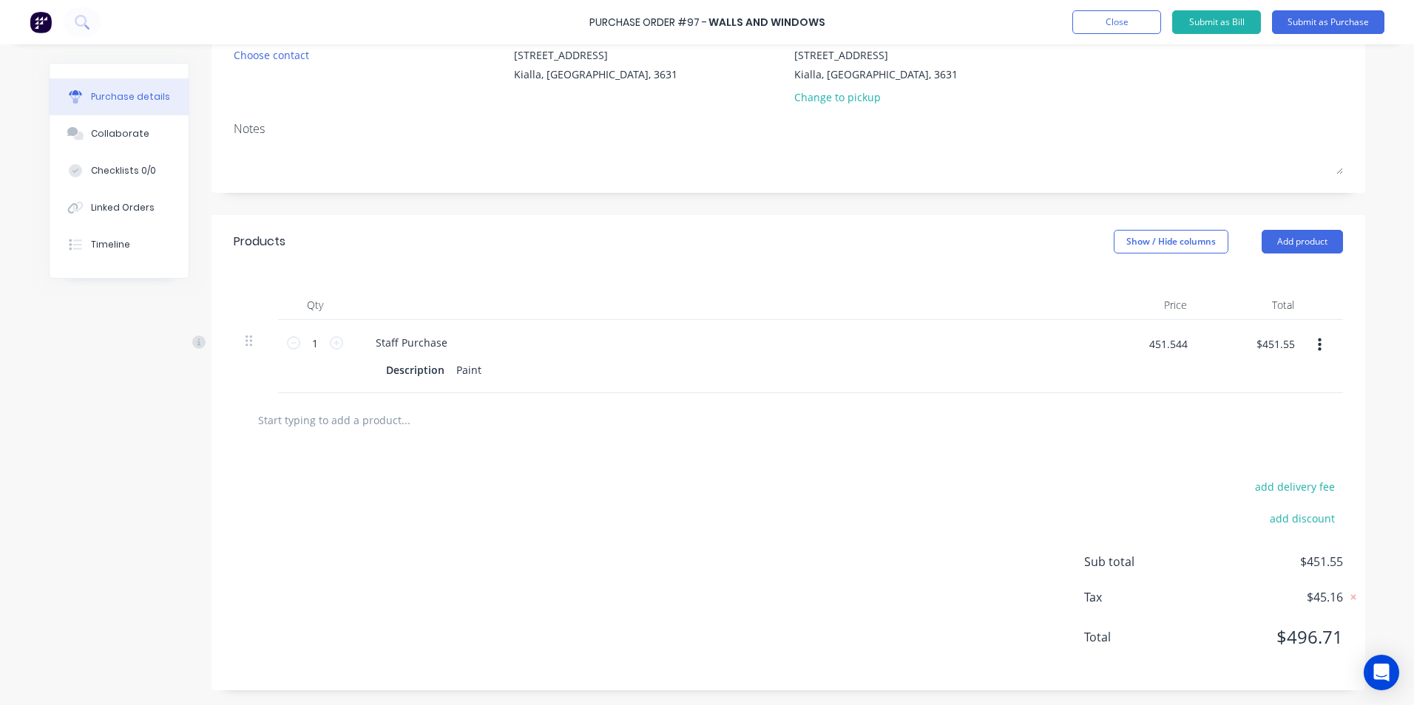
type input "$451.544"
type input "$451.54"
click at [1279, 370] on div "$451.54 $451.55" at bounding box center [1251, 356] width 107 height 73
click at [1181, 340] on input "$451.544" at bounding box center [1164, 344] width 62 height 24
type input "$451.545"
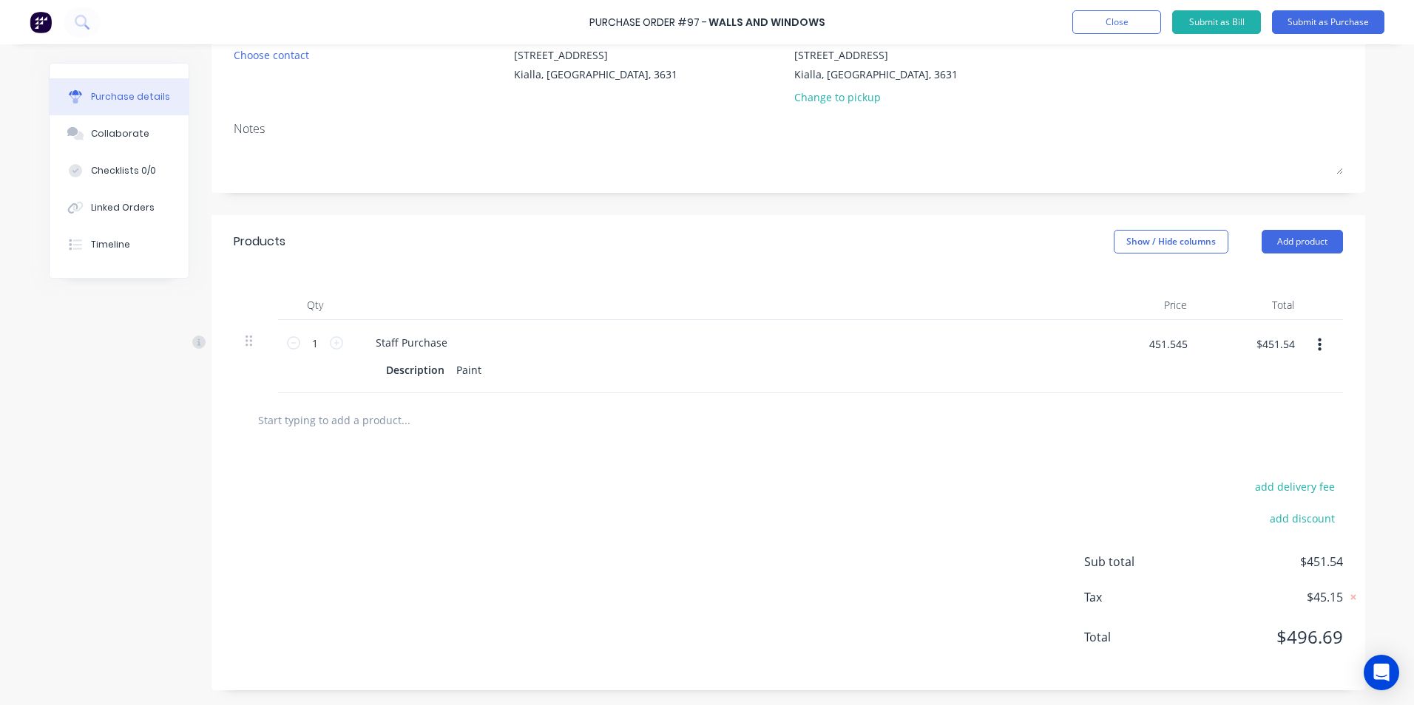
type input "$451.55"
click at [1210, 440] on div at bounding box center [788, 420] width 1109 height 54
click at [1333, 638] on span "$496.71" at bounding box center [1269, 637] width 148 height 27
drag, startPoint x: 1334, startPoint y: 561, endPoint x: 1261, endPoint y: 574, distance: 73.7
click at [1261, 574] on div "Sub total $451.55 Tax $45.16 Total $496.71" at bounding box center [1213, 610] width 259 height 115
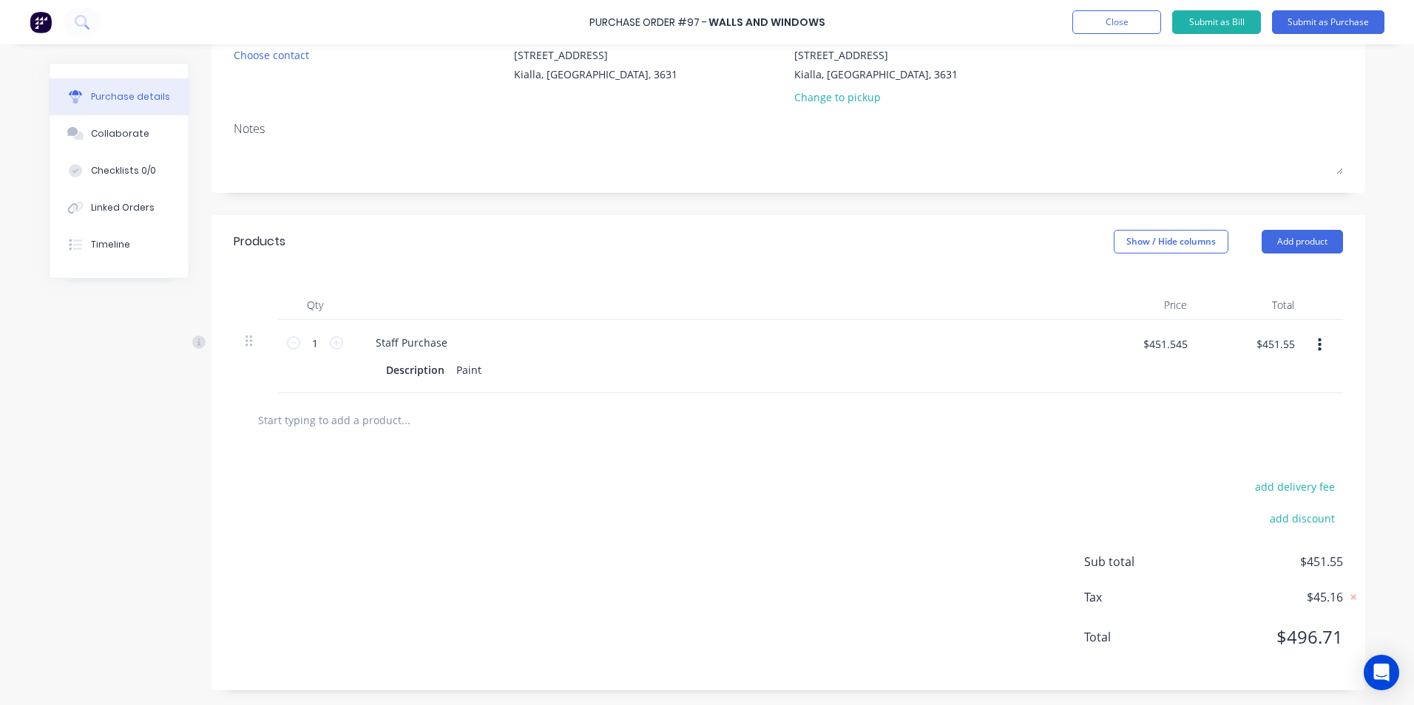
click at [1034, 443] on div at bounding box center [788, 420] width 1109 height 54
click at [1313, 241] on button "Add product" at bounding box center [1301, 242] width 81 height 24
click at [1277, 278] on div "Product catalogue" at bounding box center [1272, 279] width 114 height 21
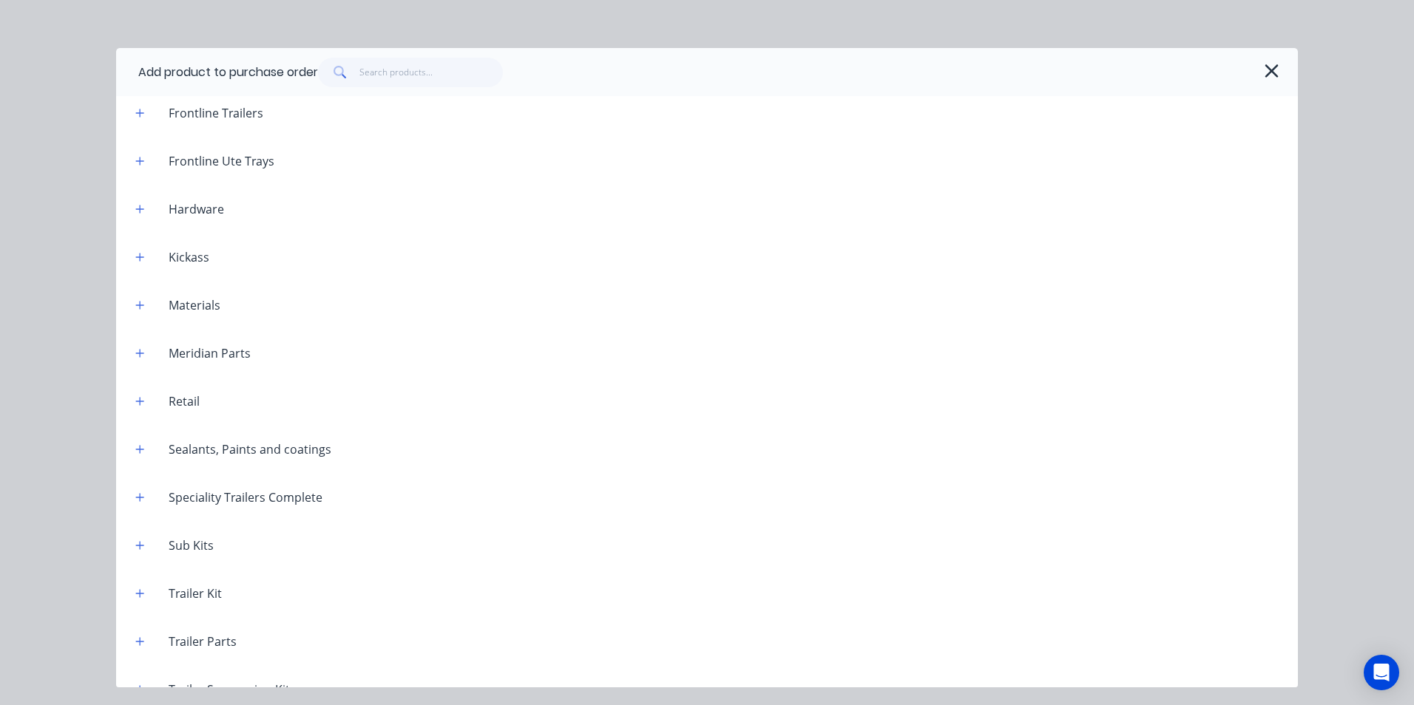
scroll to position [1231, 0]
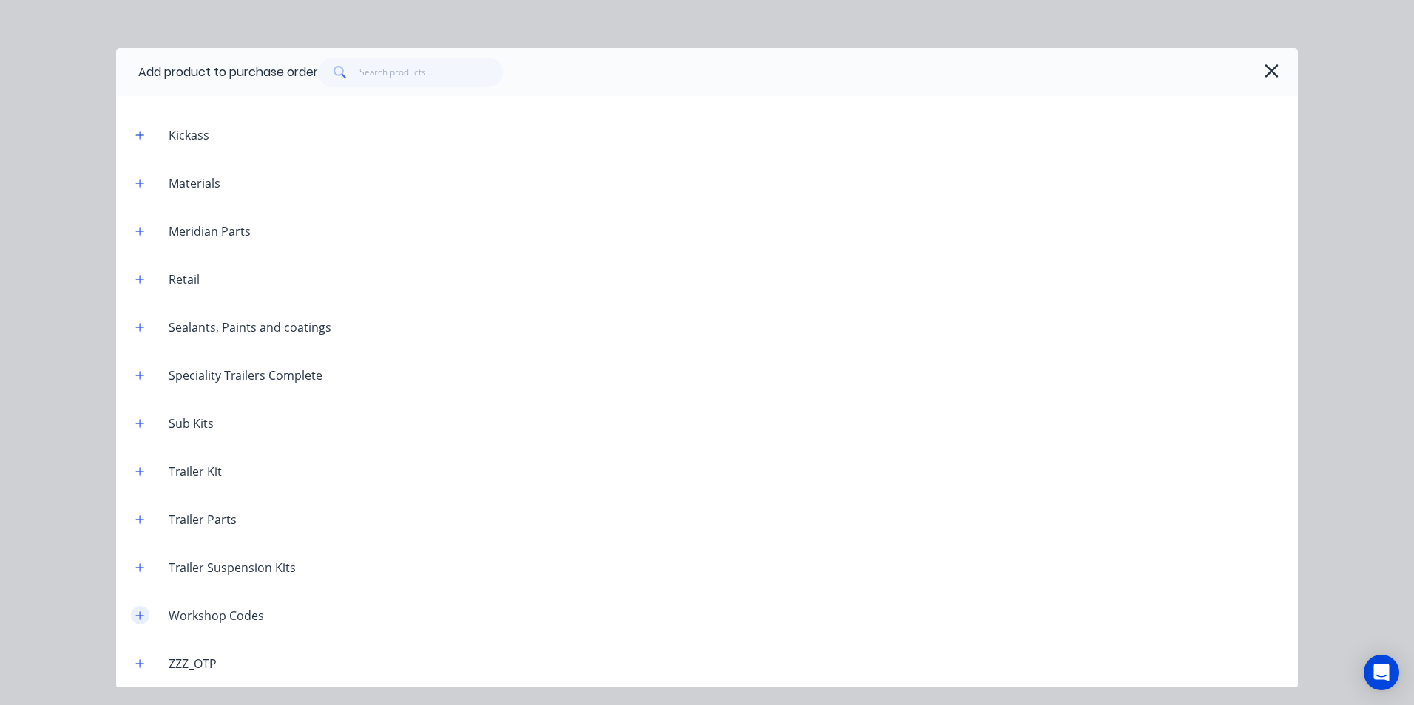
click at [143, 616] on icon "button" at bounding box center [140, 615] width 8 height 8
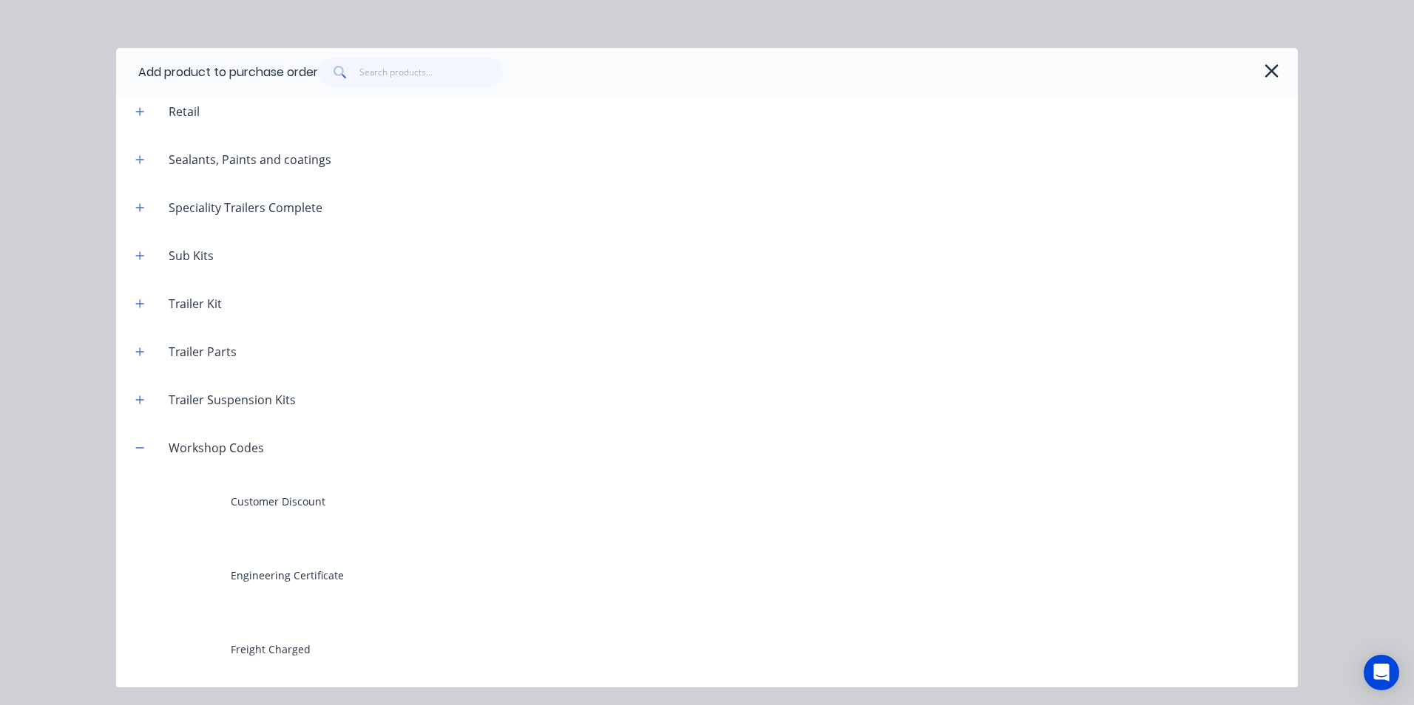
scroll to position [1749, 0]
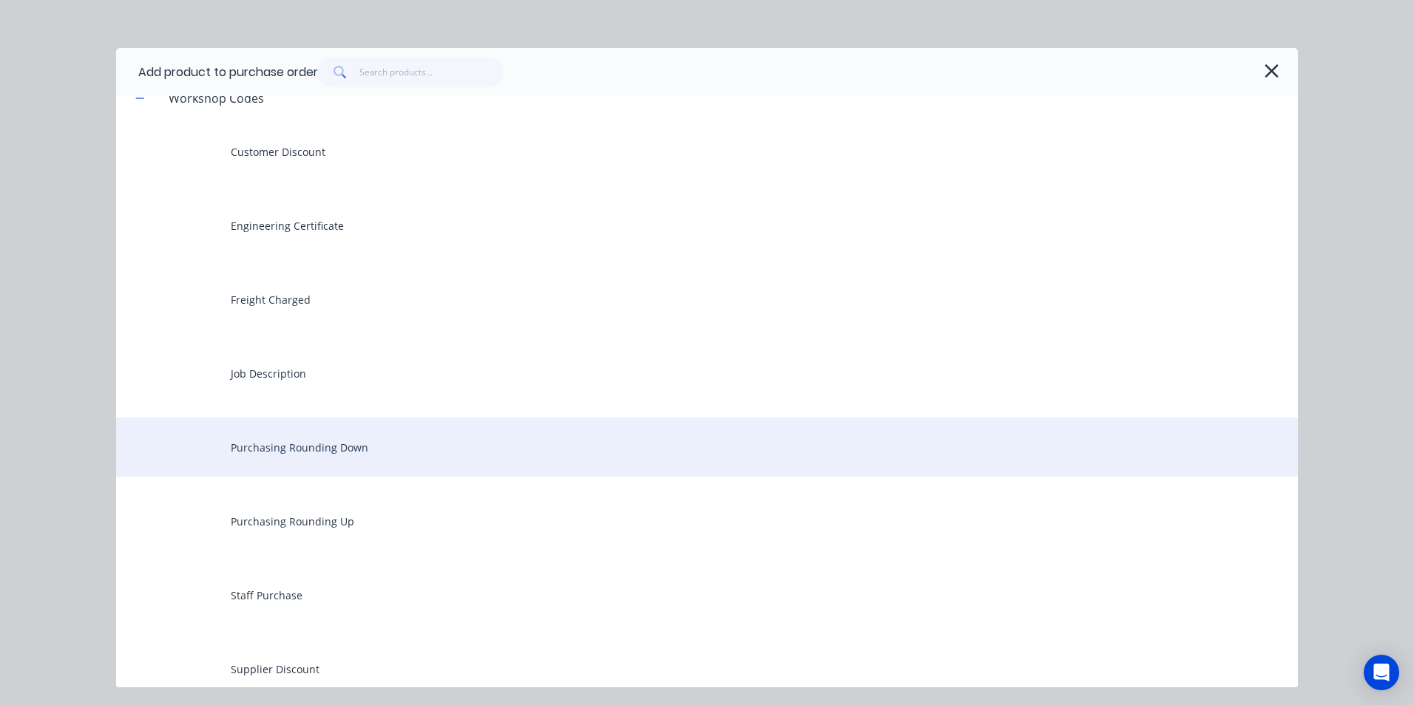
click at [353, 448] on div "Purchasing Rounding Down" at bounding box center [706, 447] width 1181 height 59
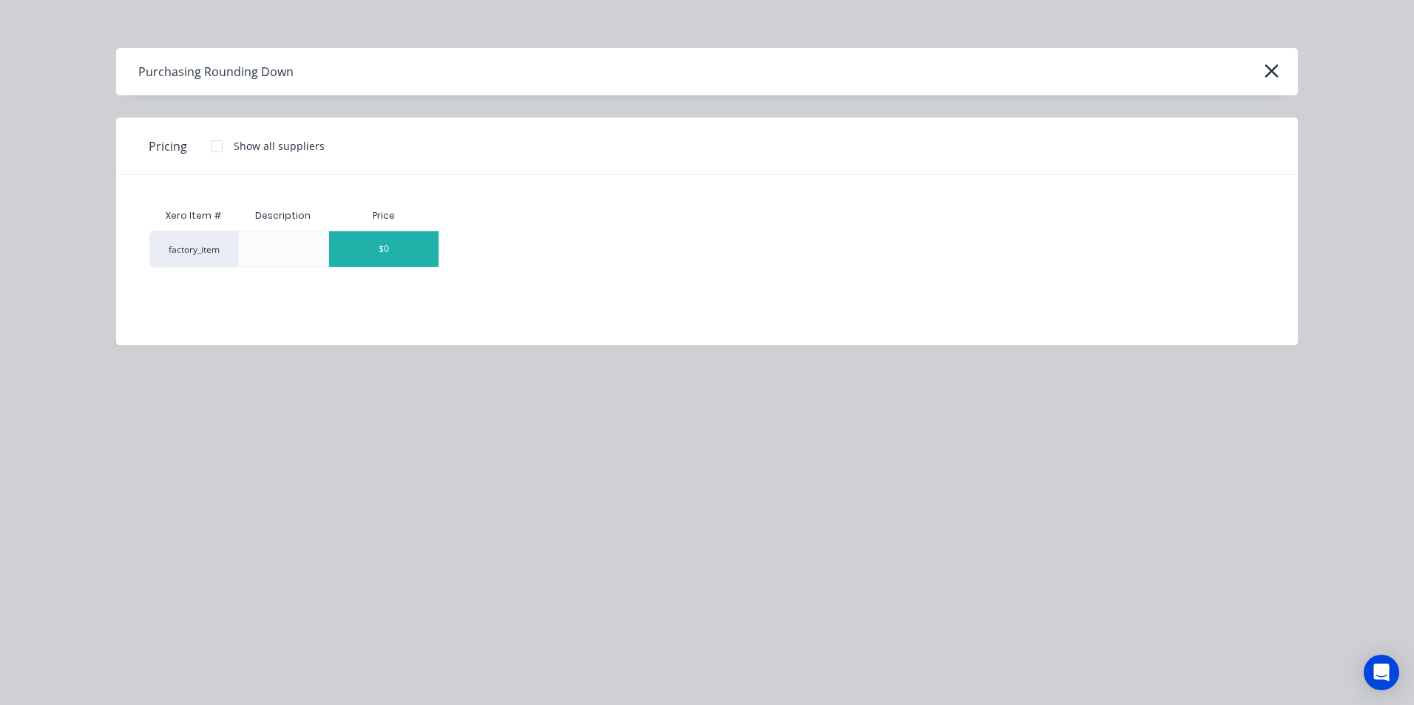
click at [414, 254] on div "$0" at bounding box center [383, 248] width 109 height 35
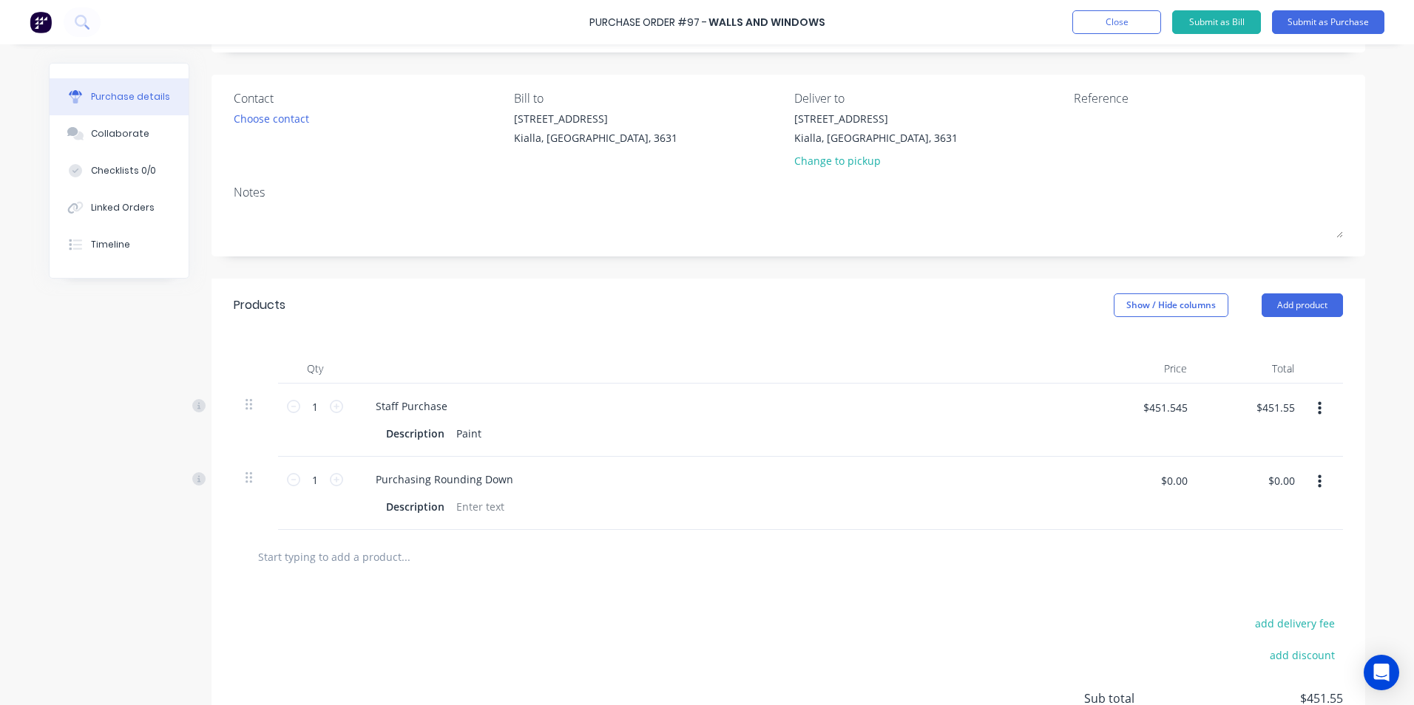
scroll to position [78, 0]
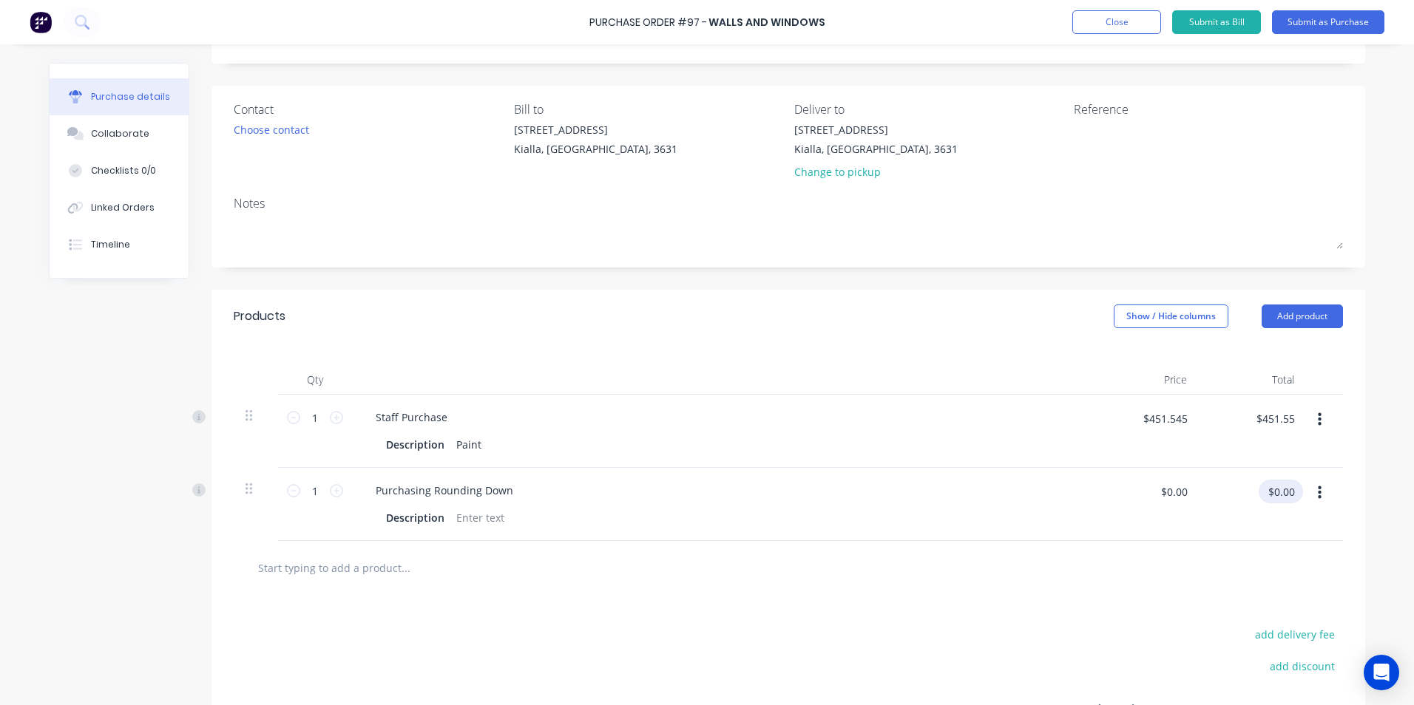
click at [1284, 491] on input "$0.00" at bounding box center [1280, 492] width 44 height 24
type input "-.01"
type input "$-0.01"
click at [1091, 657] on div "add discount" at bounding box center [1213, 664] width 259 height 23
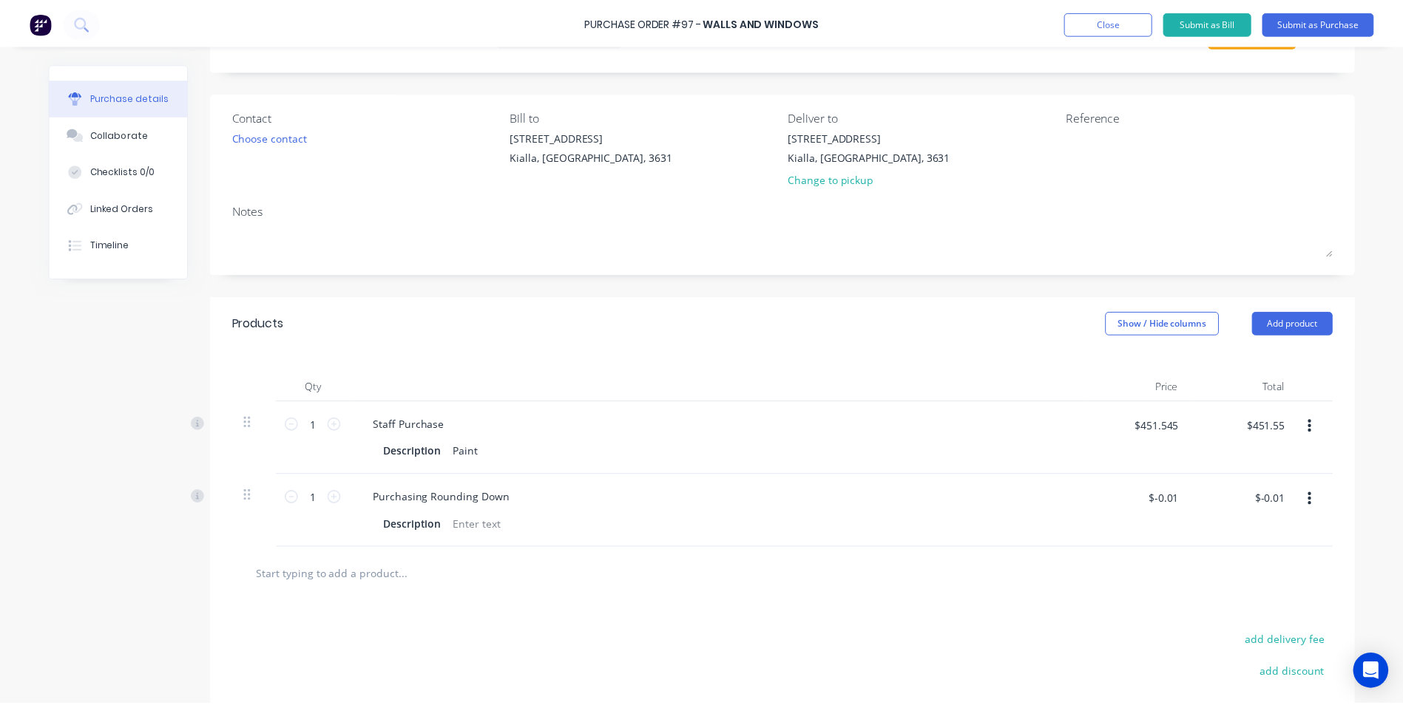
scroll to position [0, 0]
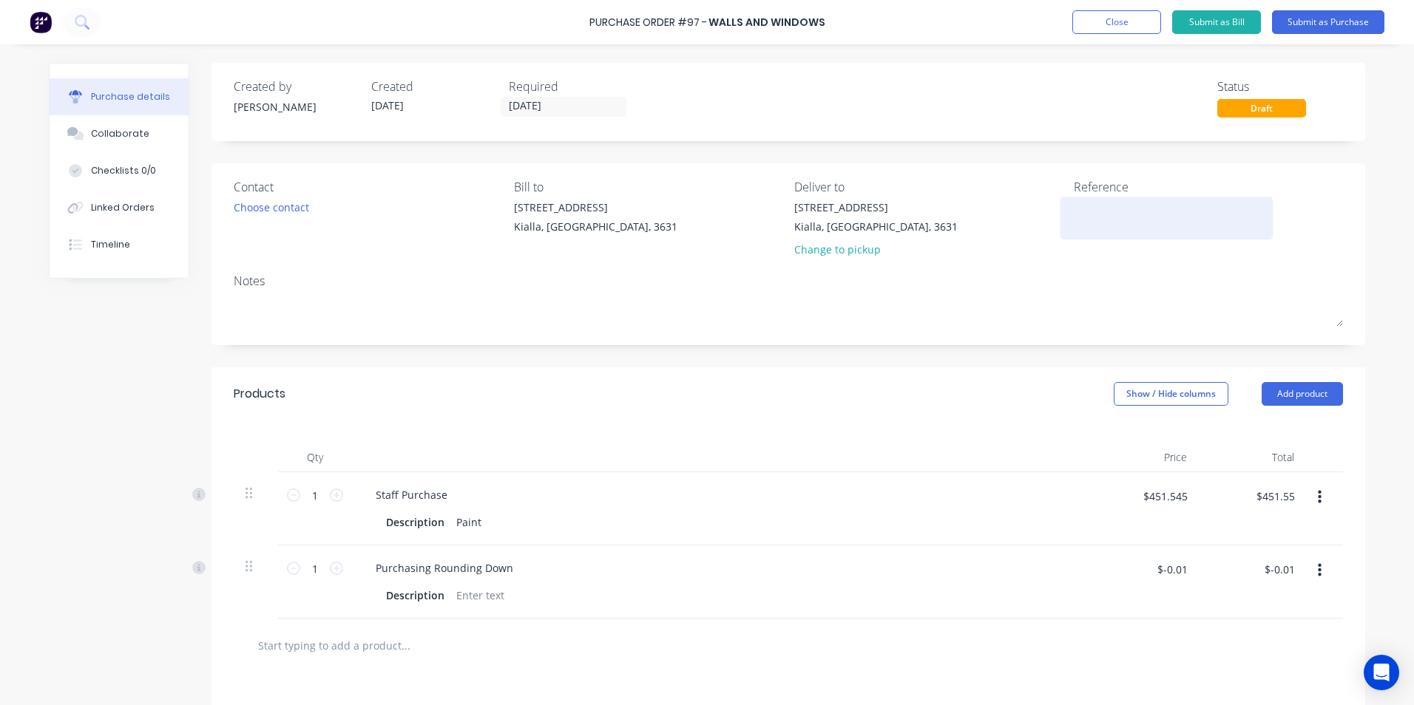
click at [1086, 227] on textarea at bounding box center [1166, 216] width 185 height 33
type textarea "22399065253"
type textarea "x"
type textarea "22399065253"
click at [109, 136] on div "Collaborate" at bounding box center [120, 133] width 58 height 13
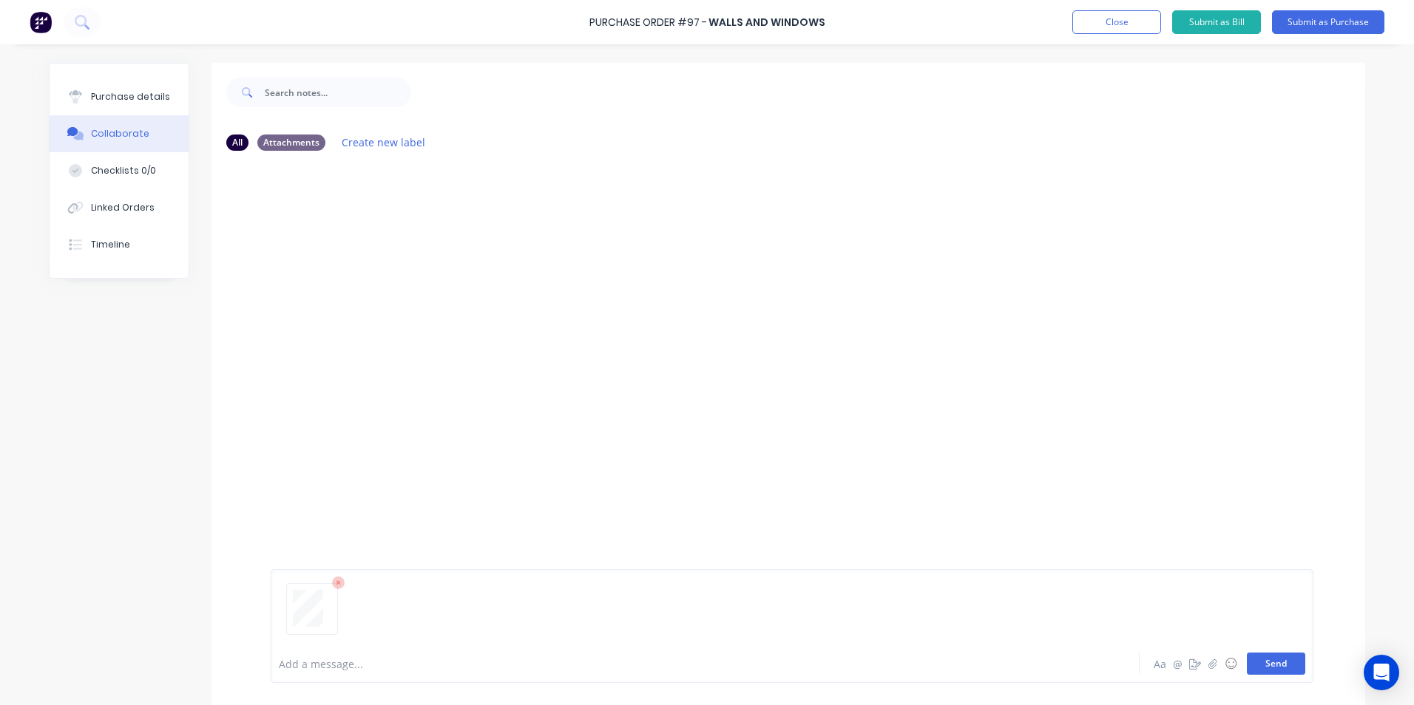
click at [1284, 671] on button "Send" at bounding box center [1276, 664] width 58 height 22
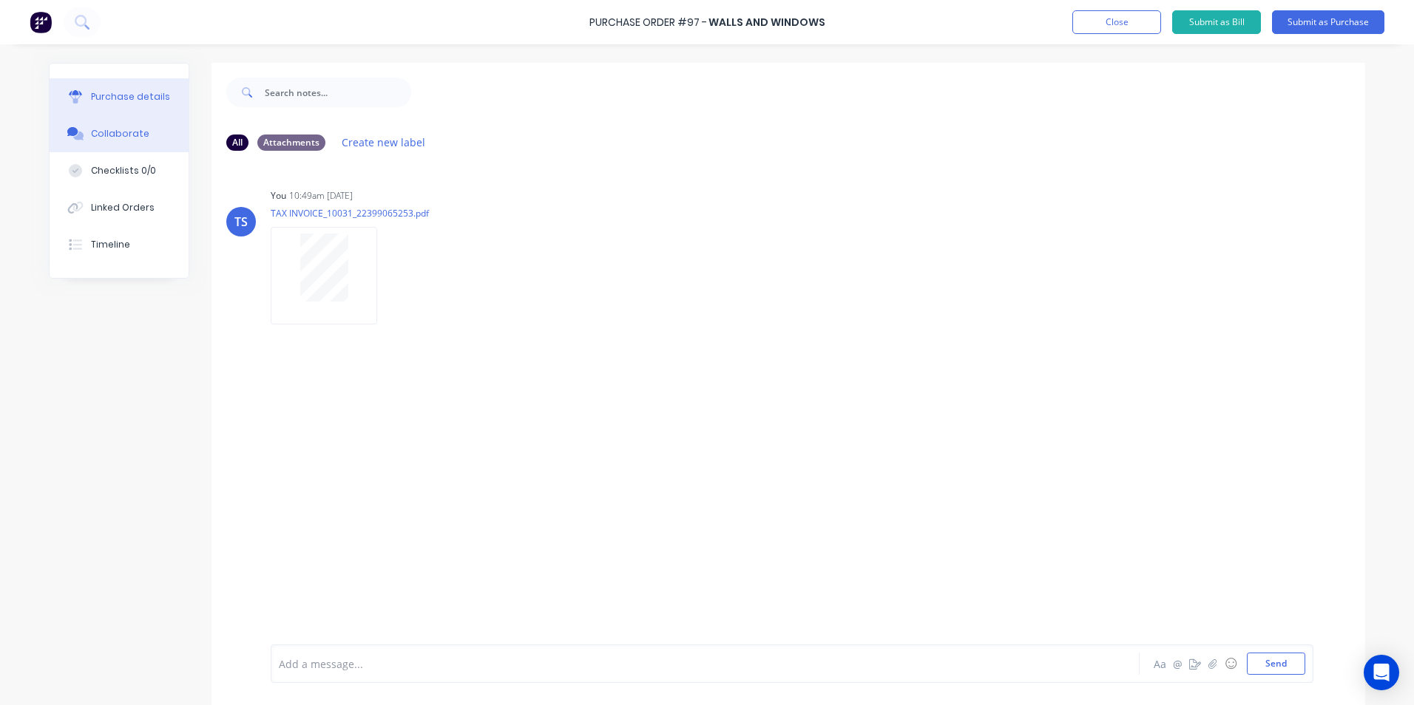
click at [113, 98] on div "Purchase details" at bounding box center [130, 96] width 79 height 13
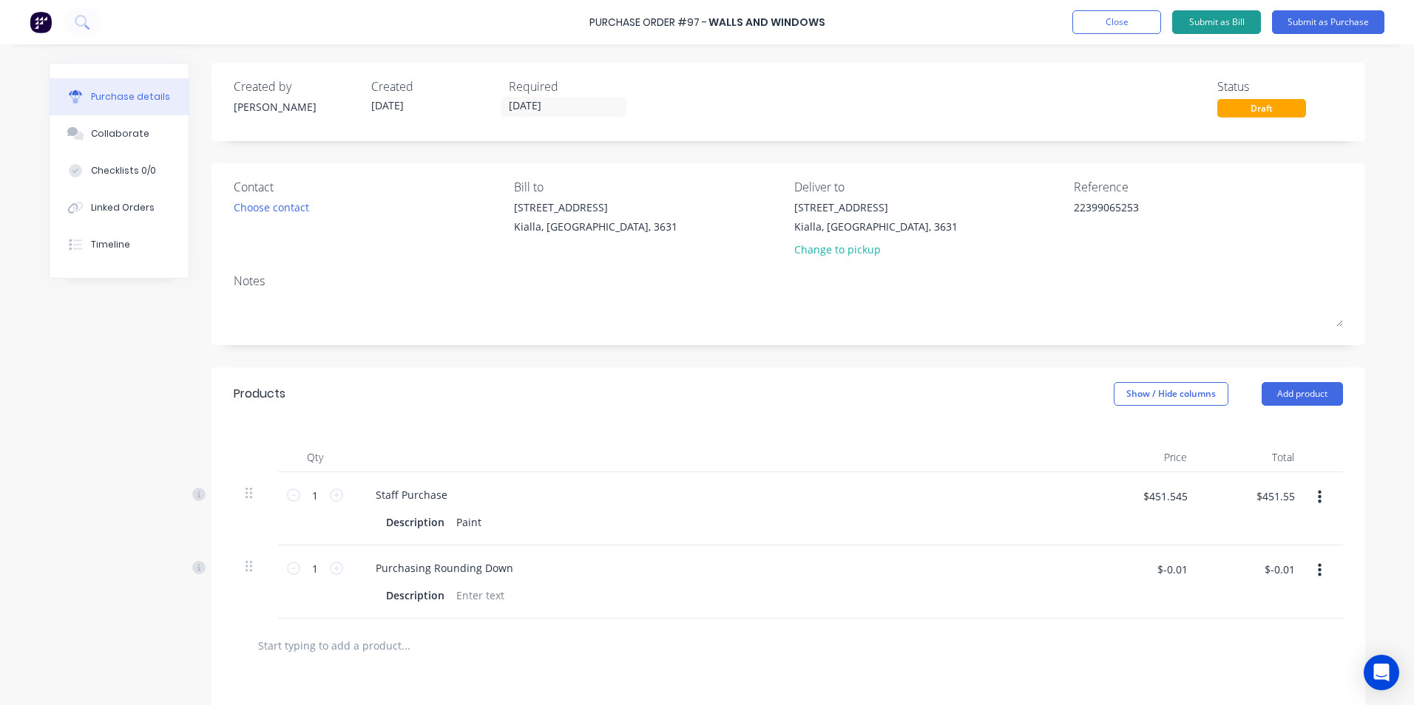
click at [1229, 19] on button "Submit as Bill" at bounding box center [1216, 22] width 89 height 24
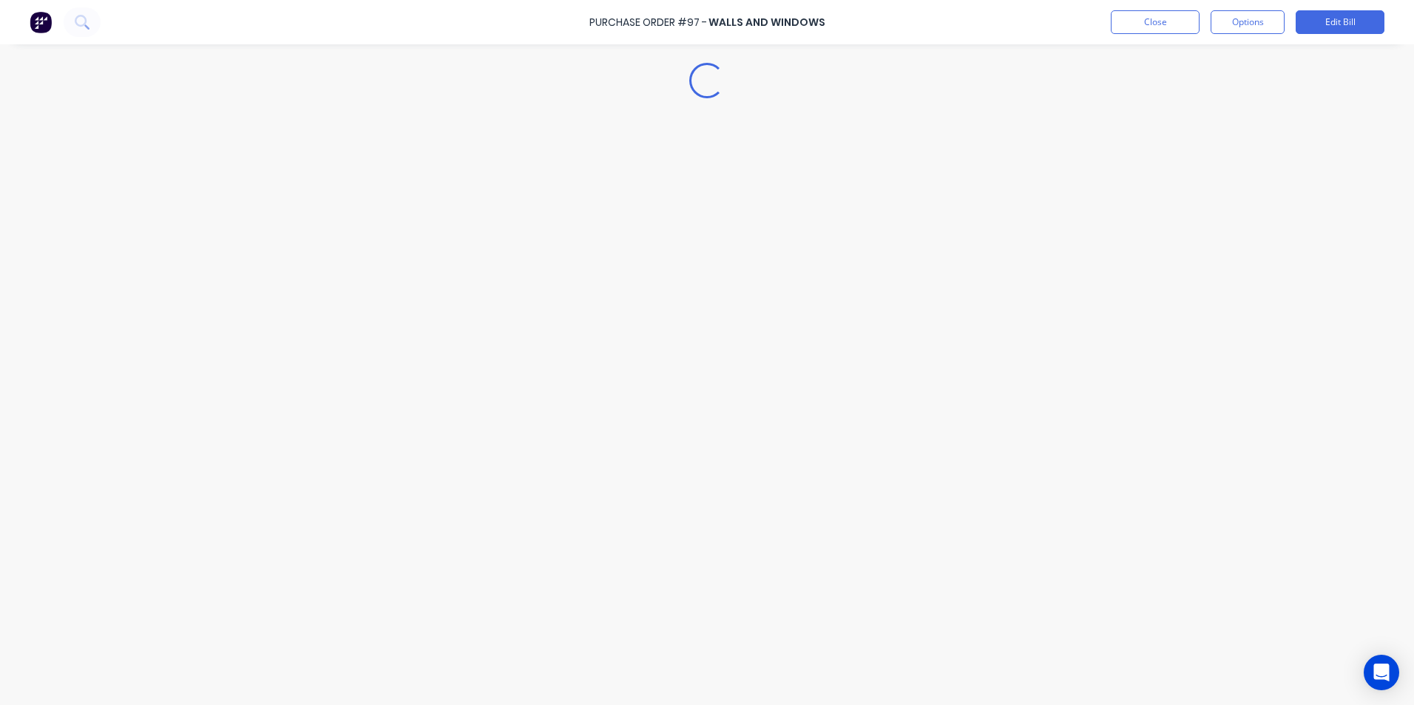
type textarea "x"
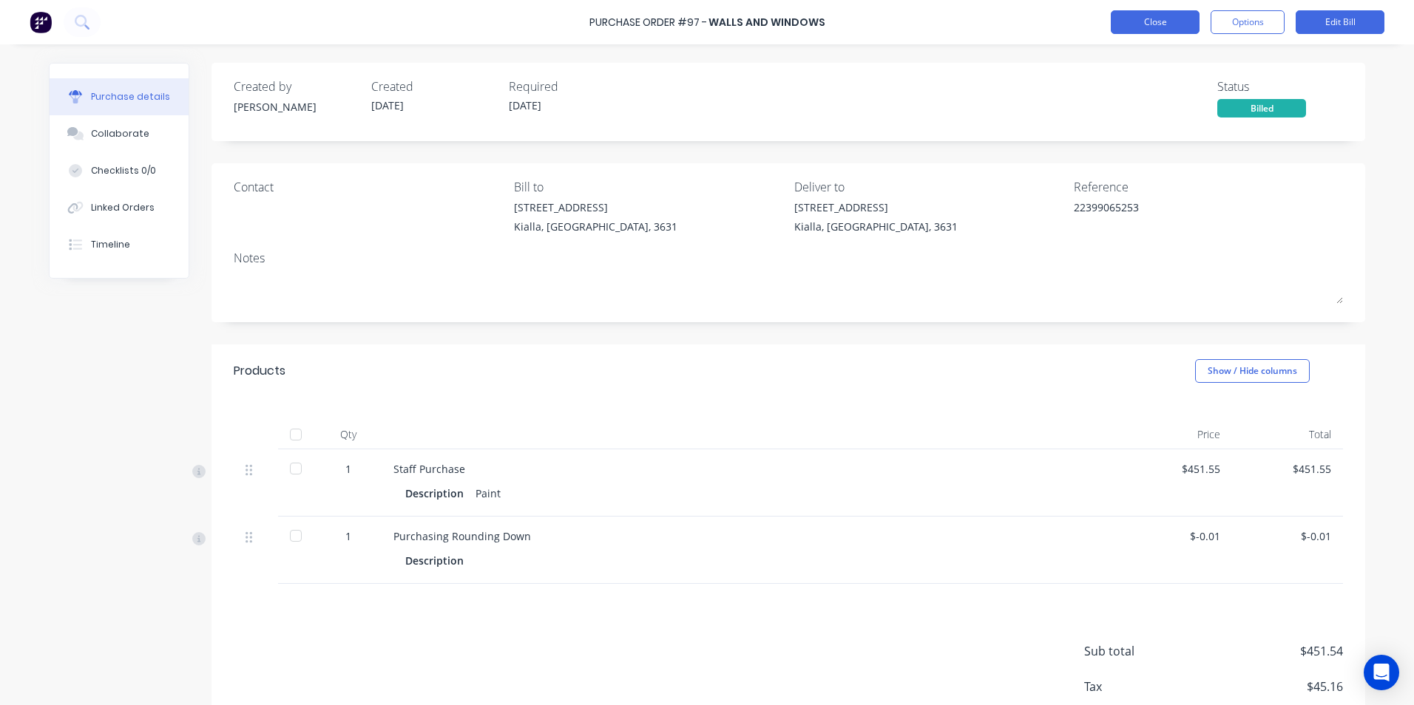
click at [1167, 28] on button "Close" at bounding box center [1155, 22] width 89 height 24
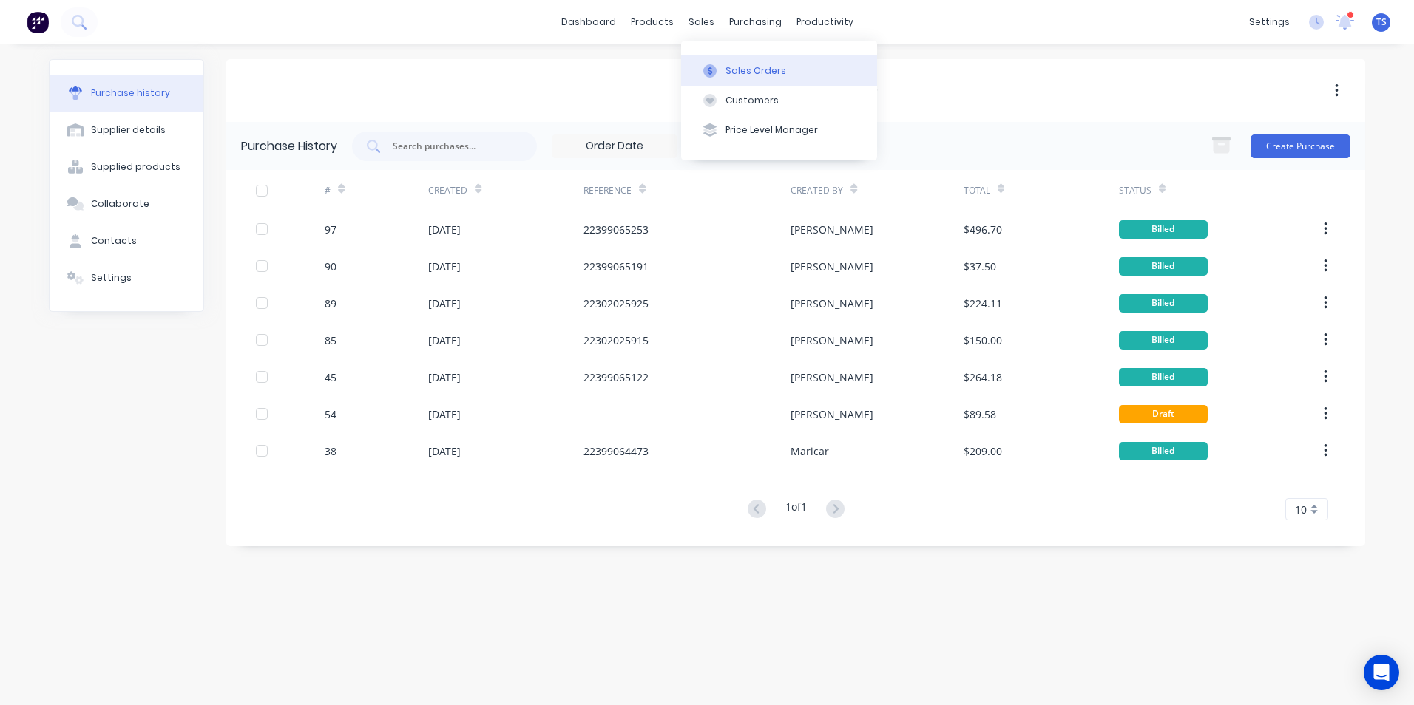
click at [736, 71] on div "Sales Orders" at bounding box center [755, 70] width 61 height 13
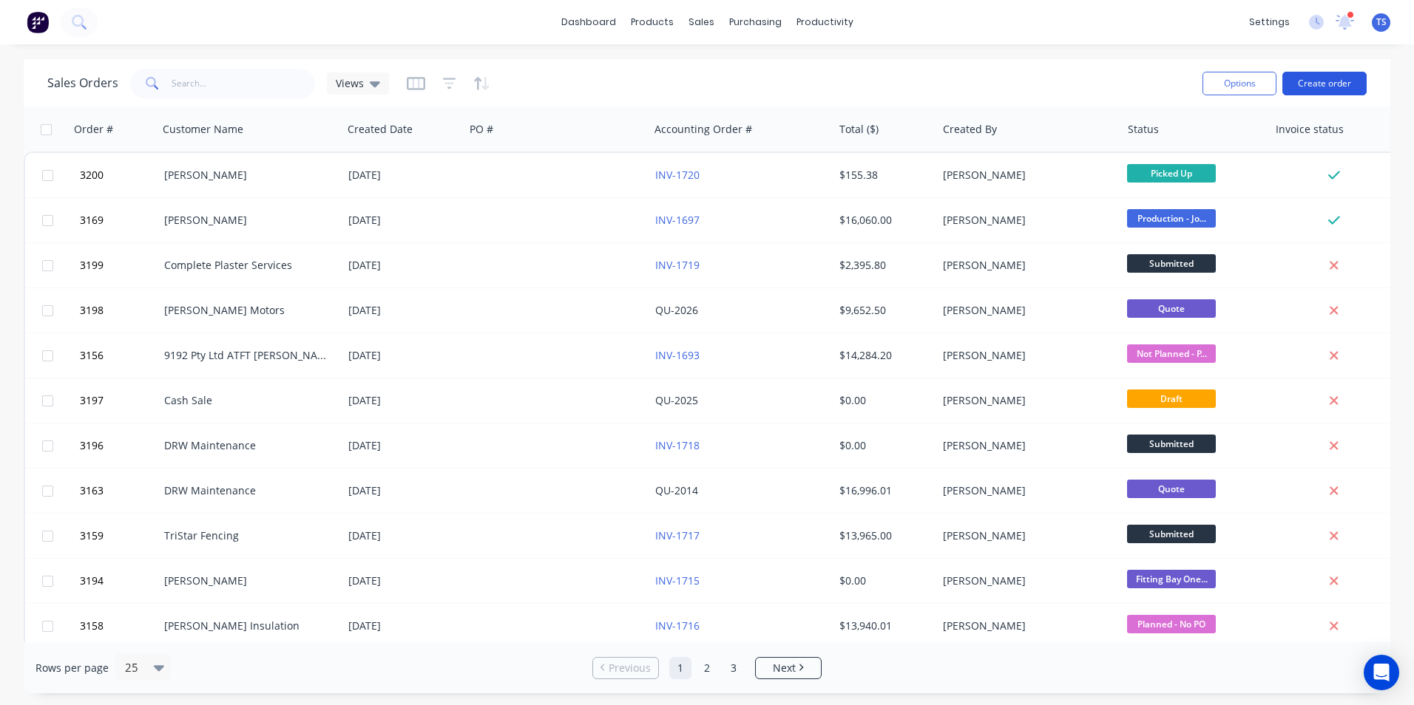
click at [1348, 83] on button "Create order" at bounding box center [1324, 84] width 84 height 24
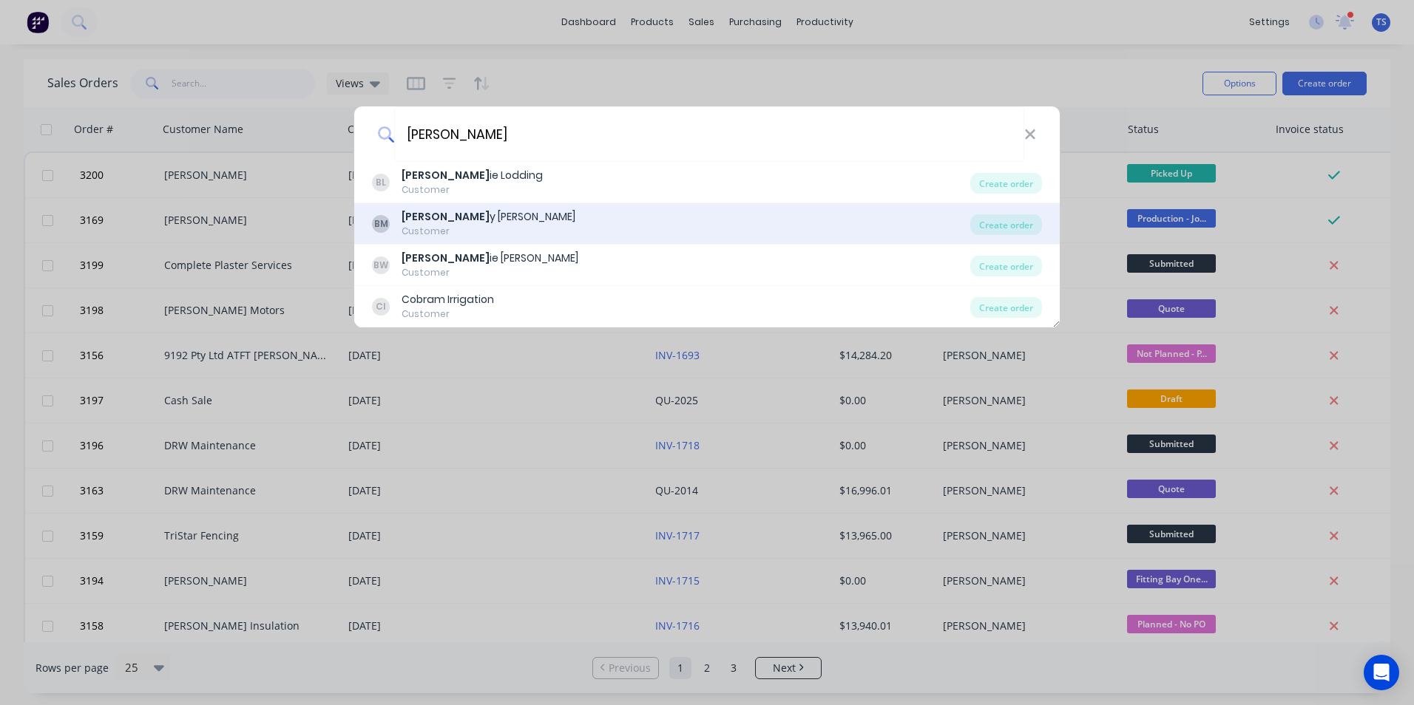
type input "[PERSON_NAME]"
click at [459, 215] on div "[PERSON_NAME] y [PERSON_NAME]" at bounding box center [488, 217] width 174 height 16
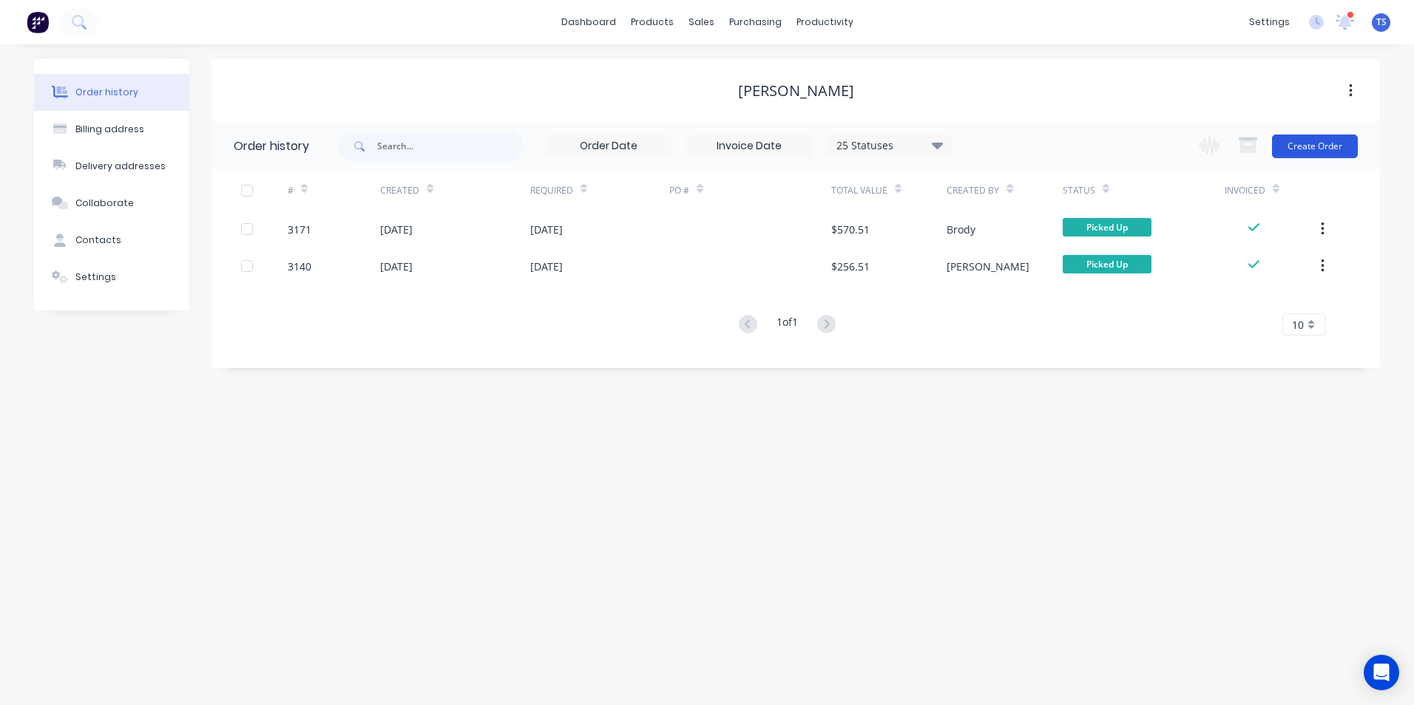
click at [1303, 143] on button "Create Order" at bounding box center [1315, 147] width 86 height 24
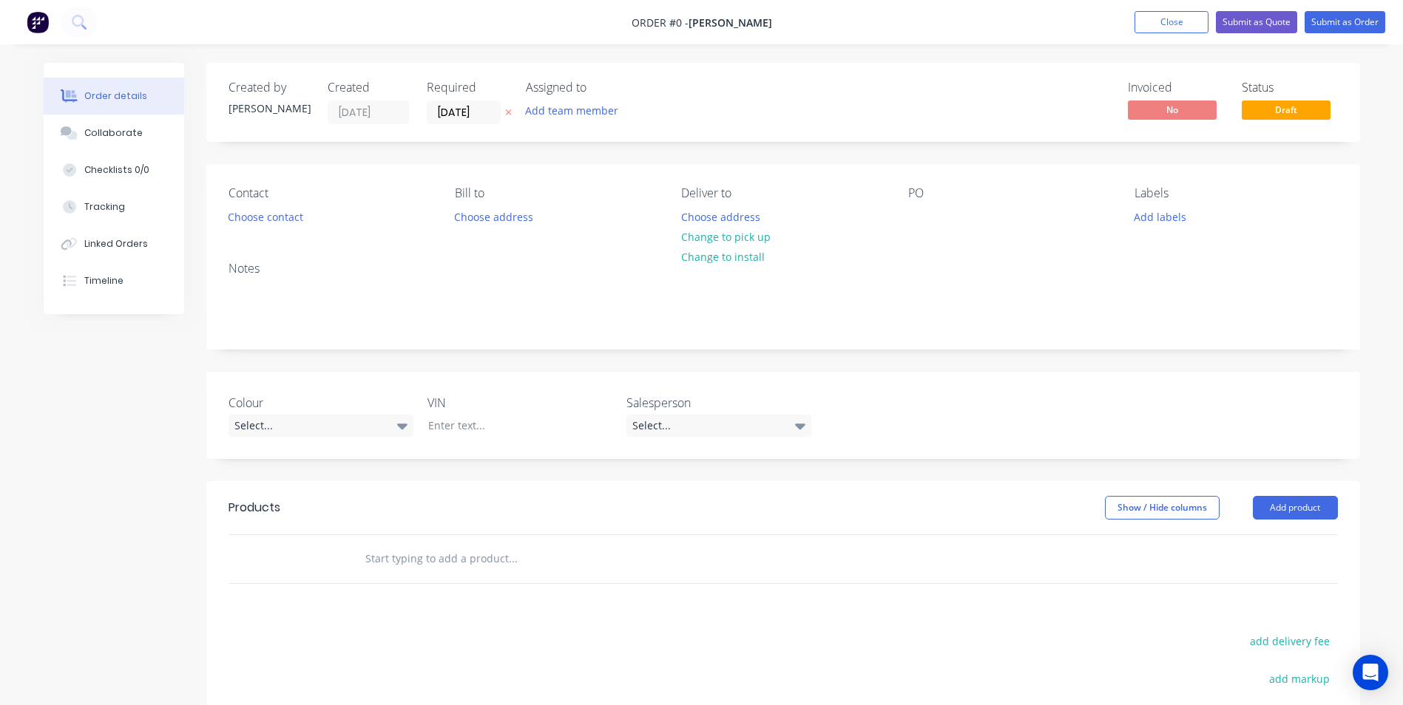
click at [493, 560] on input "text" at bounding box center [513, 559] width 296 height 30
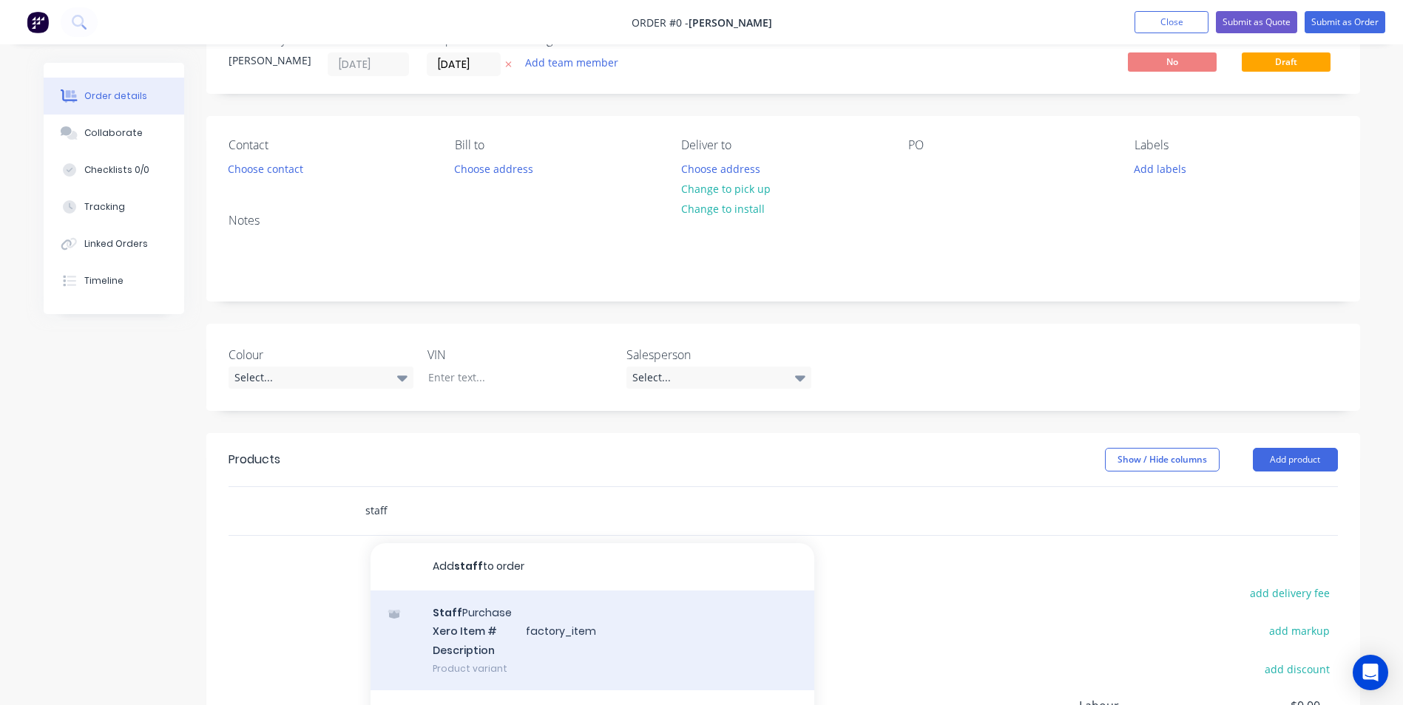
scroll to position [74, 0]
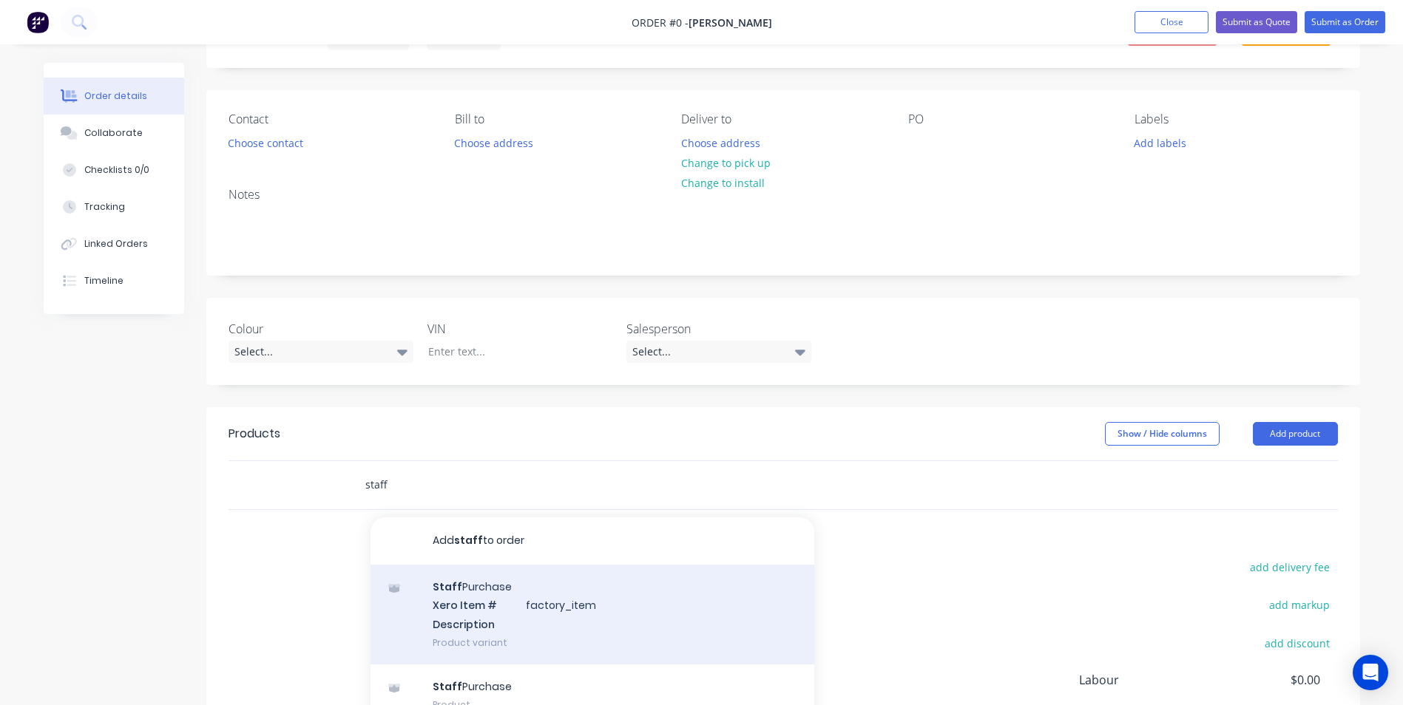
type input "staff"
click at [508, 601] on div "Staff Purchase Xero Item # factory_item Description Product variant" at bounding box center [592, 615] width 444 height 100
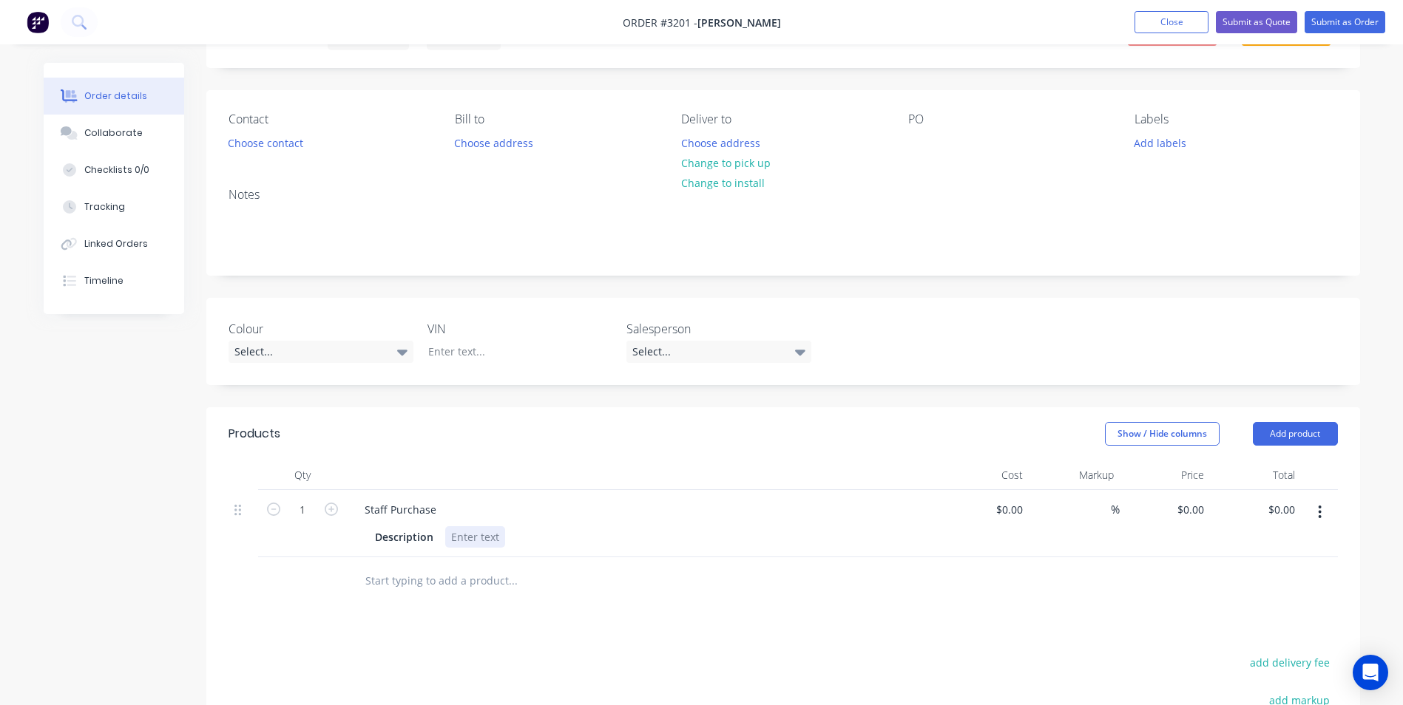
click at [451, 538] on div at bounding box center [475, 536] width 60 height 21
click at [450, 538] on div "Concept 3l 2K Base" at bounding box center [498, 536] width 106 height 21
click at [563, 536] on div "1 x Concept 3l 2K Base" at bounding box center [506, 536] width 123 height 21
click at [1204, 513] on input "0" at bounding box center [1201, 509] width 17 height 21
type input "$464.75"
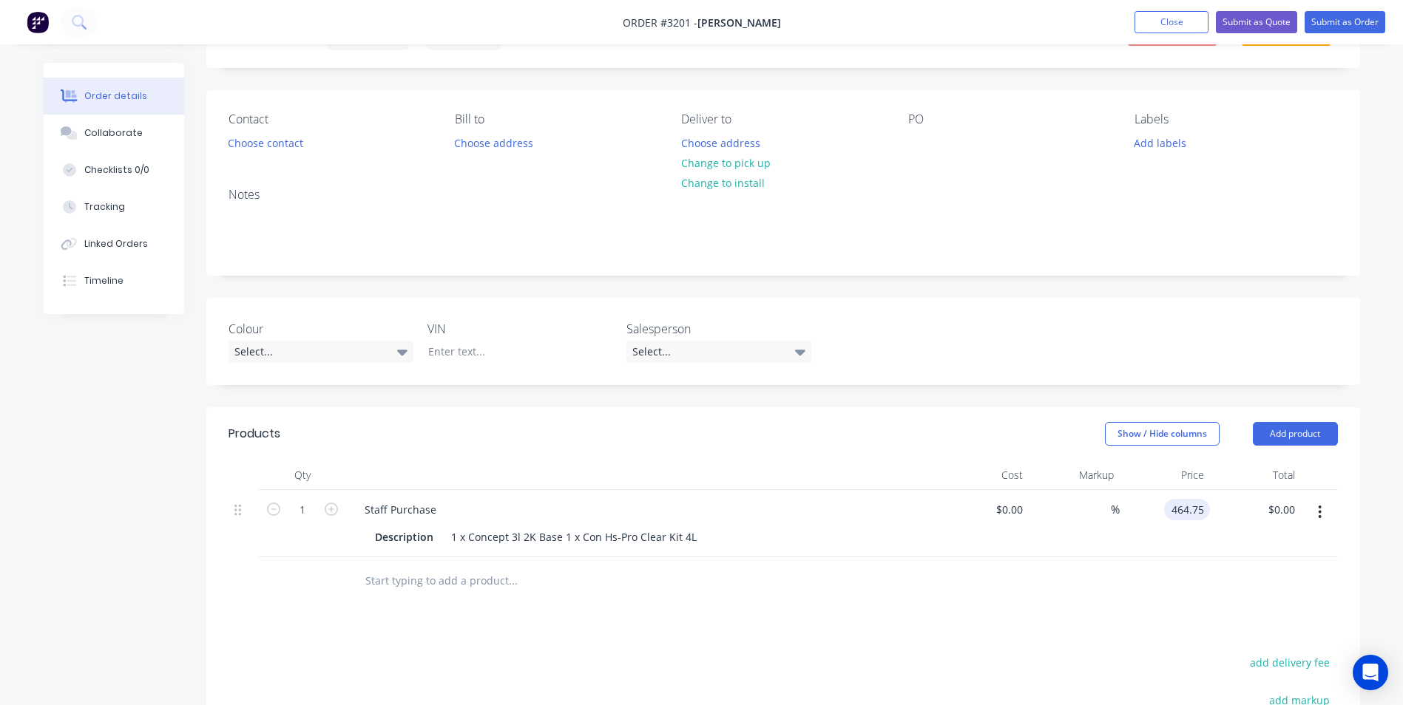
type input "$464.75"
click at [1288, 535] on div "$464.75 $0.00" at bounding box center [1255, 523] width 91 height 67
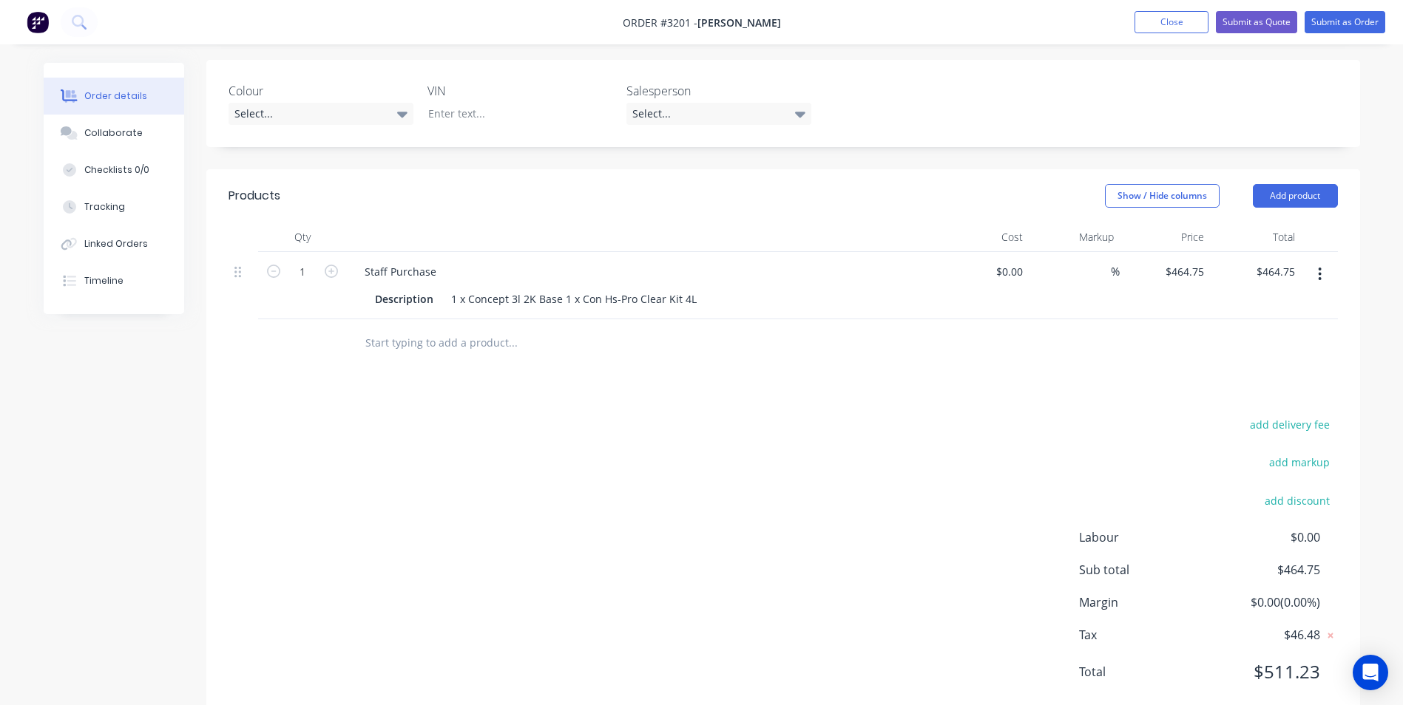
scroll to position [277, 0]
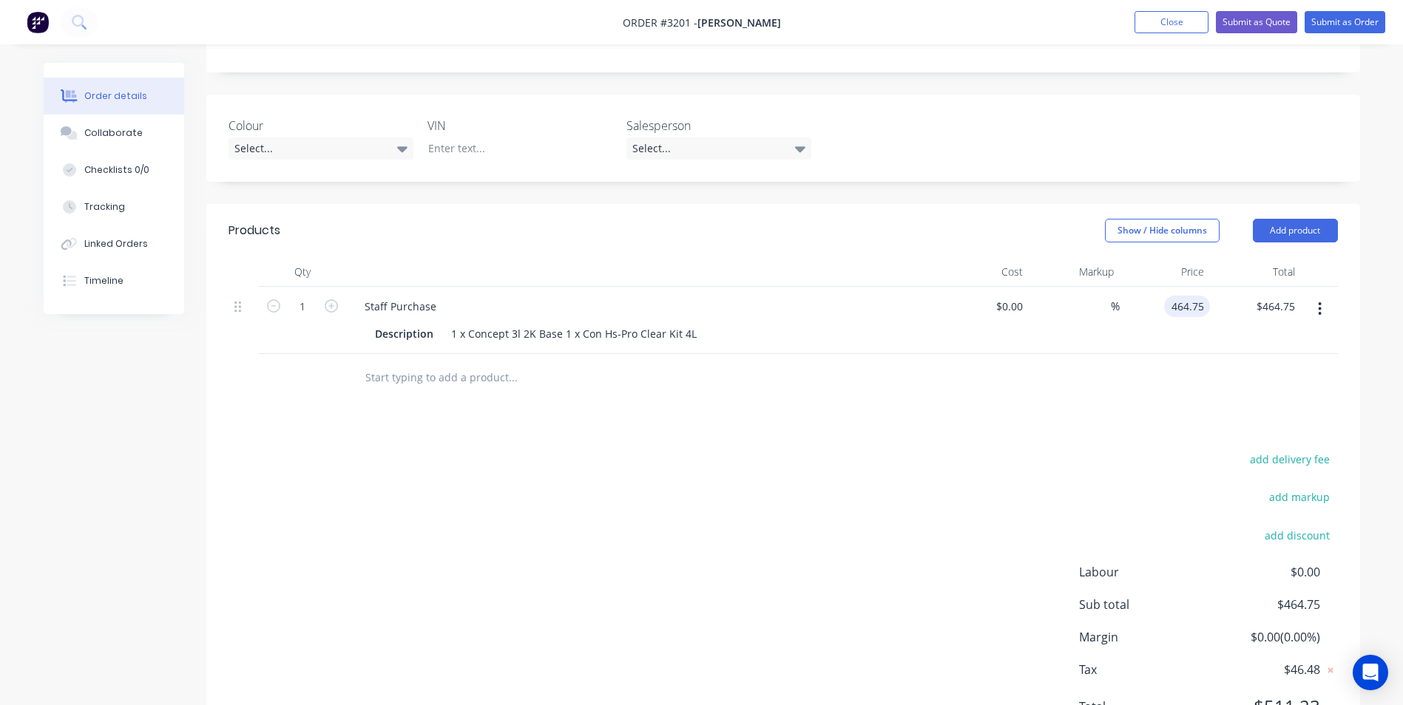
click at [1203, 303] on input "464.75" at bounding box center [1190, 306] width 40 height 21
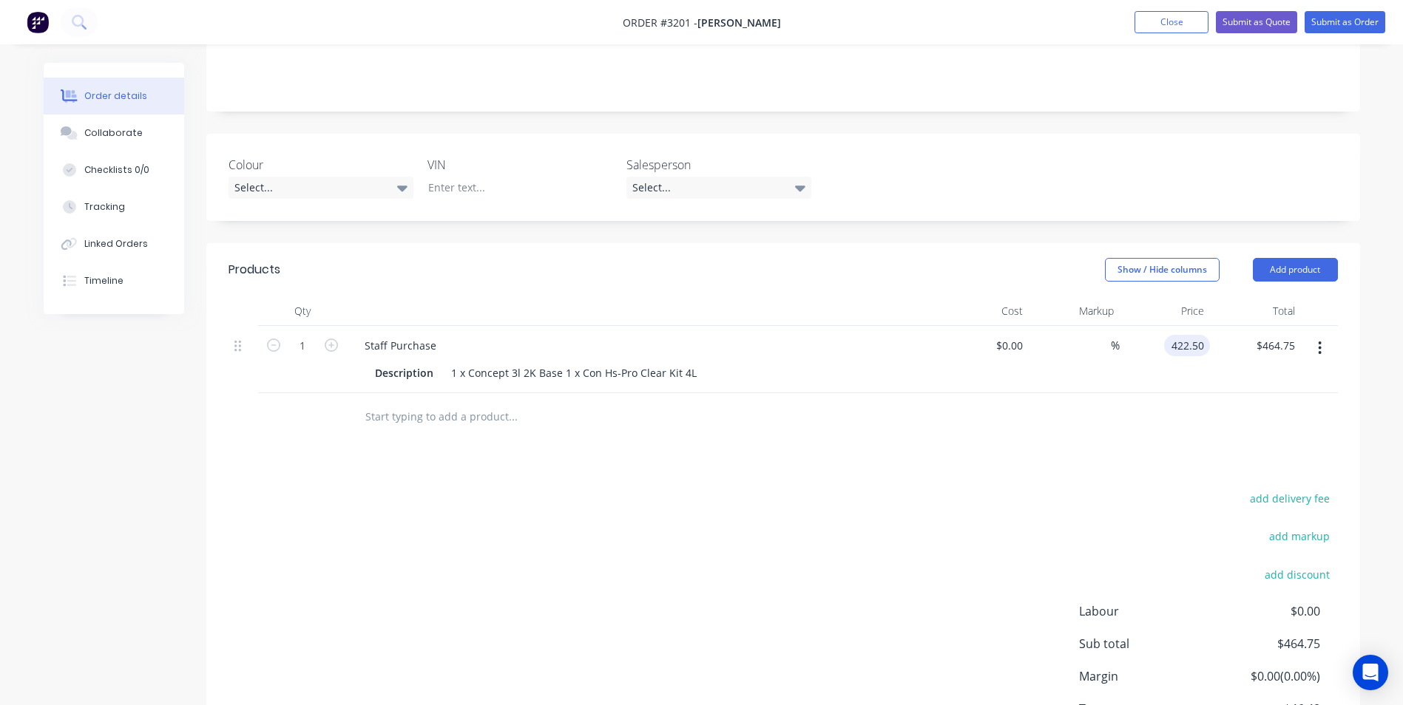
scroll to position [203, 0]
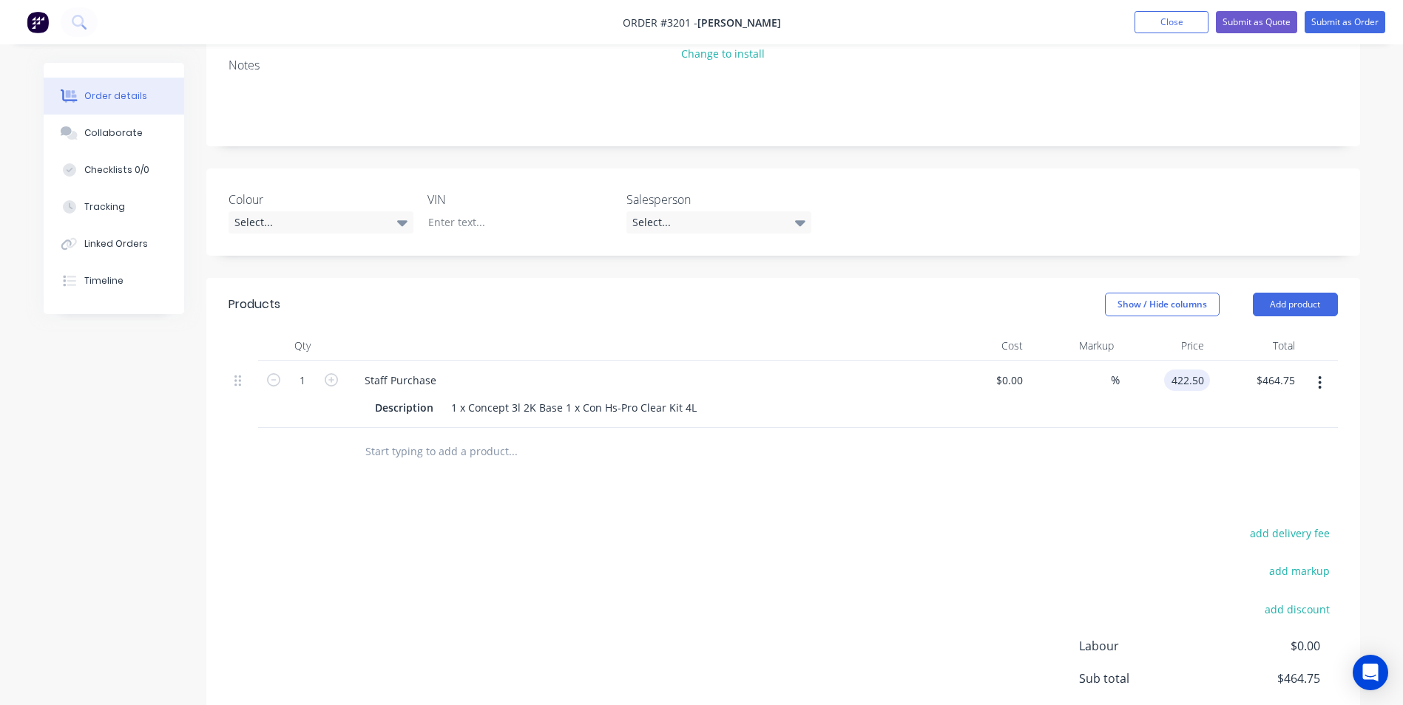
type input "$422.50"
click at [1273, 402] on div "$422.50 $464.75" at bounding box center [1255, 394] width 91 height 67
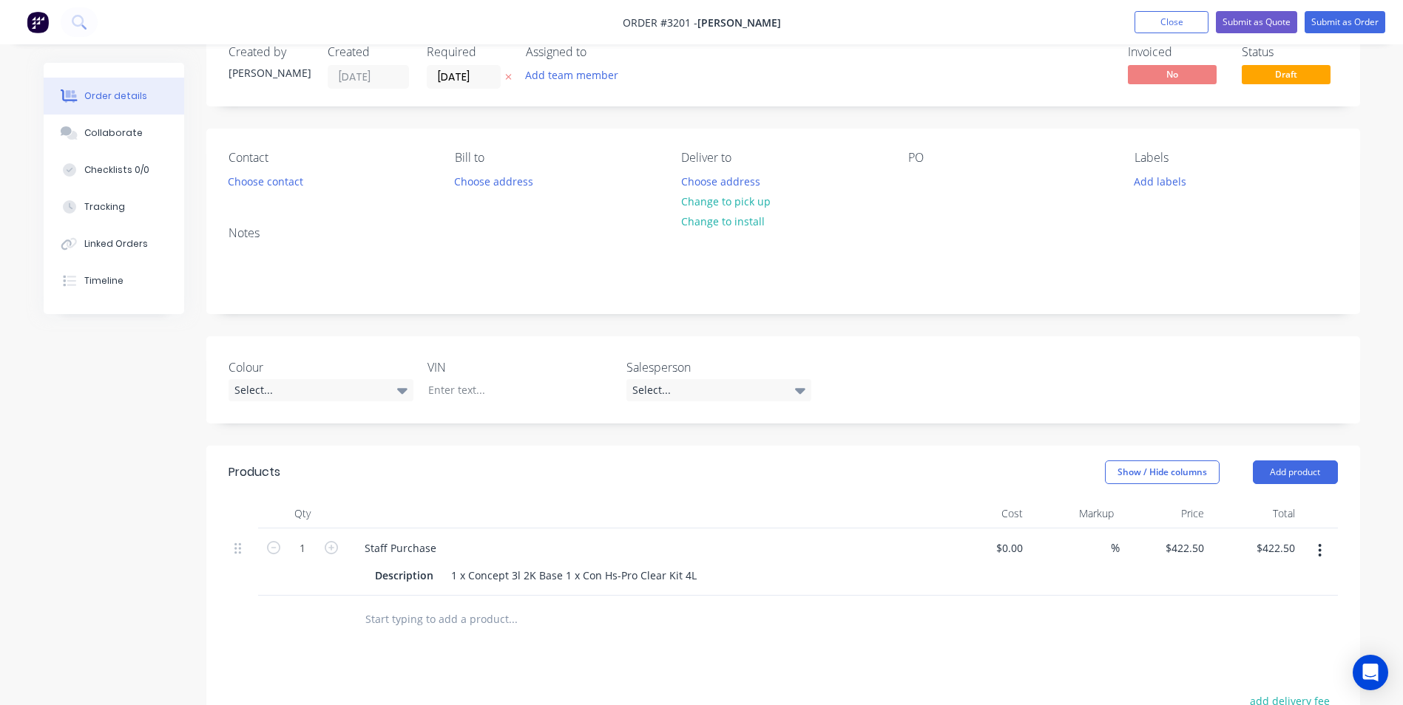
scroll to position [0, 0]
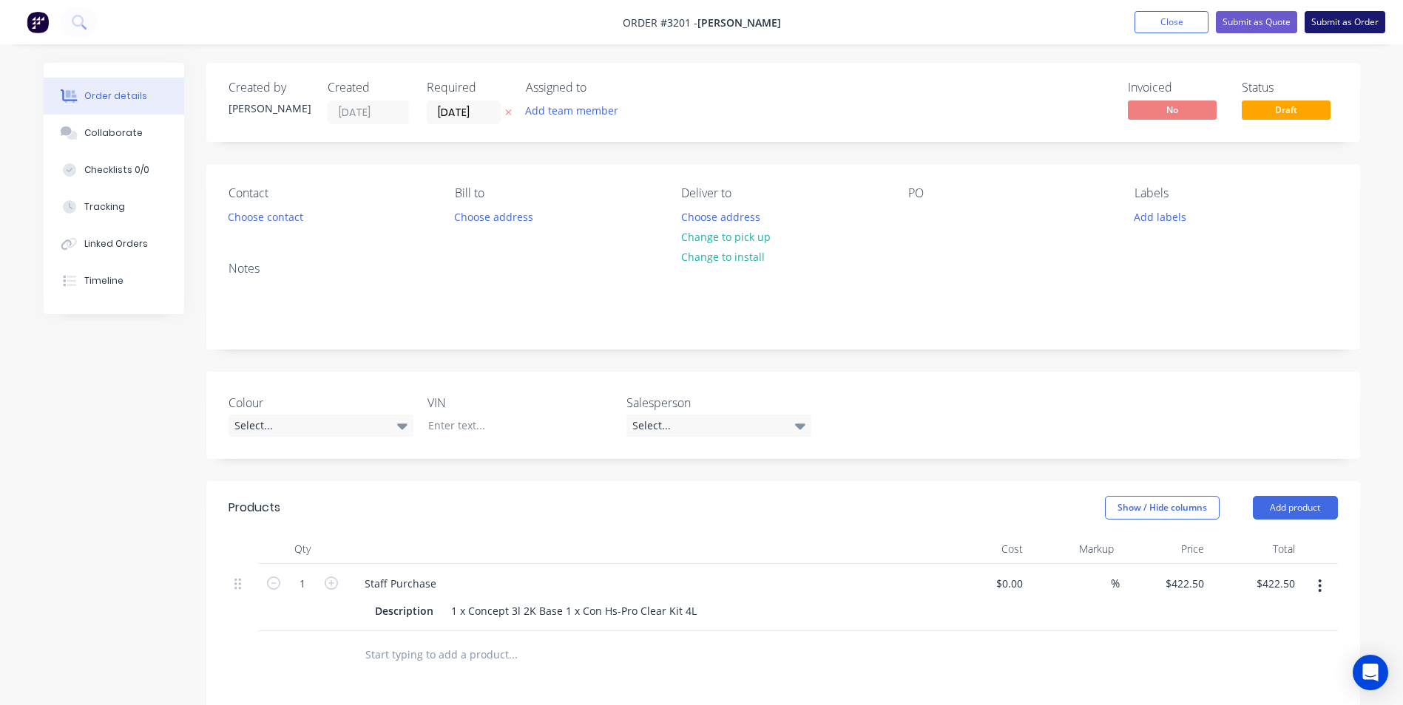
click at [1339, 21] on button "Submit as Order" at bounding box center [1344, 22] width 81 height 22
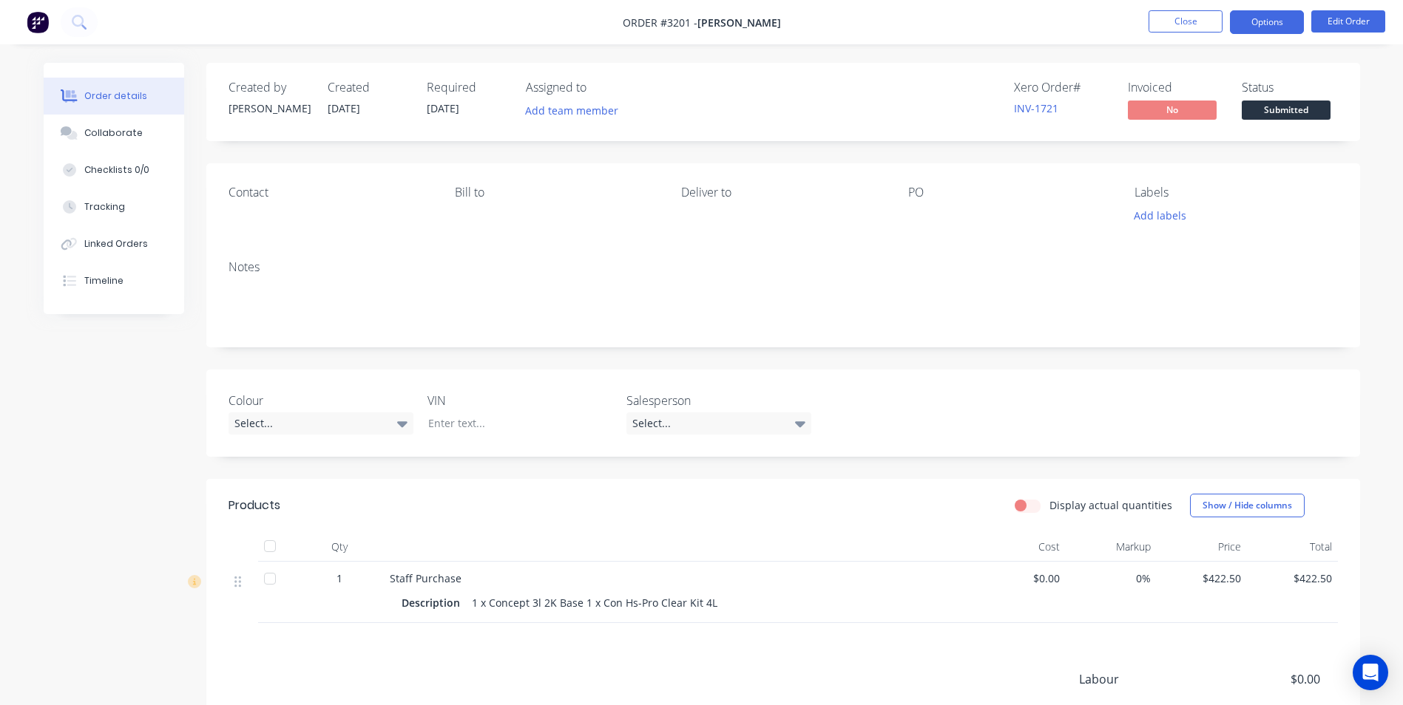
click at [1279, 27] on button "Options" at bounding box center [1267, 22] width 74 height 24
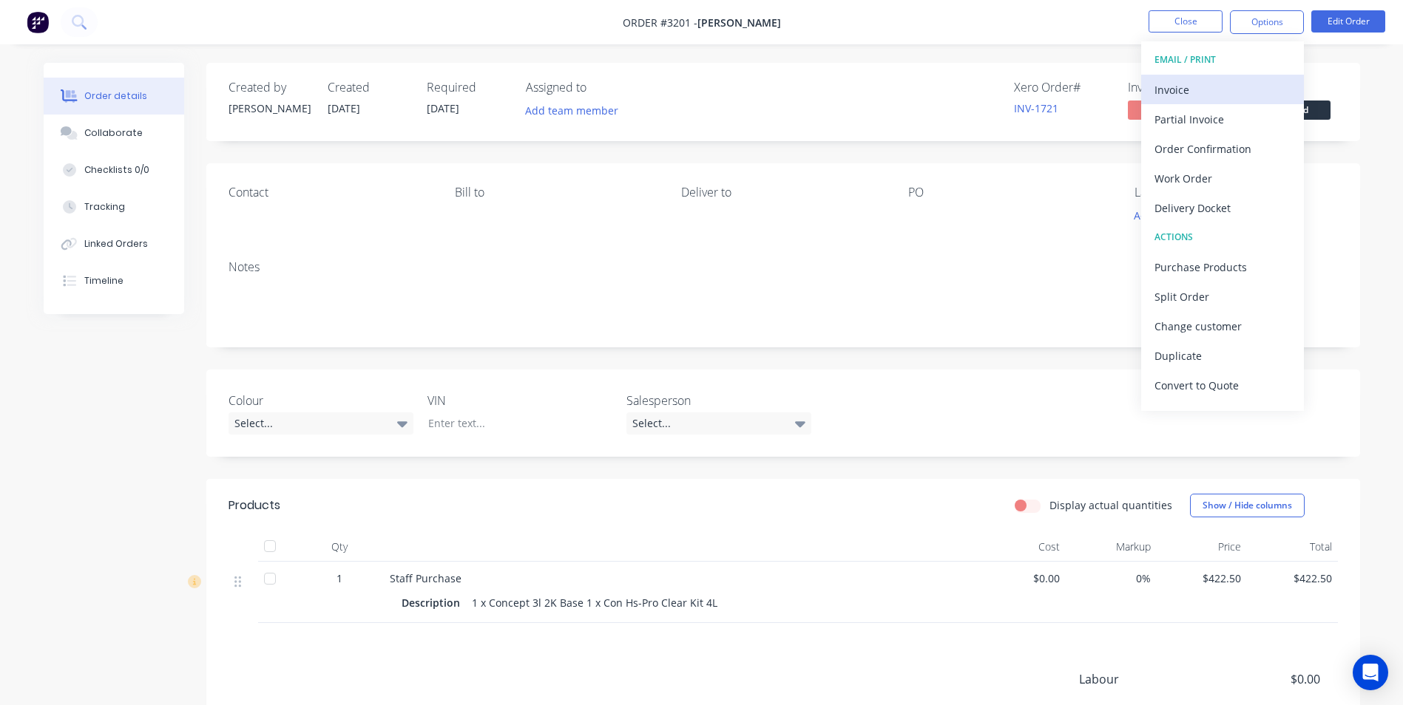
click at [1198, 92] on div "Invoice" at bounding box center [1222, 89] width 136 height 21
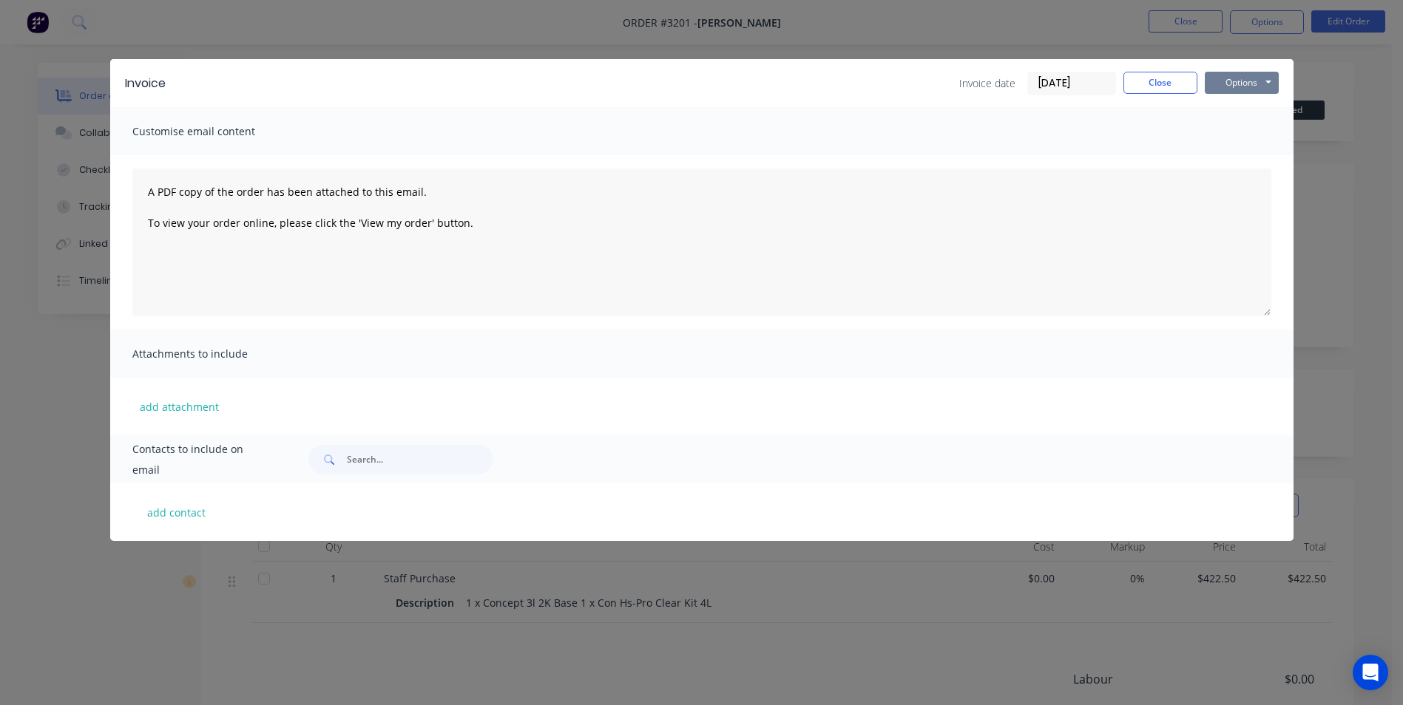
click at [1244, 85] on button "Options" at bounding box center [1241, 83] width 74 height 22
click at [1240, 132] on button "Print" at bounding box center [1251, 133] width 95 height 24
click at [1234, 81] on button "Options" at bounding box center [1241, 83] width 74 height 22
click at [1227, 127] on button "Print" at bounding box center [1251, 133] width 95 height 24
click at [1136, 78] on button "Close" at bounding box center [1160, 83] width 74 height 22
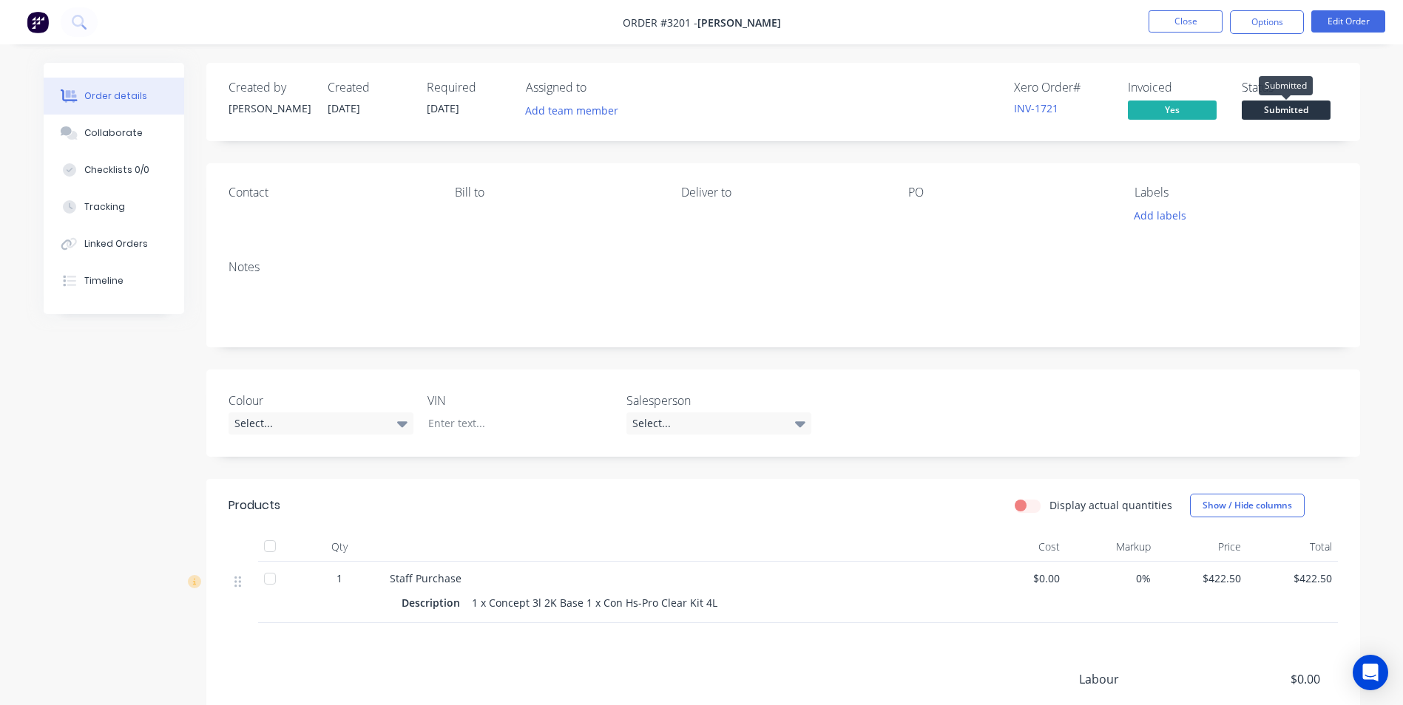
click at [1293, 106] on span "Submitted" at bounding box center [1285, 110] width 89 height 18
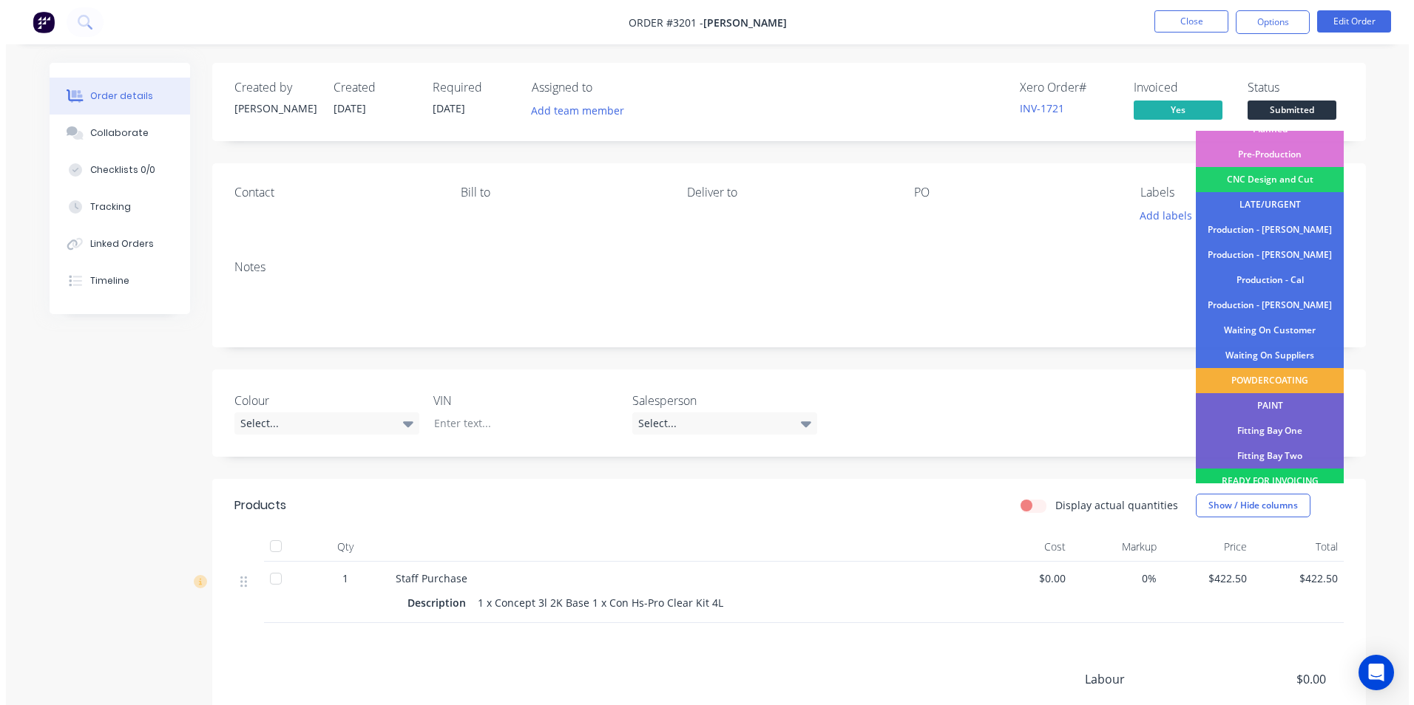
scroll to position [125, 0]
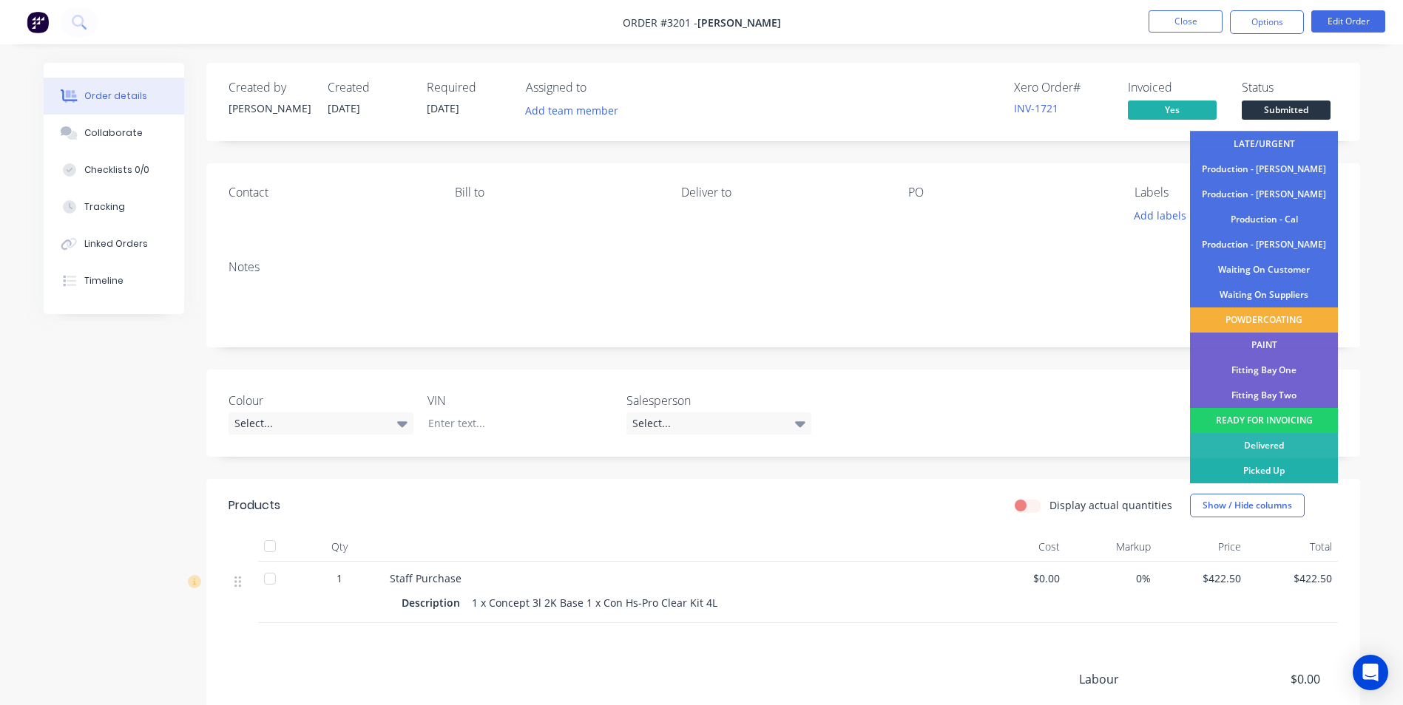
click at [1294, 470] on div "Picked Up" at bounding box center [1264, 470] width 148 height 25
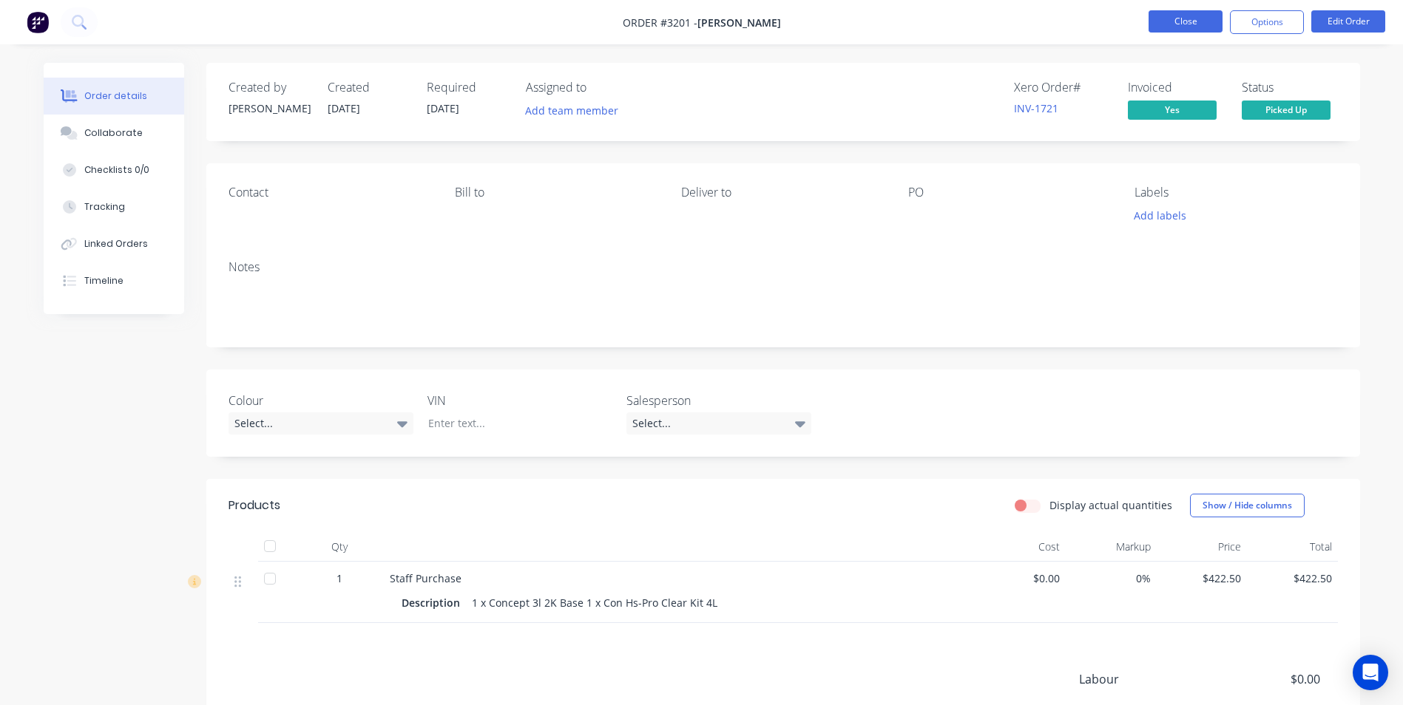
click at [1179, 24] on button "Close" at bounding box center [1185, 21] width 74 height 22
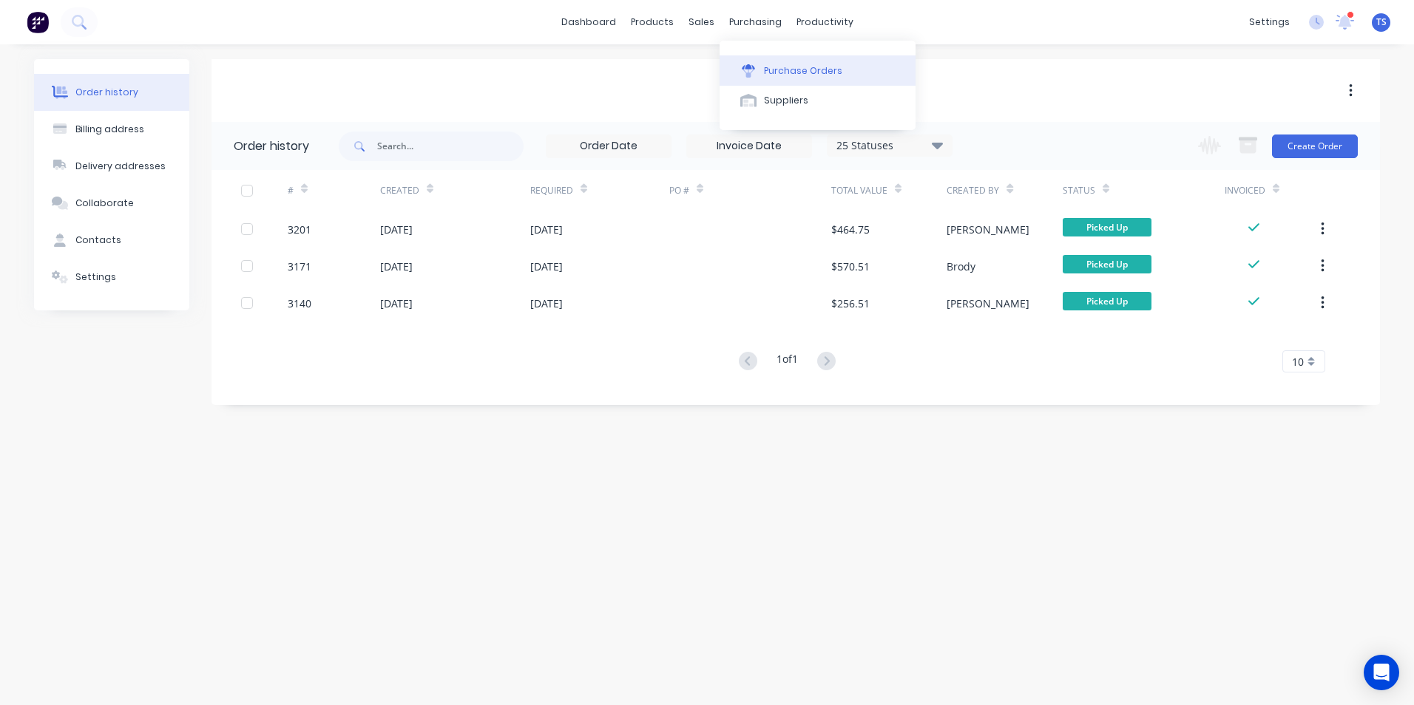
click at [807, 70] on div "Purchase Orders" at bounding box center [803, 70] width 78 height 13
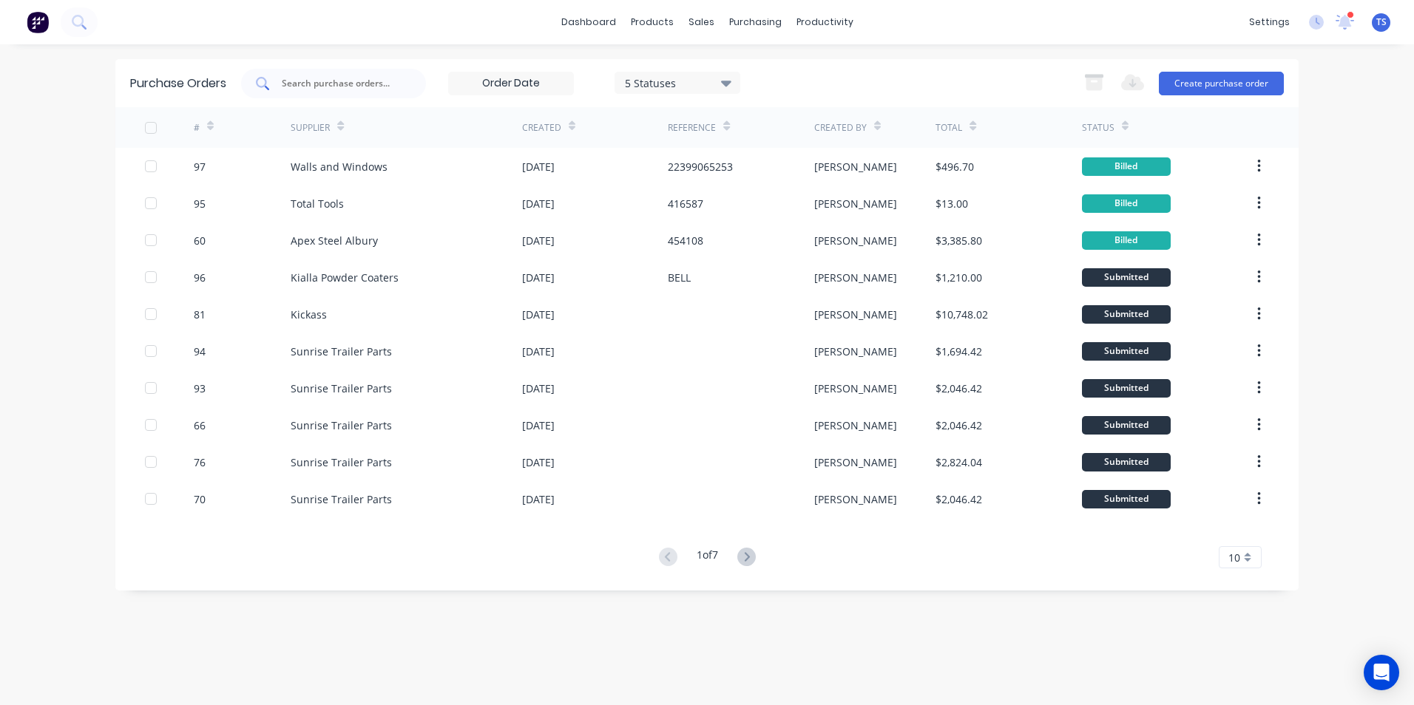
click at [291, 83] on input "text" at bounding box center [341, 83] width 123 height 15
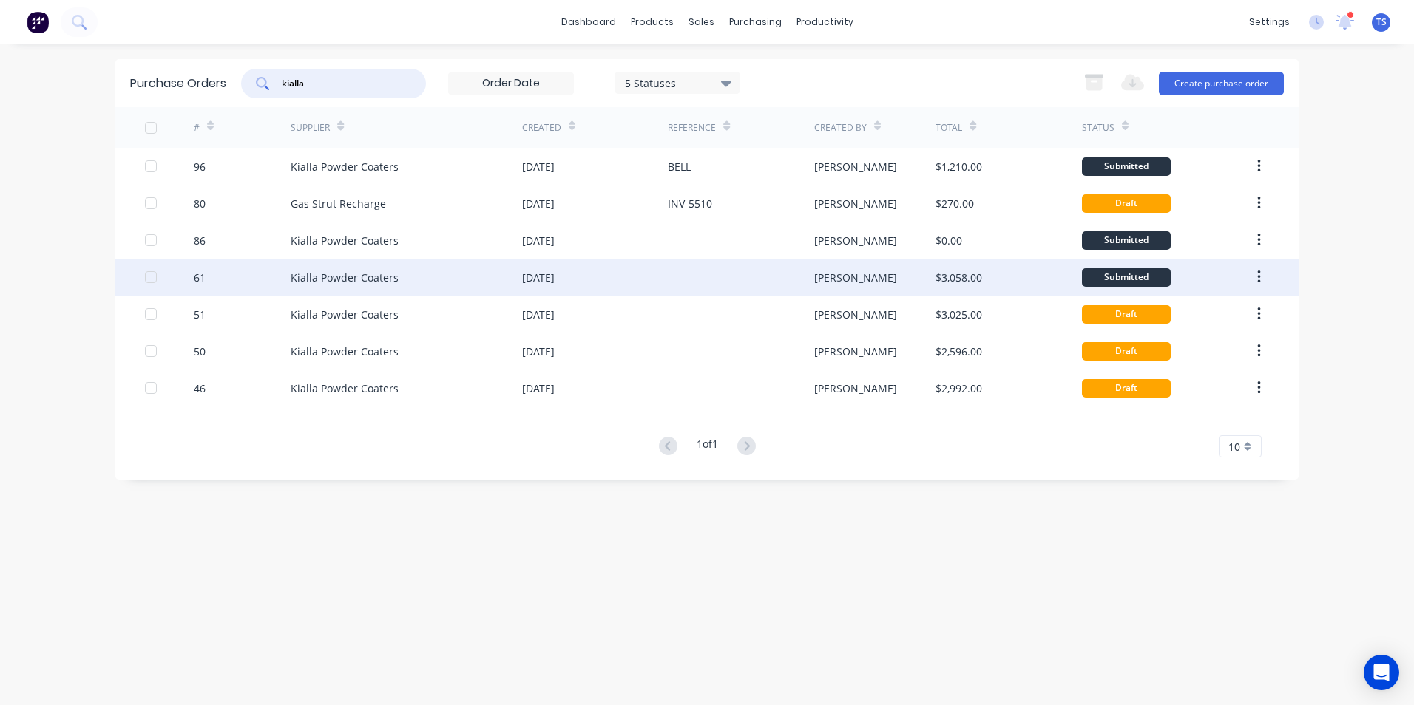
type input "kialla"
click at [327, 277] on div "Kialla Powder Coaters" at bounding box center [345, 278] width 108 height 16
